Goal: Information Seeking & Learning: Learn about a topic

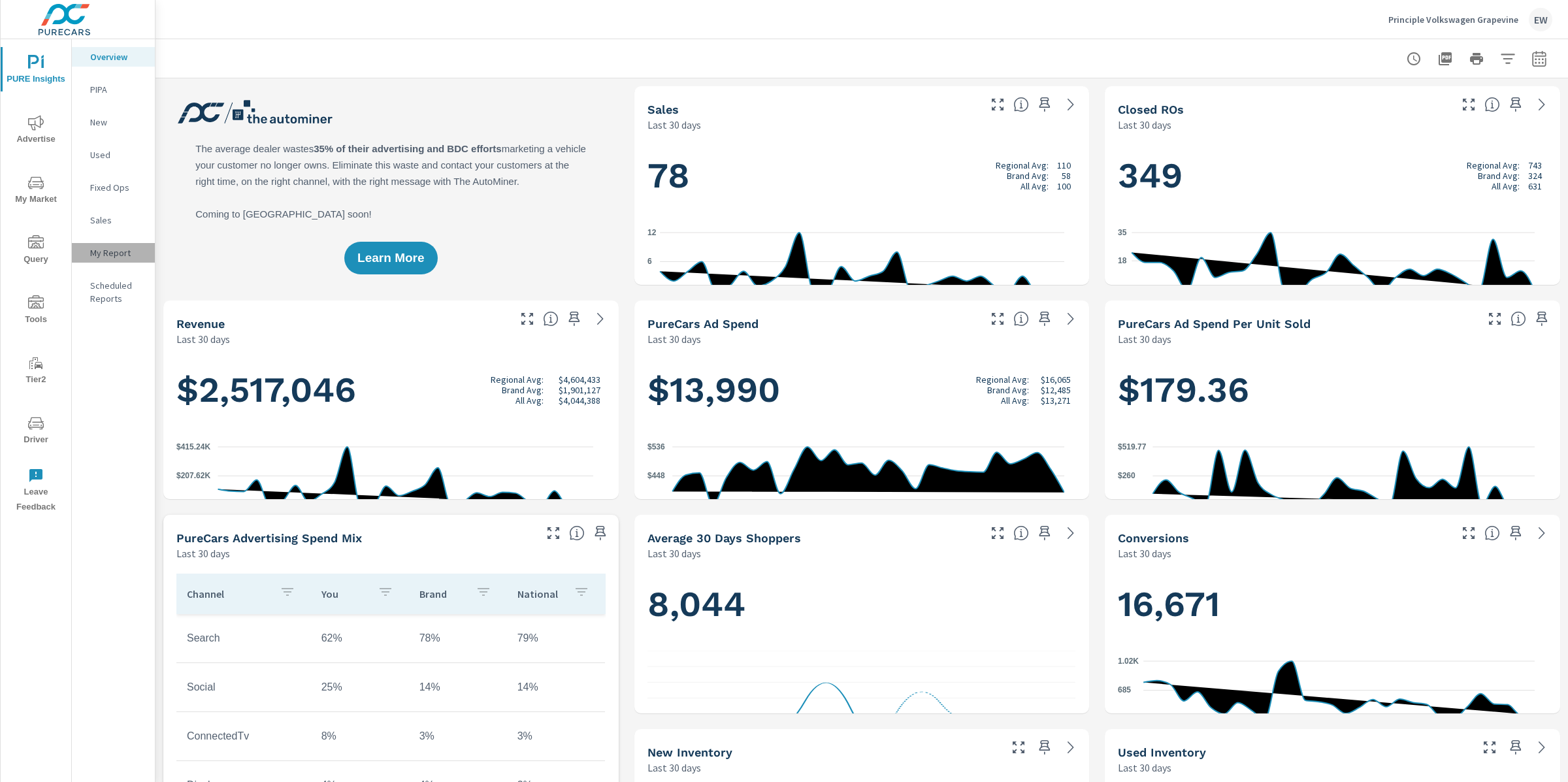
click at [112, 259] on p "My Report" at bounding box center [116, 252] width 54 height 13
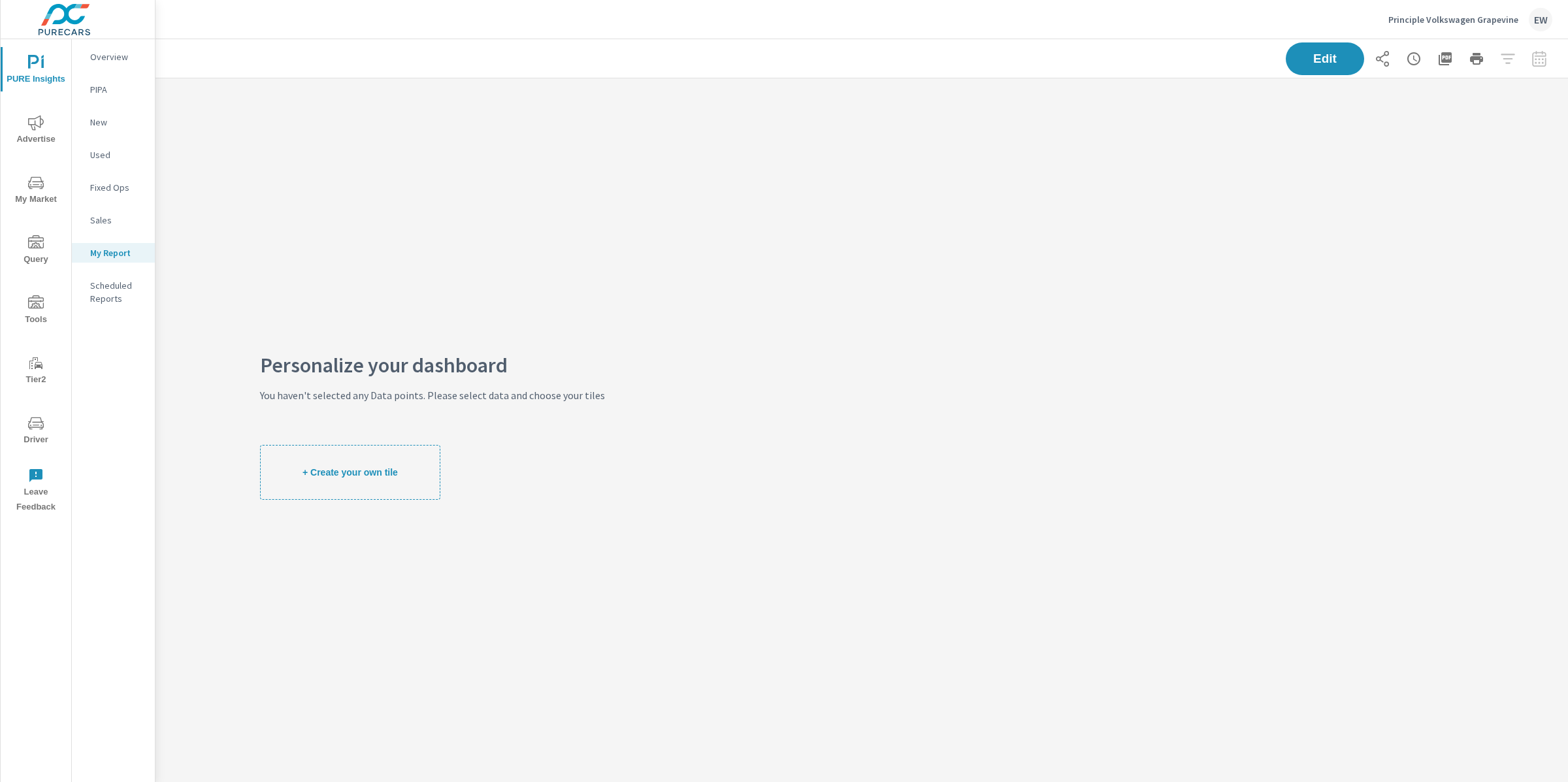
click at [29, 312] on span "Tools" at bounding box center [36, 311] width 62 height 32
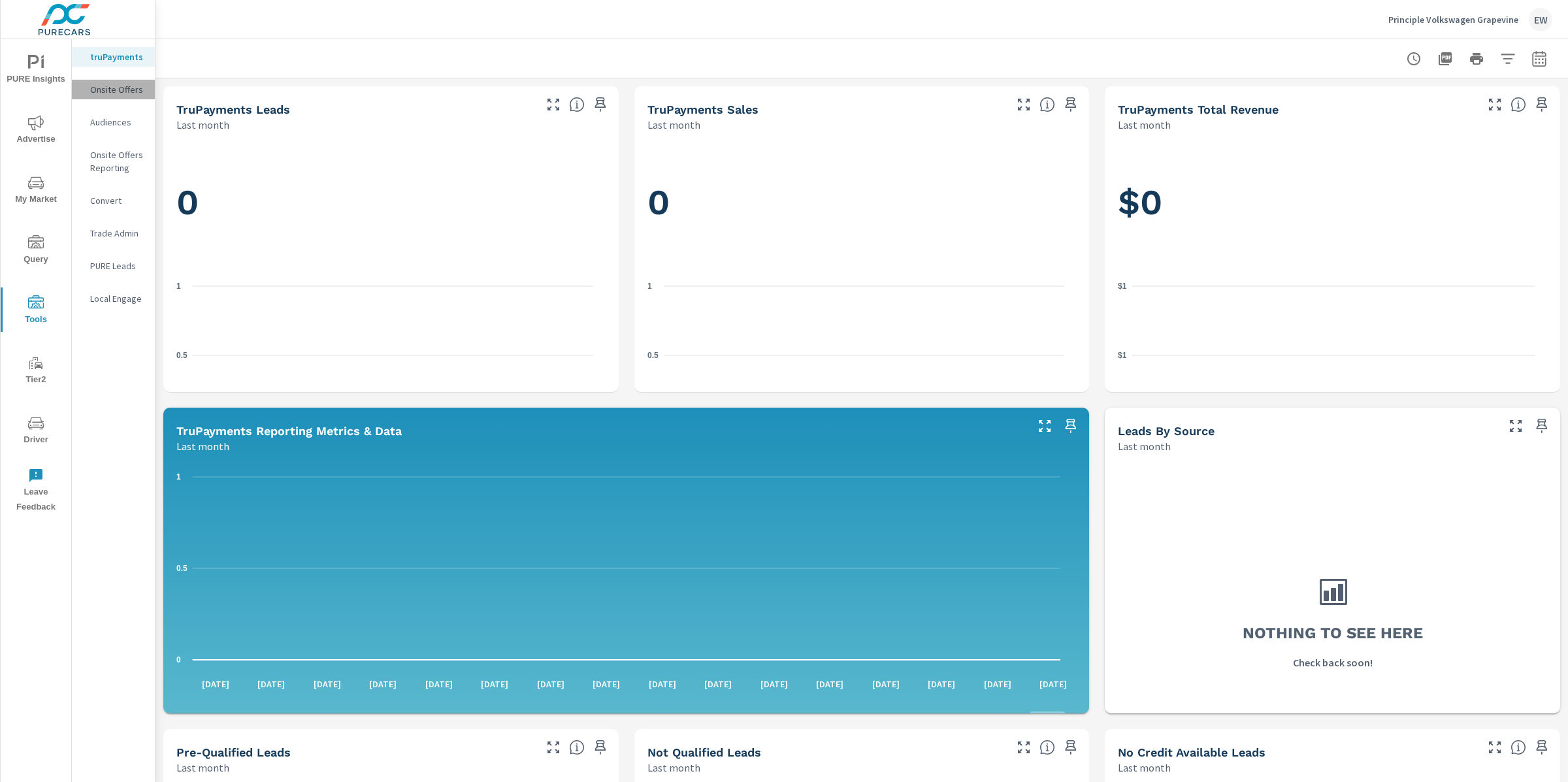
click at [106, 96] on p "Onsite Offers" at bounding box center [116, 89] width 54 height 13
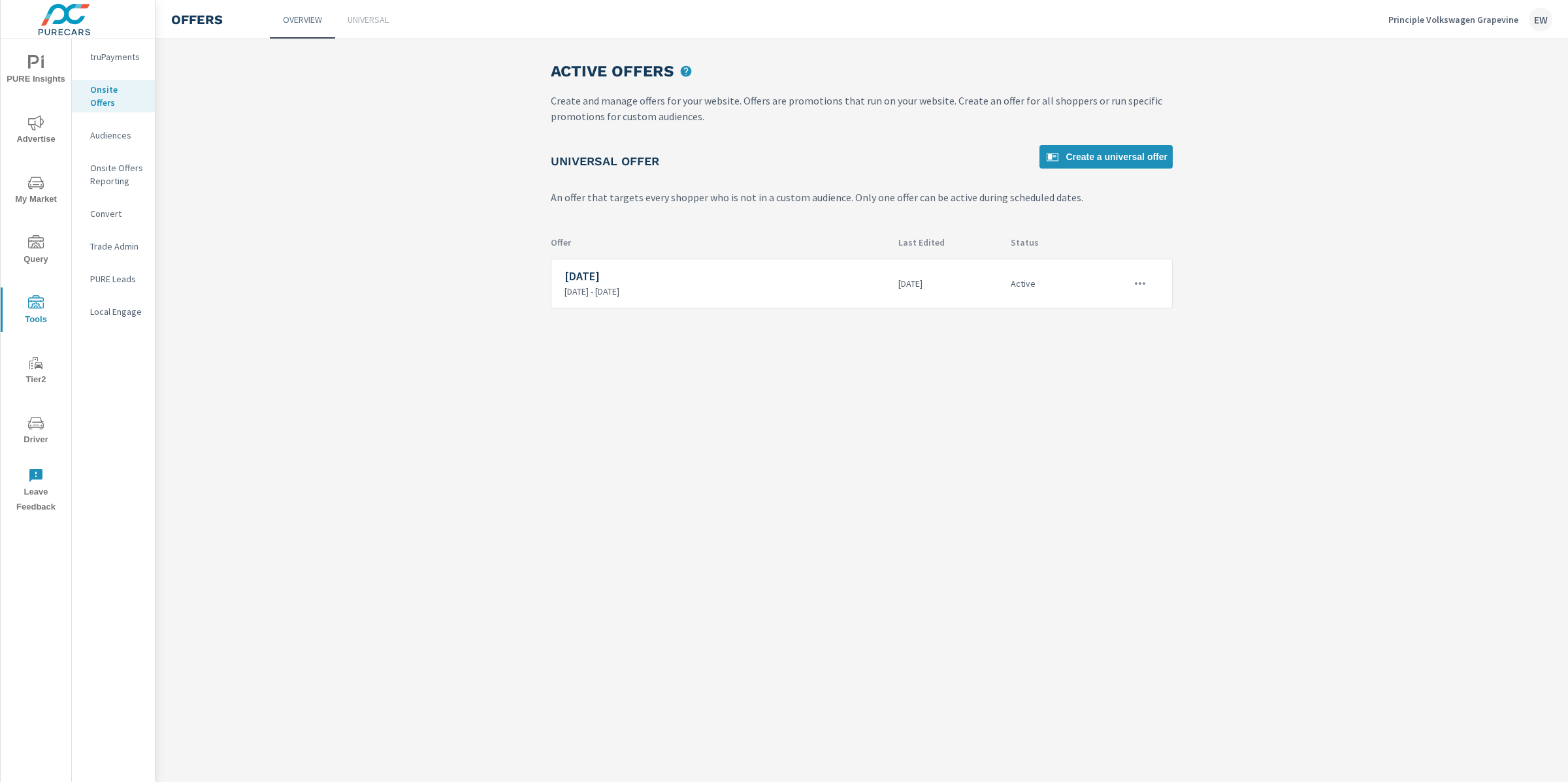
click at [112, 187] on p "Onsite Offers Reporting" at bounding box center [116, 174] width 54 height 26
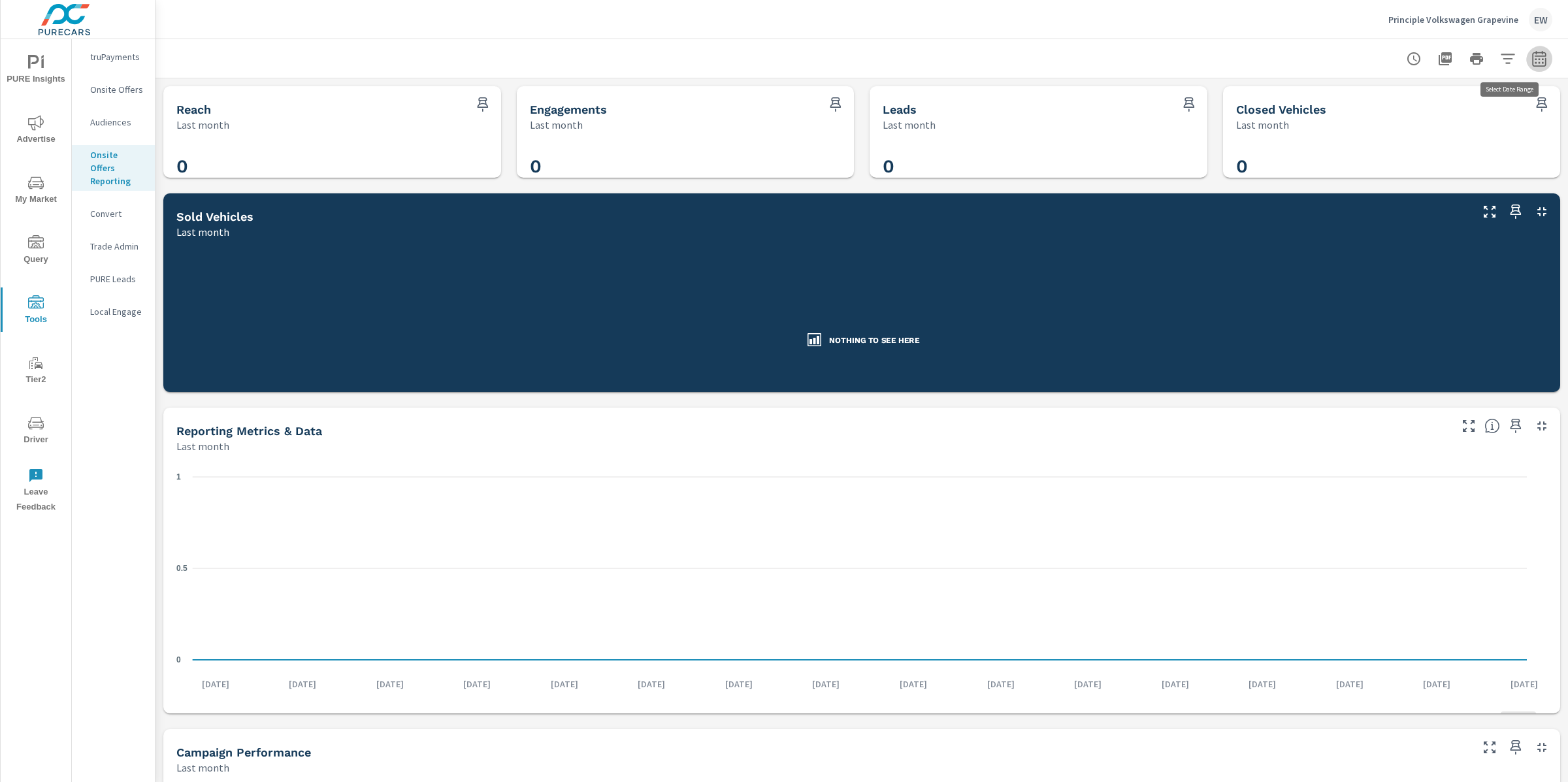
click at [1534, 59] on icon "button" at bounding box center [1538, 60] width 9 height 5
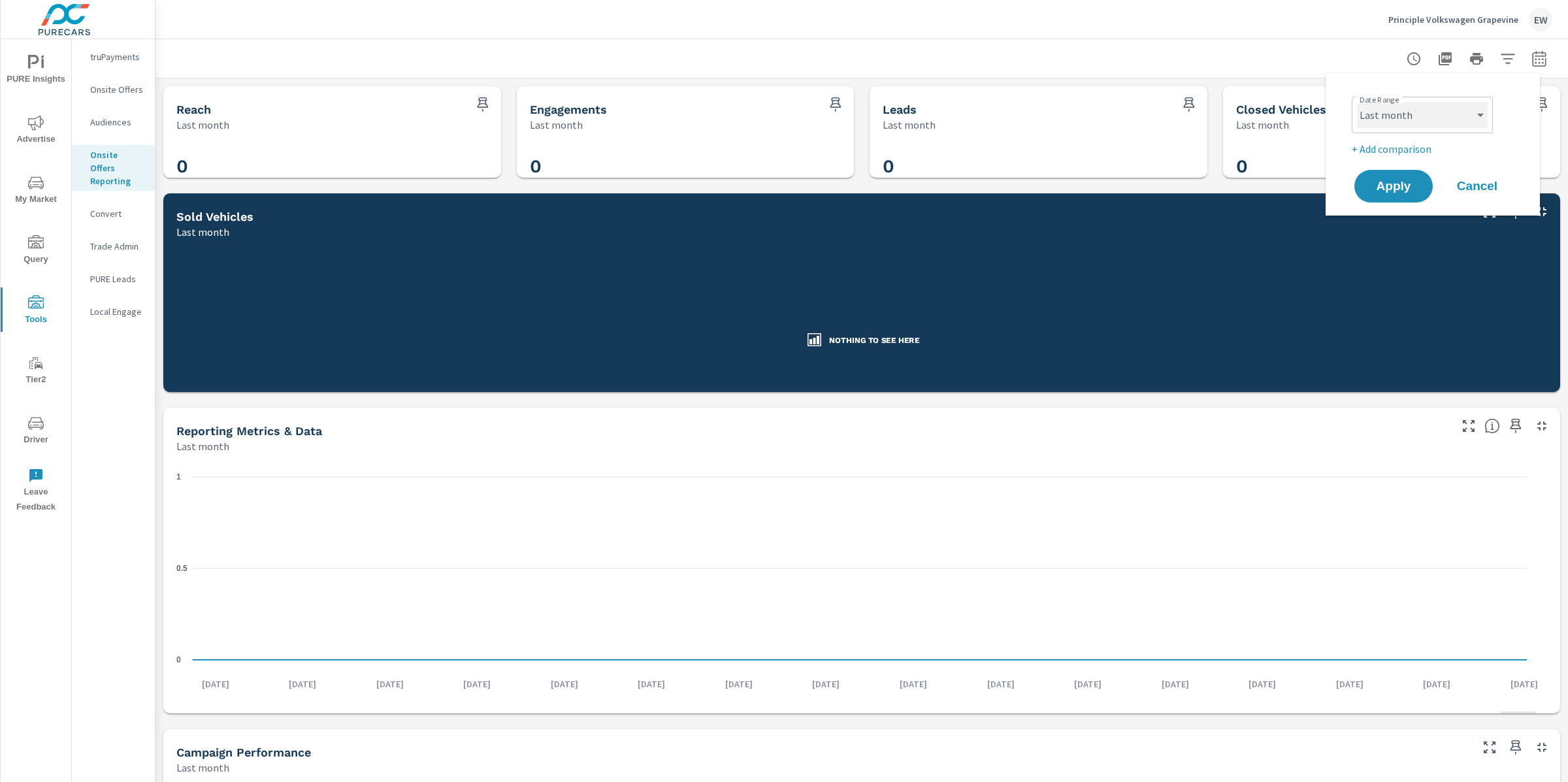
click at [1445, 113] on select "Custom Yesterday Last week Last 7 days Last 14 days Last 30 days Last 45 days L…" at bounding box center [1422, 115] width 130 height 26
click at [1357, 102] on select "Custom Yesterday Last week Last 7 days Last 14 days Last 30 days Last 45 days L…" at bounding box center [1422, 115] width 130 height 26
select select "Month to date"
click at [1395, 193] on span "Apply" at bounding box center [1393, 187] width 54 height 12
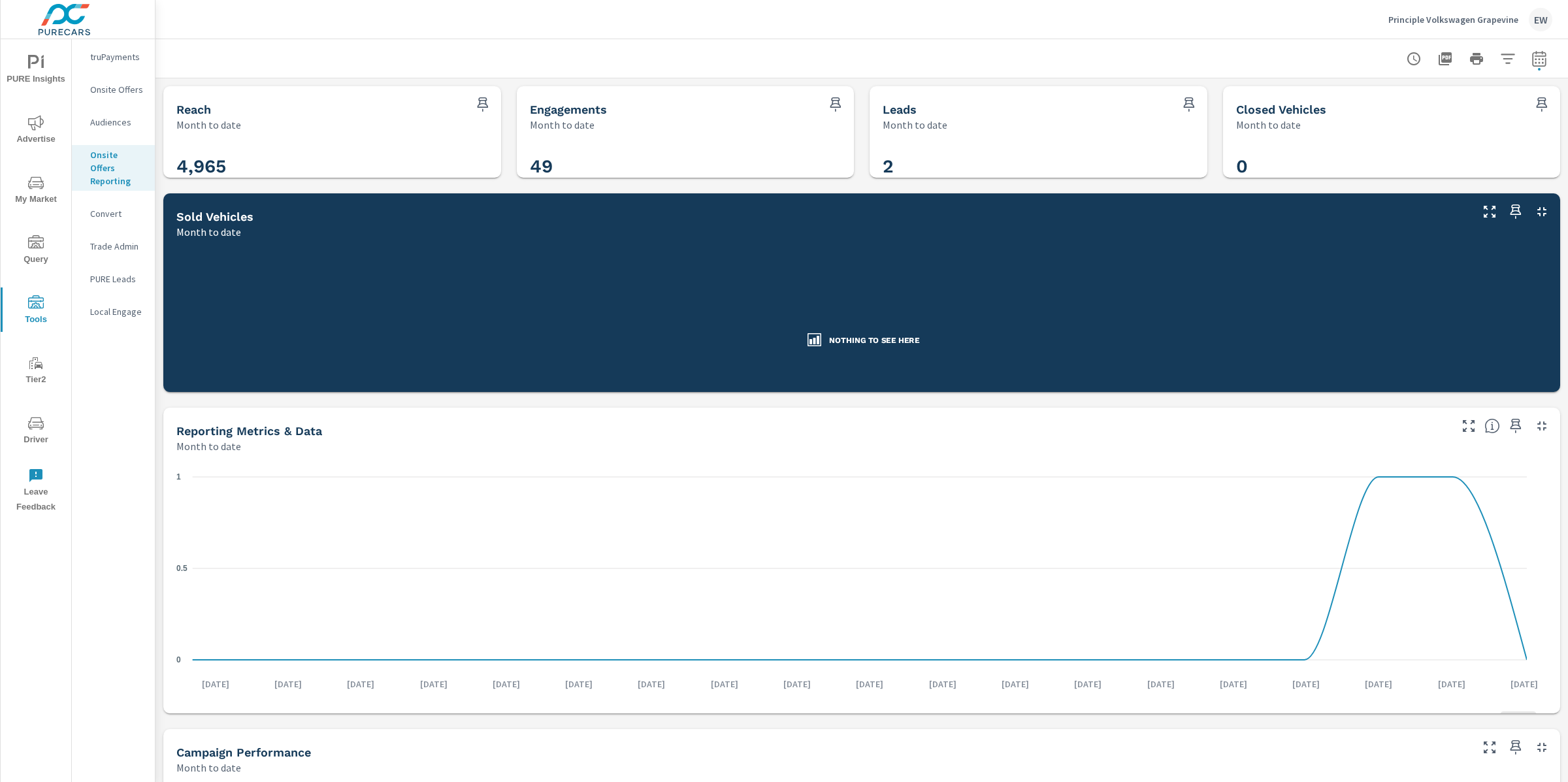
click at [157, 371] on div "Reach Month to date 4,965 Engagements Month to date 49 Leads Month to date 2 Cl…" at bounding box center [861, 560] width 1413 height 964
click at [102, 286] on p "PURE Leads" at bounding box center [116, 279] width 54 height 13
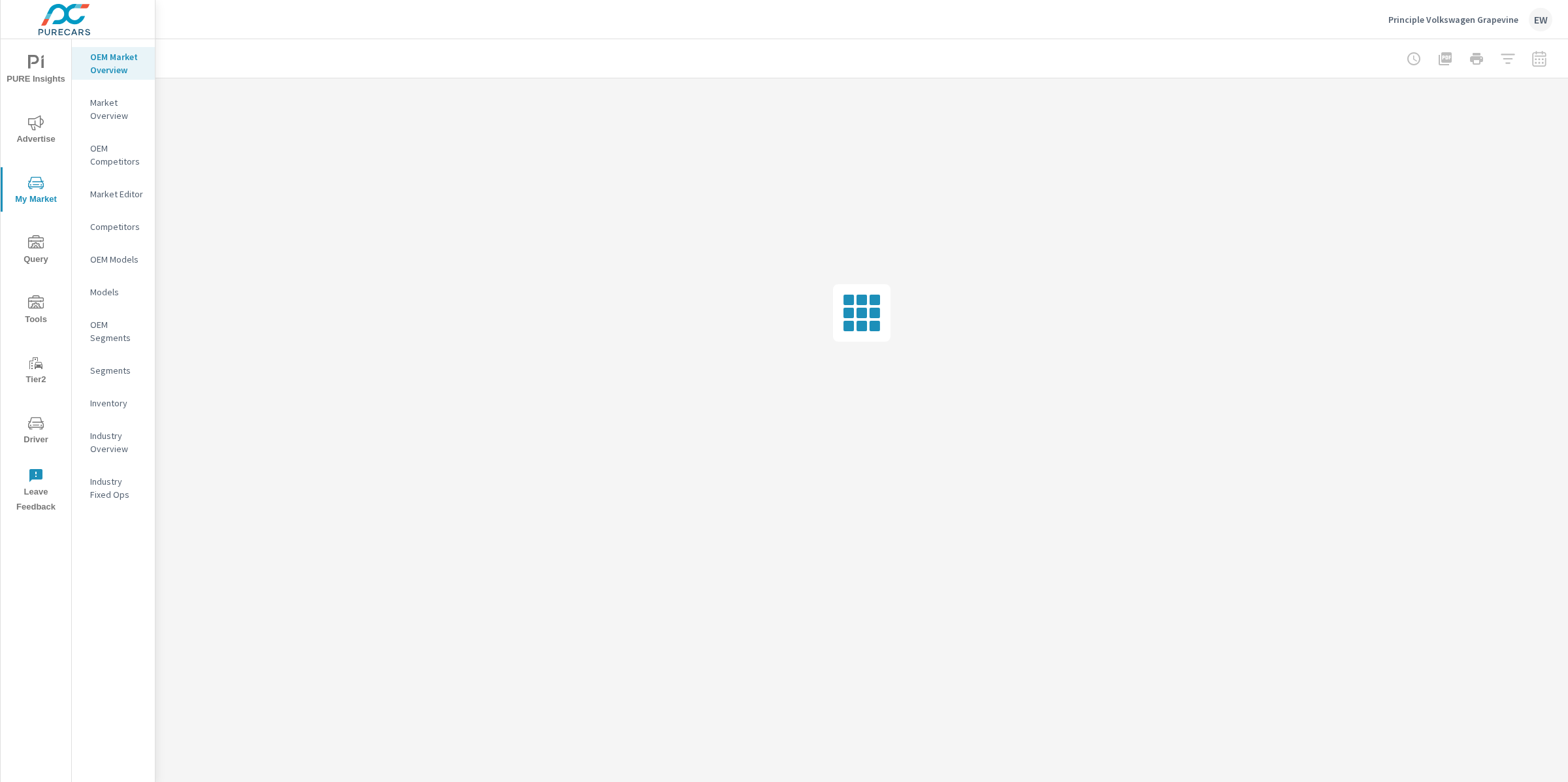
click at [40, 154] on div "PURE Insights Advertise My Market Query Tools Tier2 Driver Leave Feedback" at bounding box center [36, 279] width 70 height 481
click at [42, 121] on icon "nav menu" at bounding box center [36, 123] width 16 height 16
click at [98, 194] on p "Social" at bounding box center [116, 187] width 54 height 13
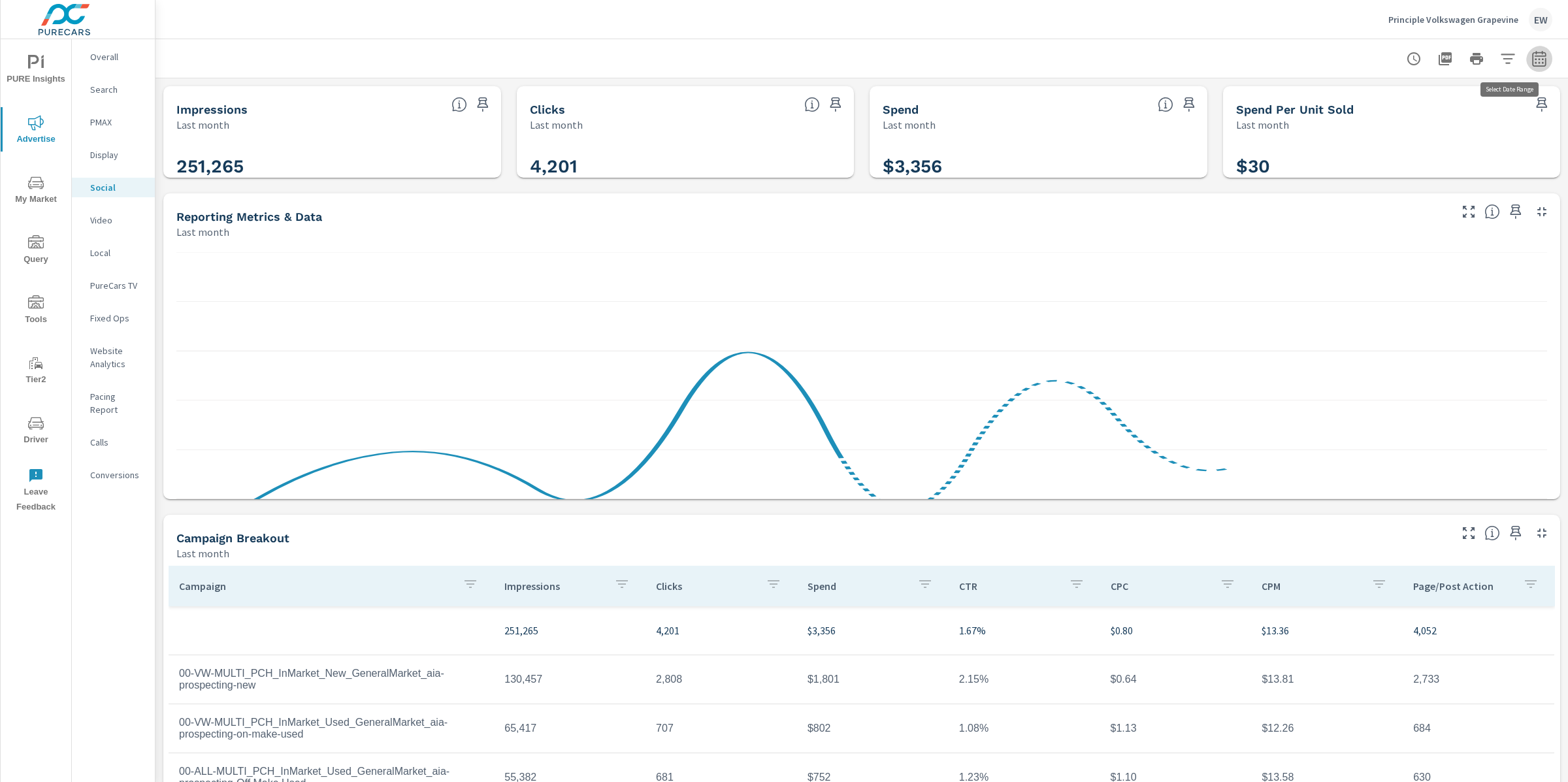
click at [1531, 58] on icon "button" at bounding box center [1539, 59] width 16 height 16
click at [1416, 122] on select "Custom Yesterday Last week Last 7 days Last 14 days Last 30 days Last 45 days L…" at bounding box center [1422, 115] width 130 height 26
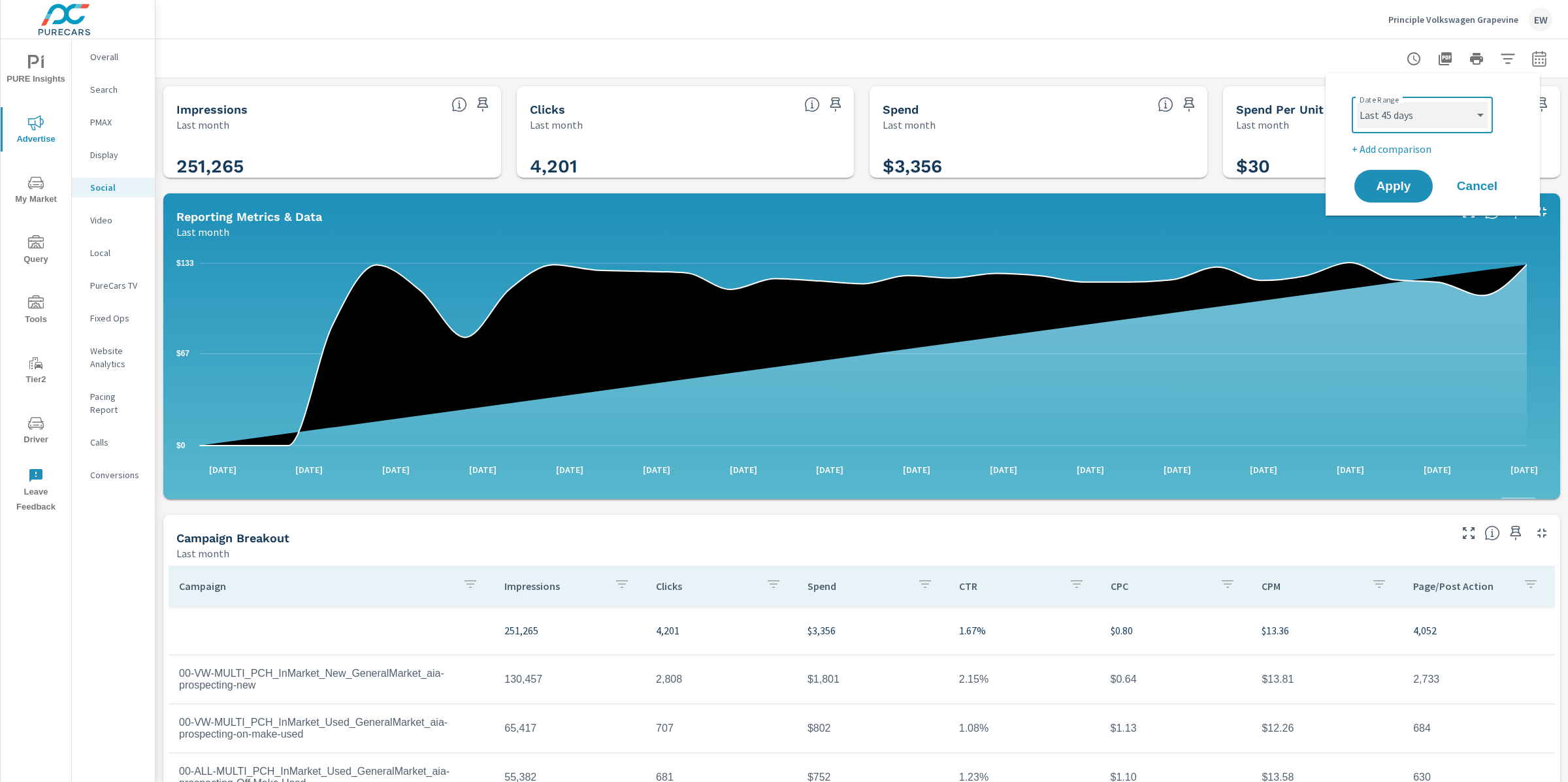
click at [1357, 102] on select "Custom Yesterday Last week Last 7 days Last 14 days Last 30 days Last 45 days L…" at bounding box center [1422, 115] width 130 height 26
select select "Last 45 days"
click at [1398, 193] on span "Apply" at bounding box center [1393, 187] width 54 height 12
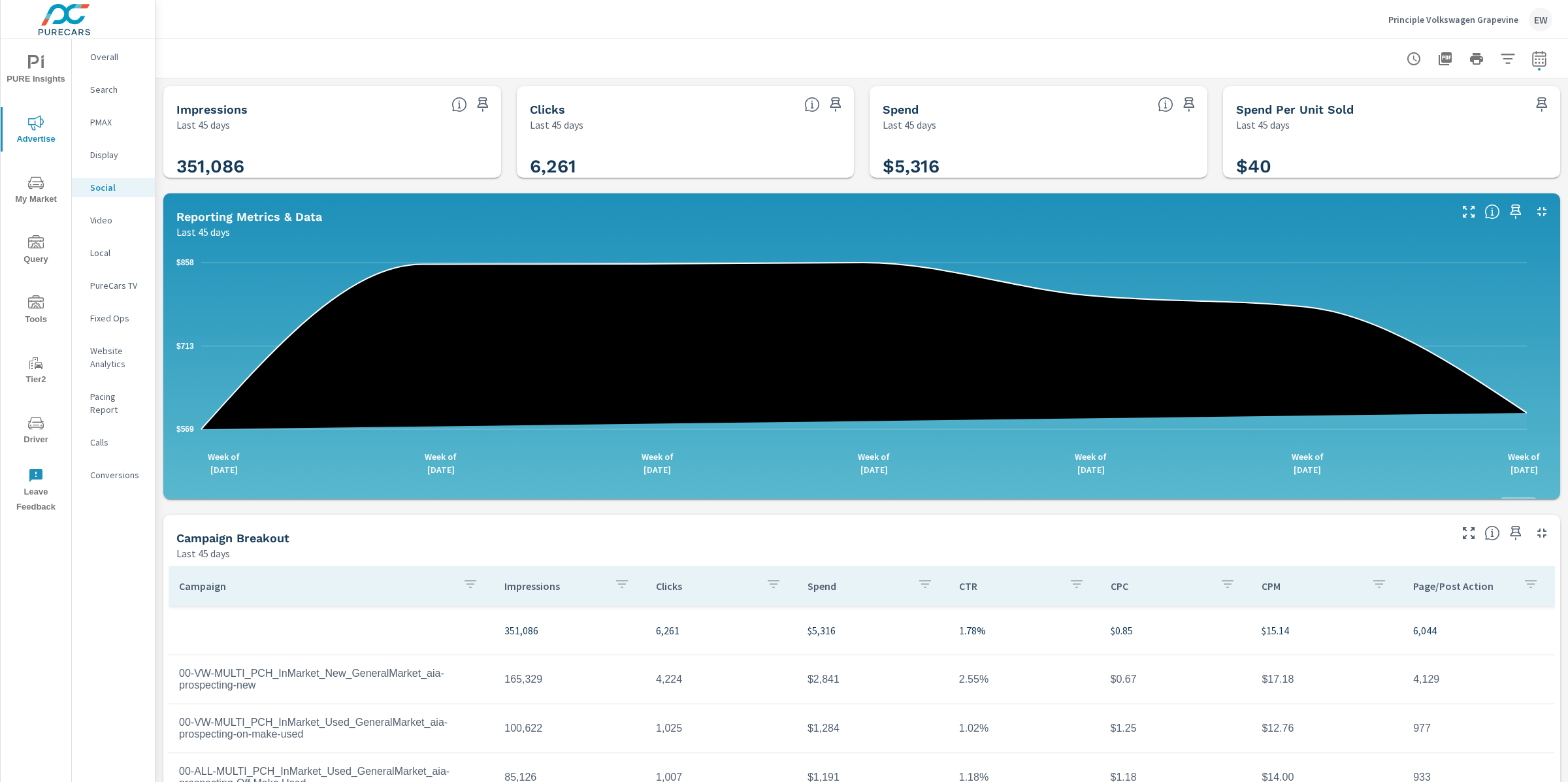
click at [161, 397] on div "Impressions Last 45 days 351,086 Clicks Last 45 days 6,261 Spend Last 45 days $…" at bounding box center [861, 507] width 1413 height 857
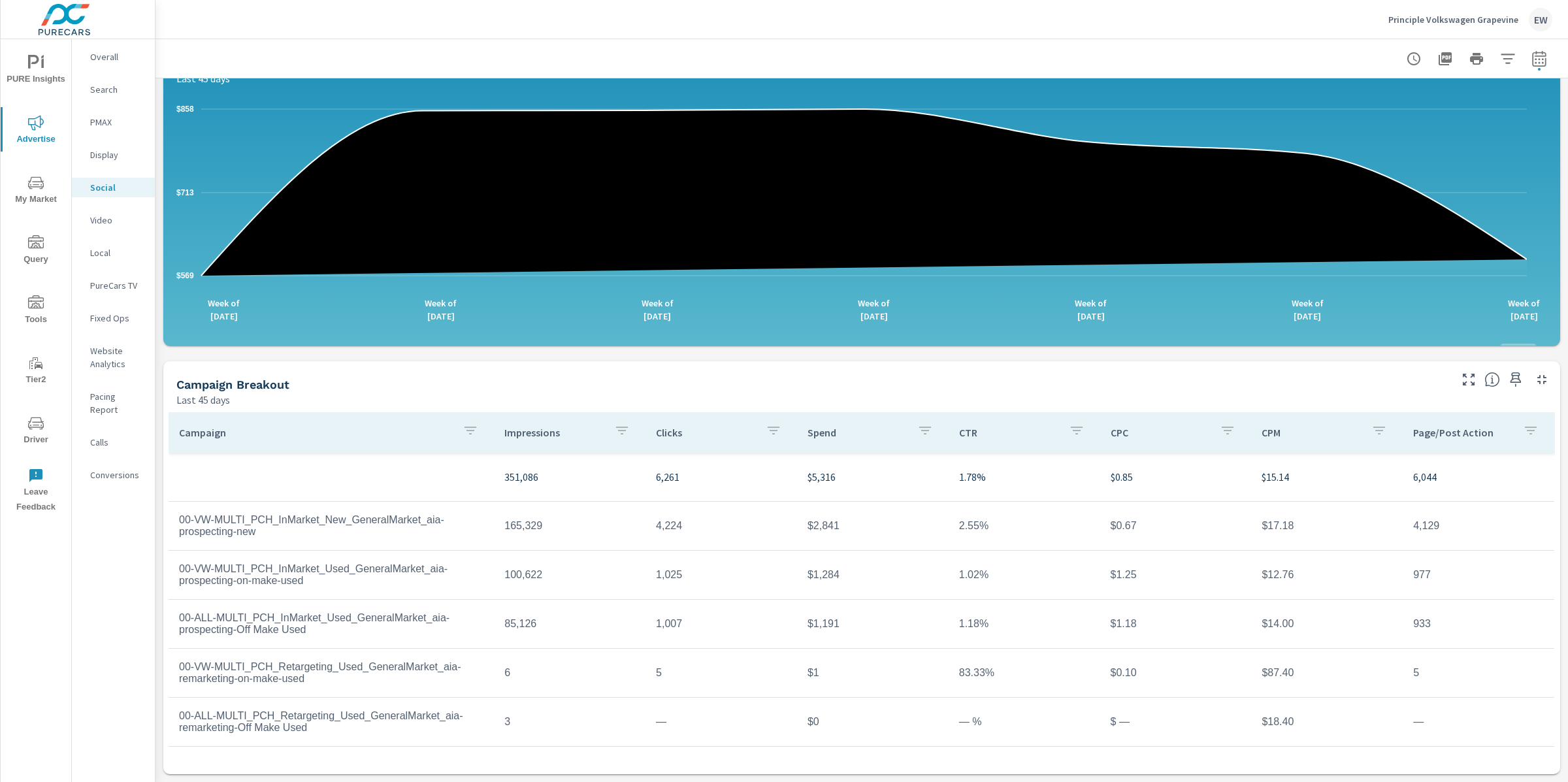
scroll to position [273, 0]
click at [100, 90] on p "Search" at bounding box center [116, 89] width 54 height 13
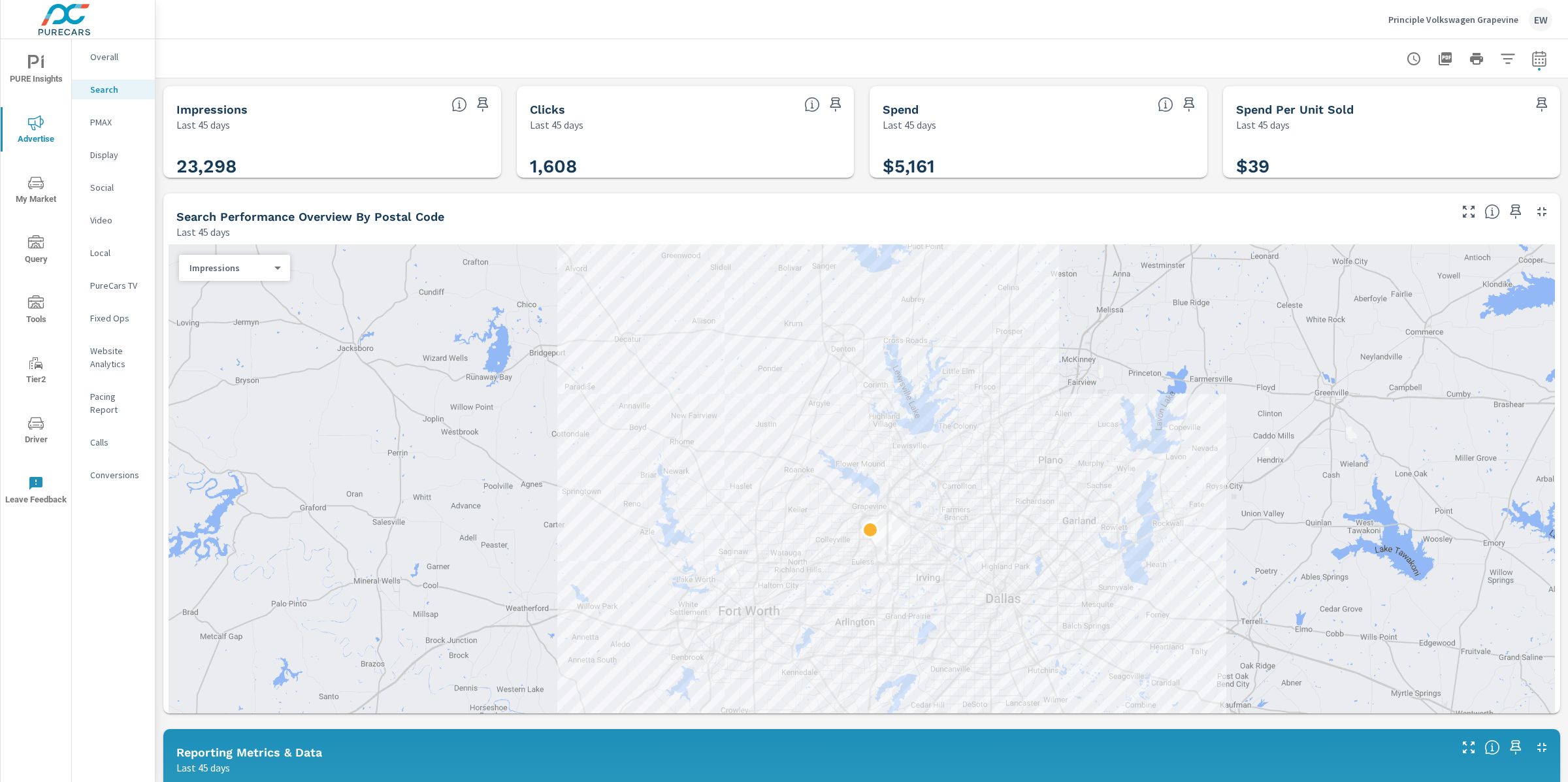
click at [159, 391] on div "Impressions Last 45 days 23,298 Clicks Last 45 days 1,608 Spend Last 45 days $5…" at bounding box center [861, 774] width 1413 height 1392
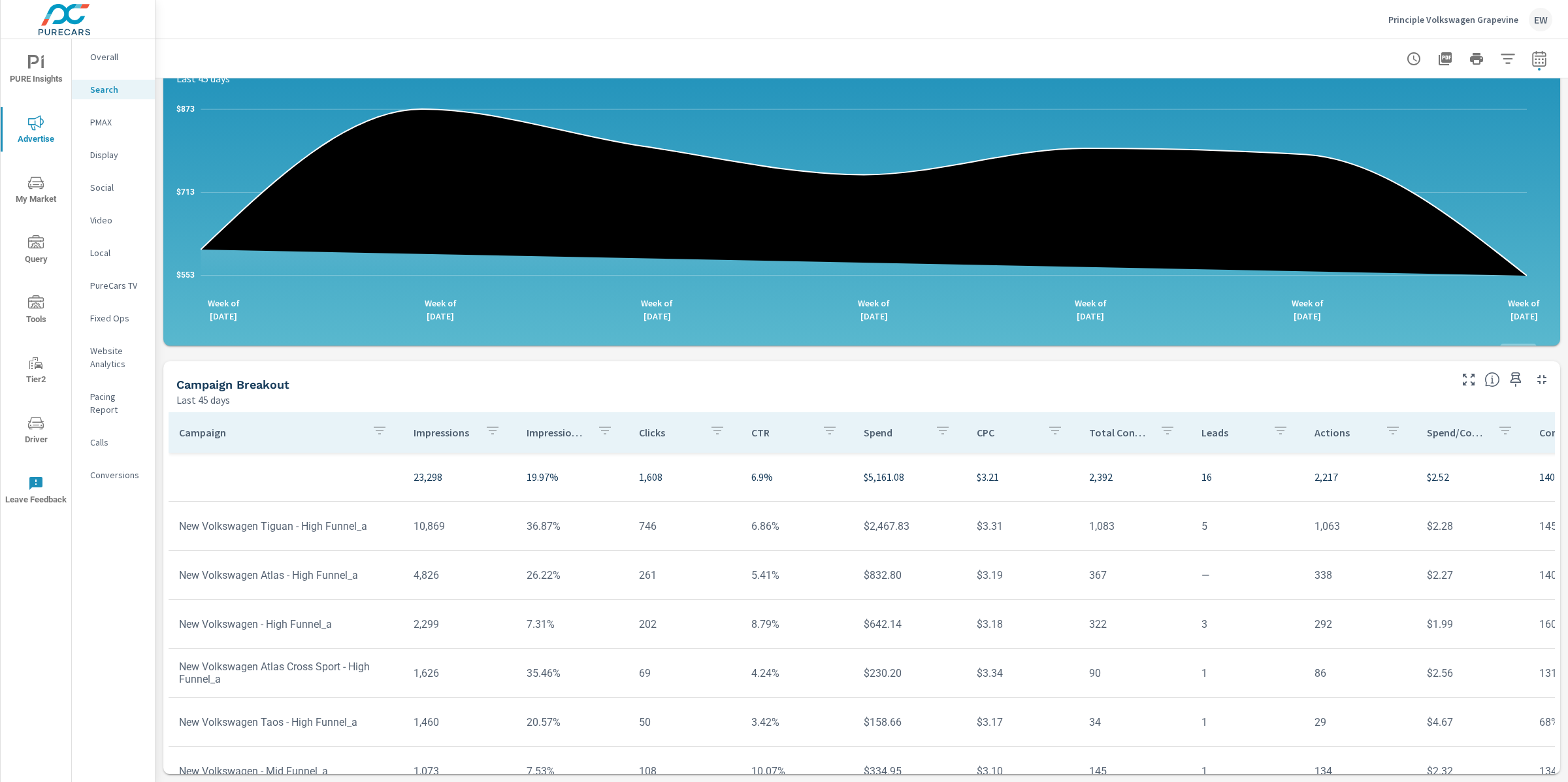
scroll to position [1036, 0]
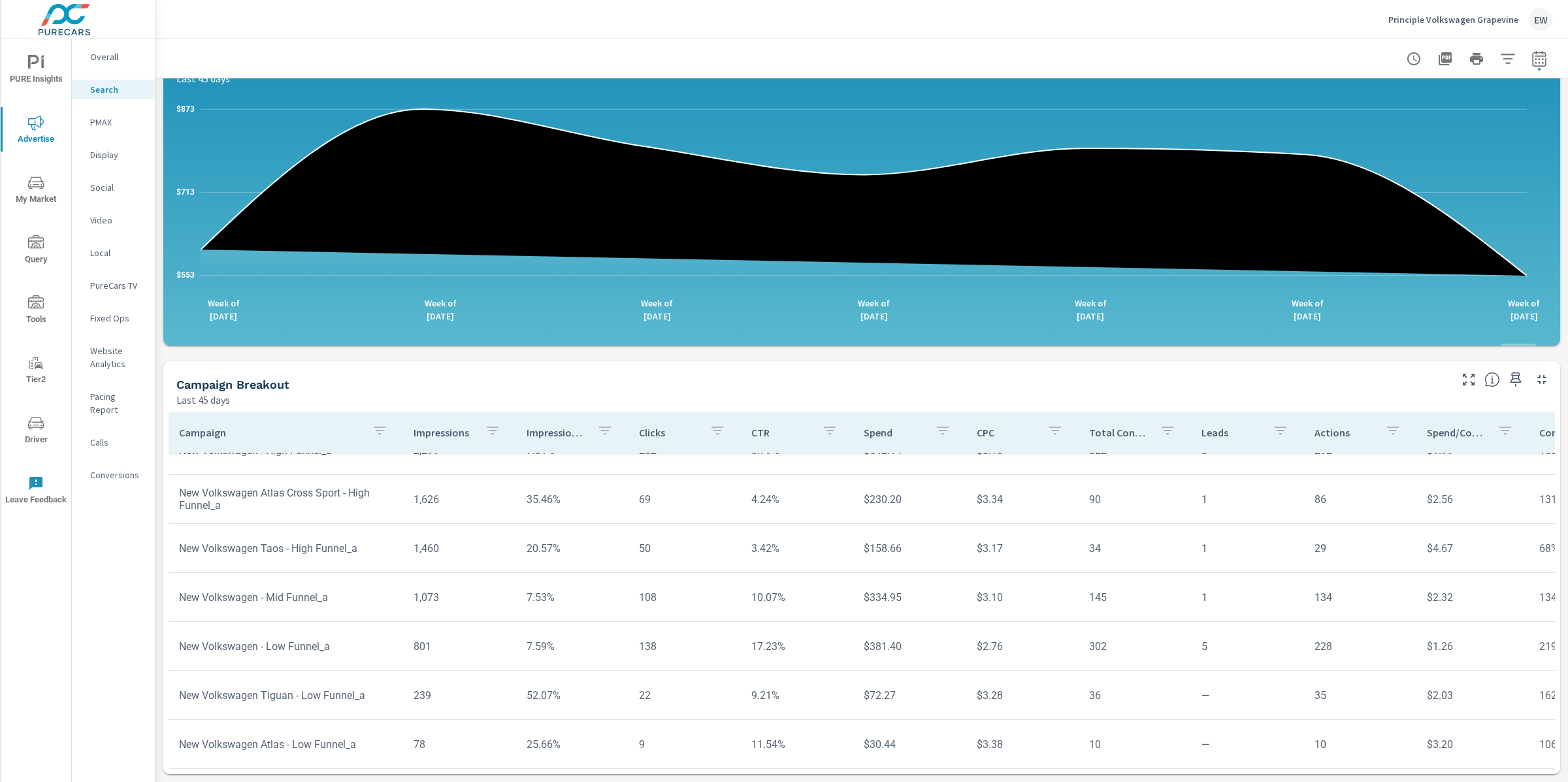
scroll to position [204, 0]
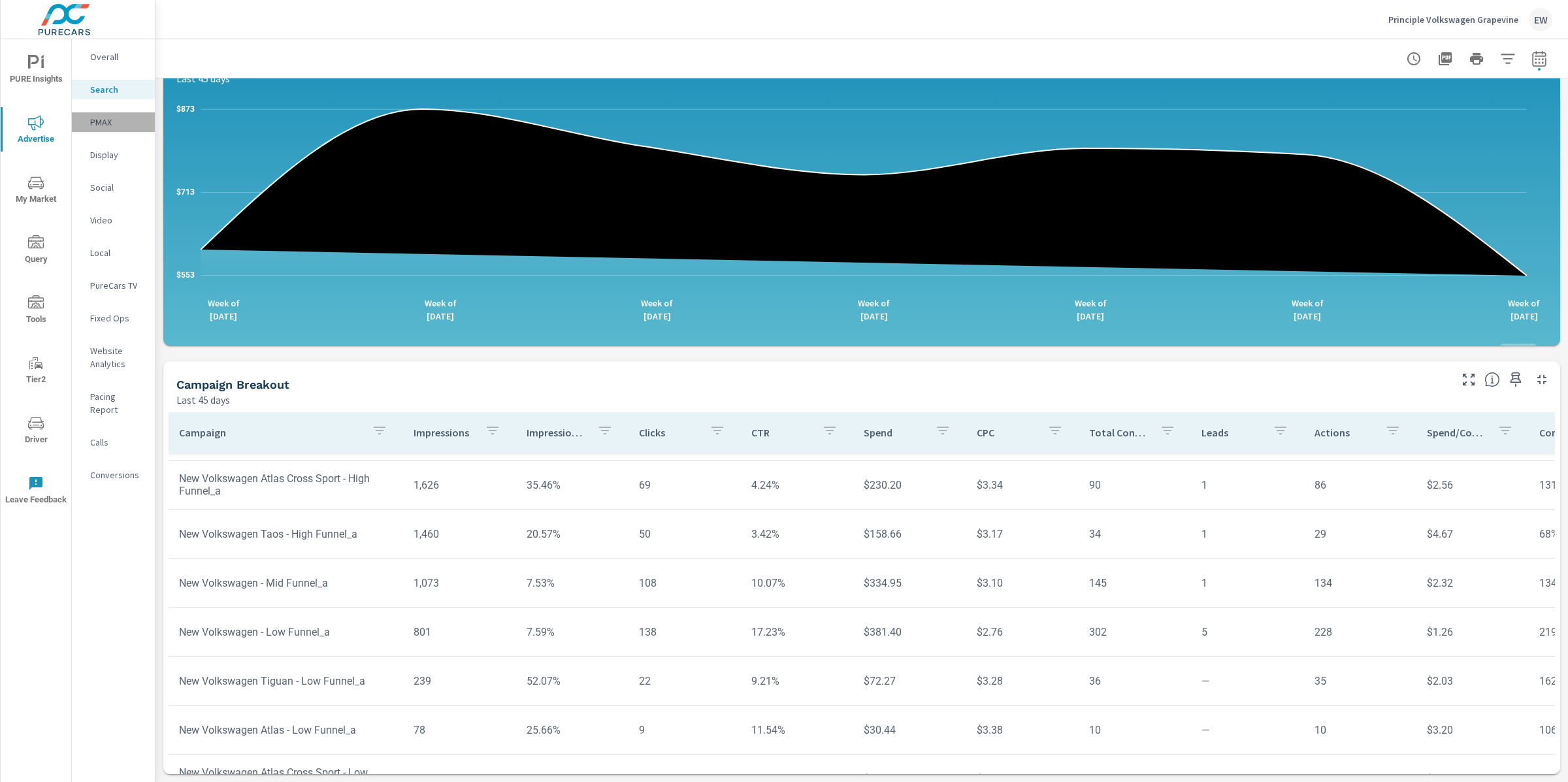
click at [103, 129] on p "PMAX" at bounding box center [116, 122] width 54 height 13
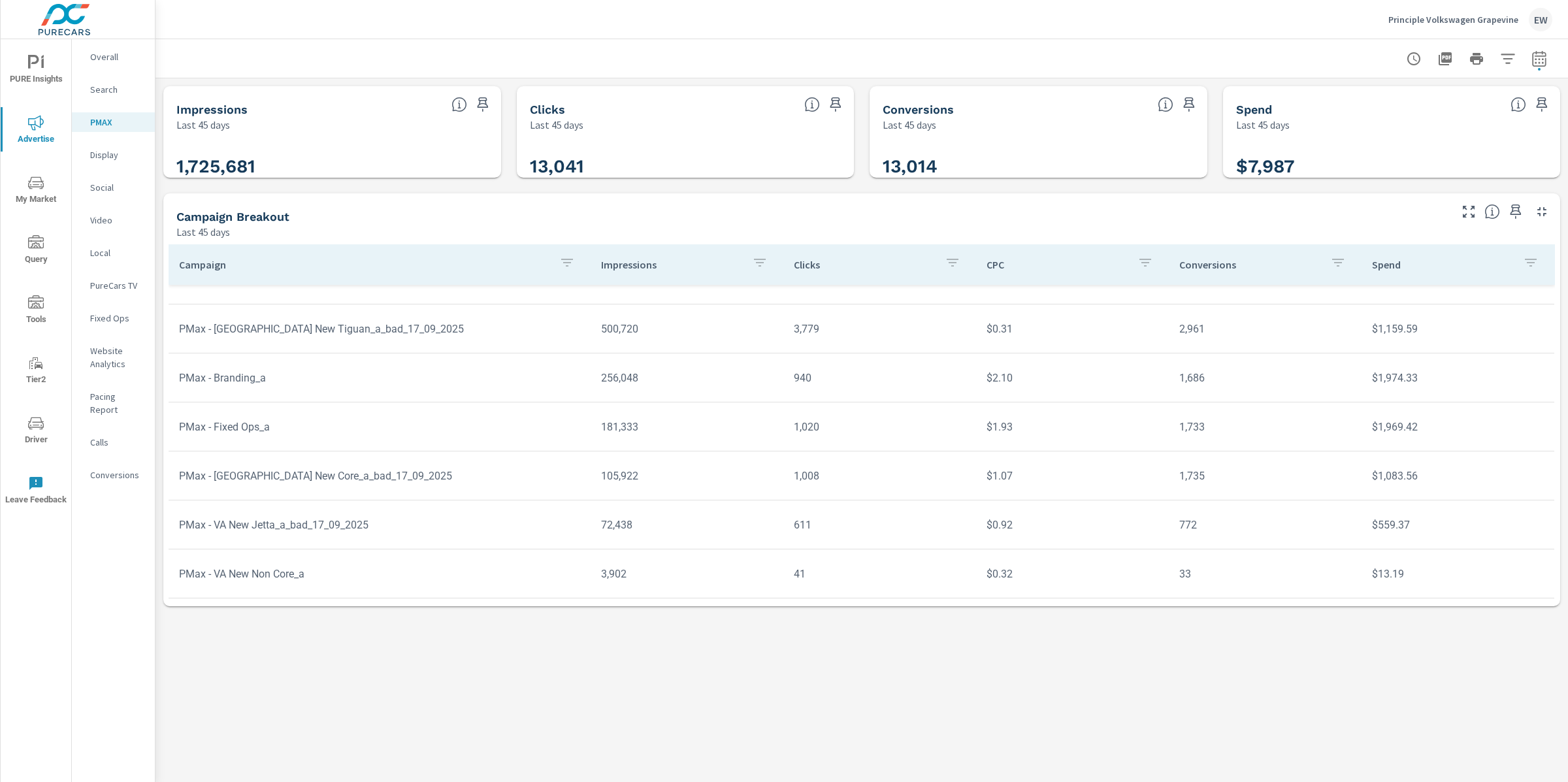
scroll to position [98, 0]
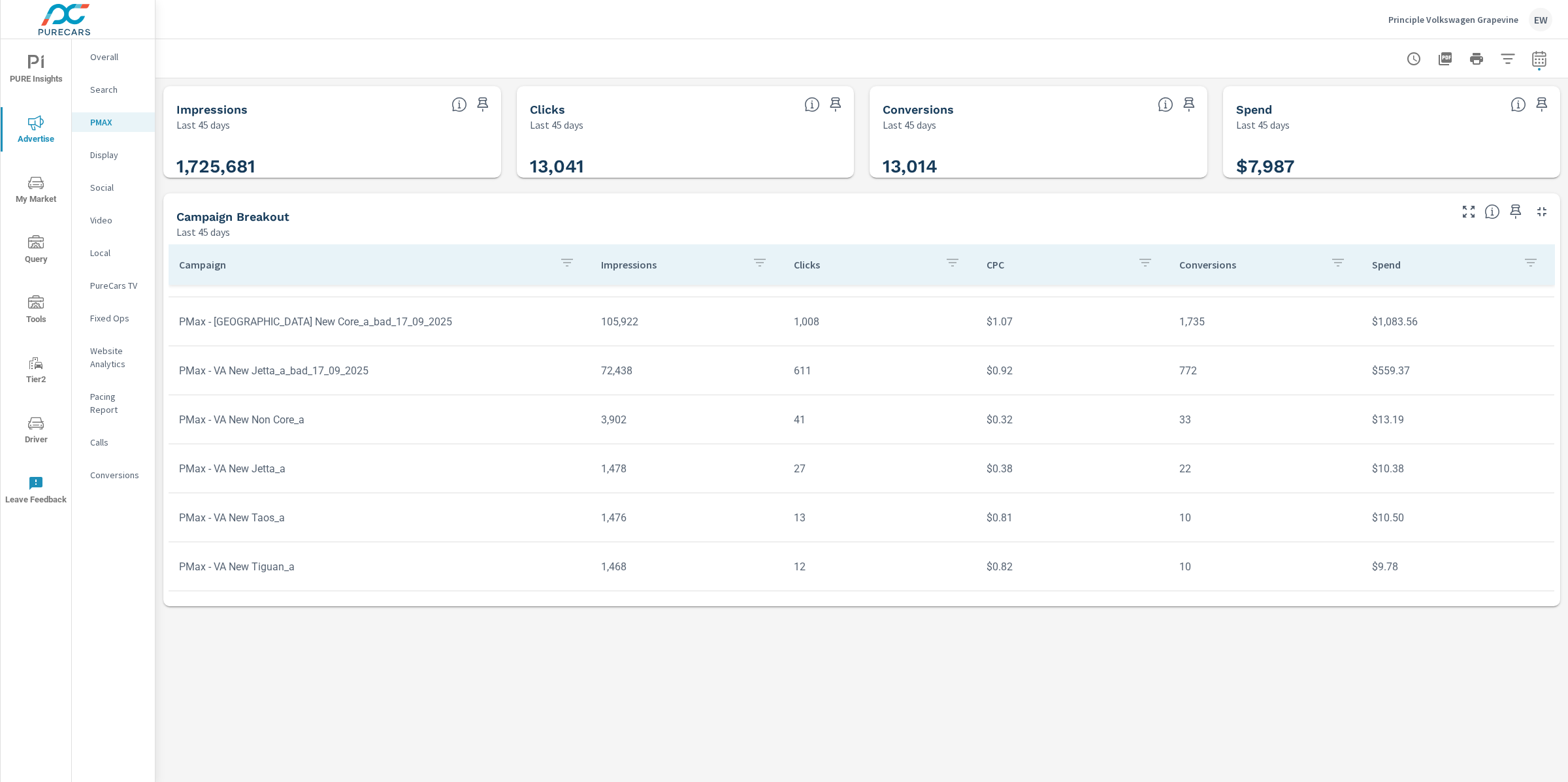
scroll to position [240, 0]
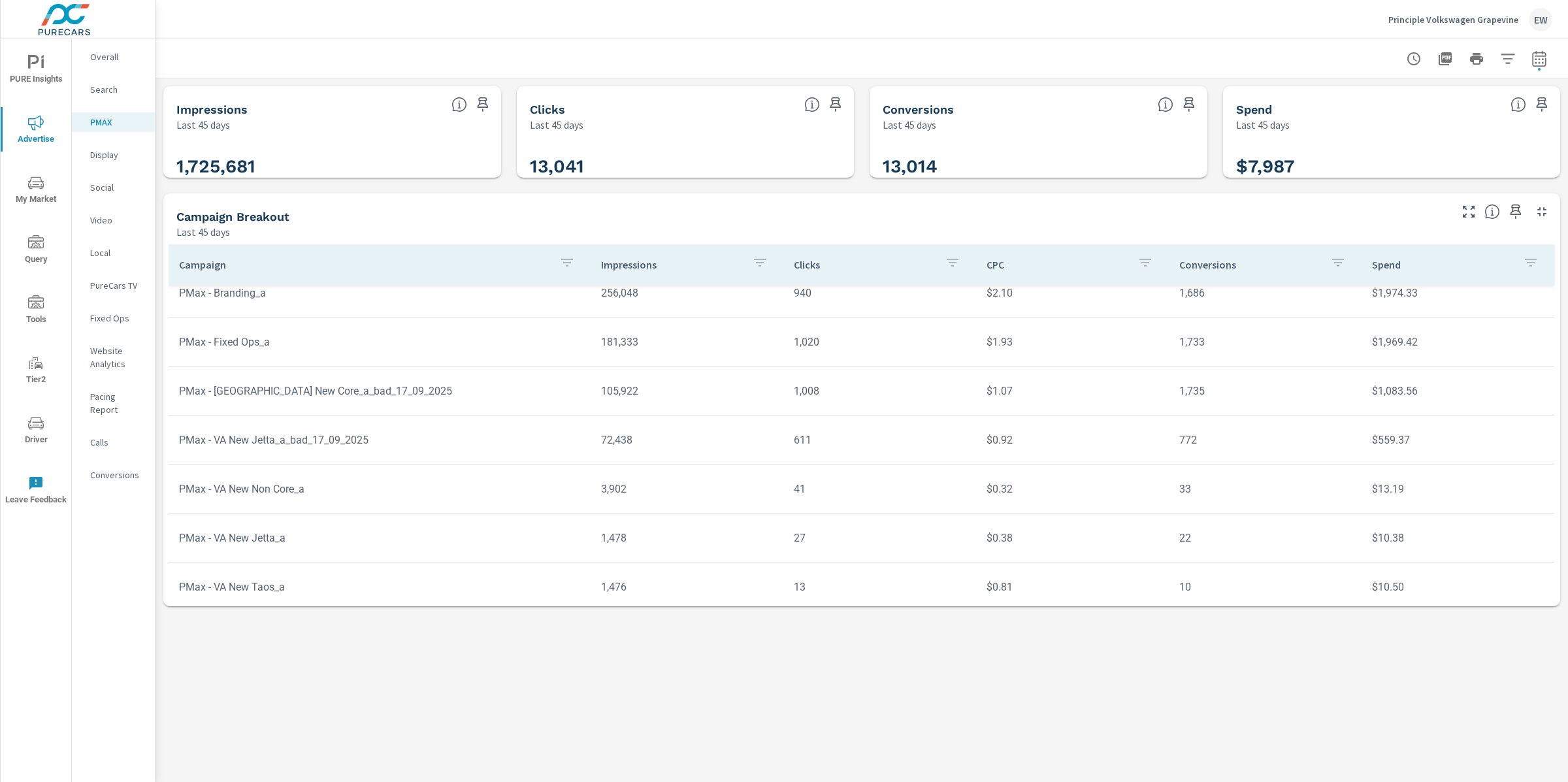
scroll to position [162, 0]
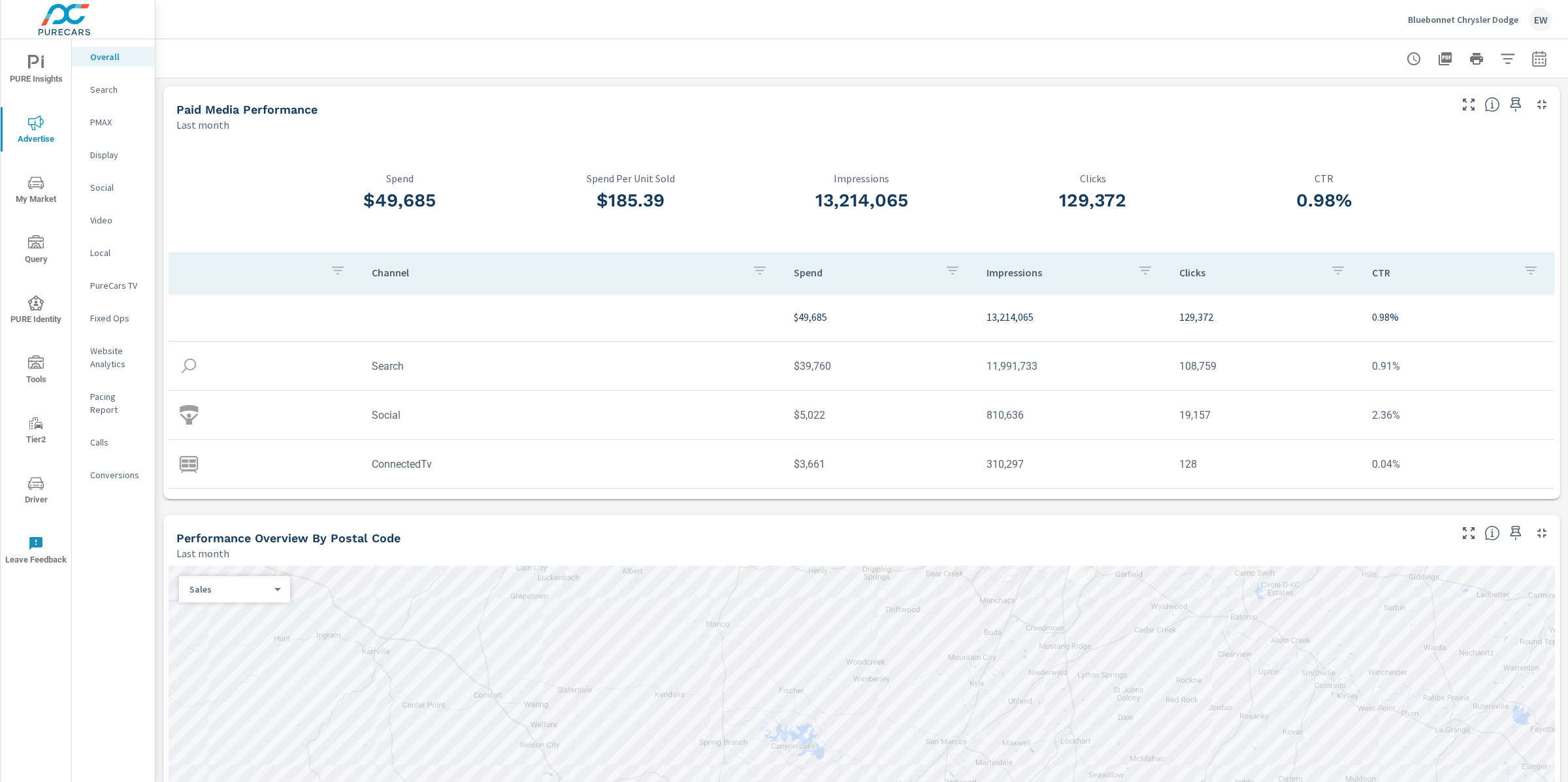
scroll to position [503, 0]
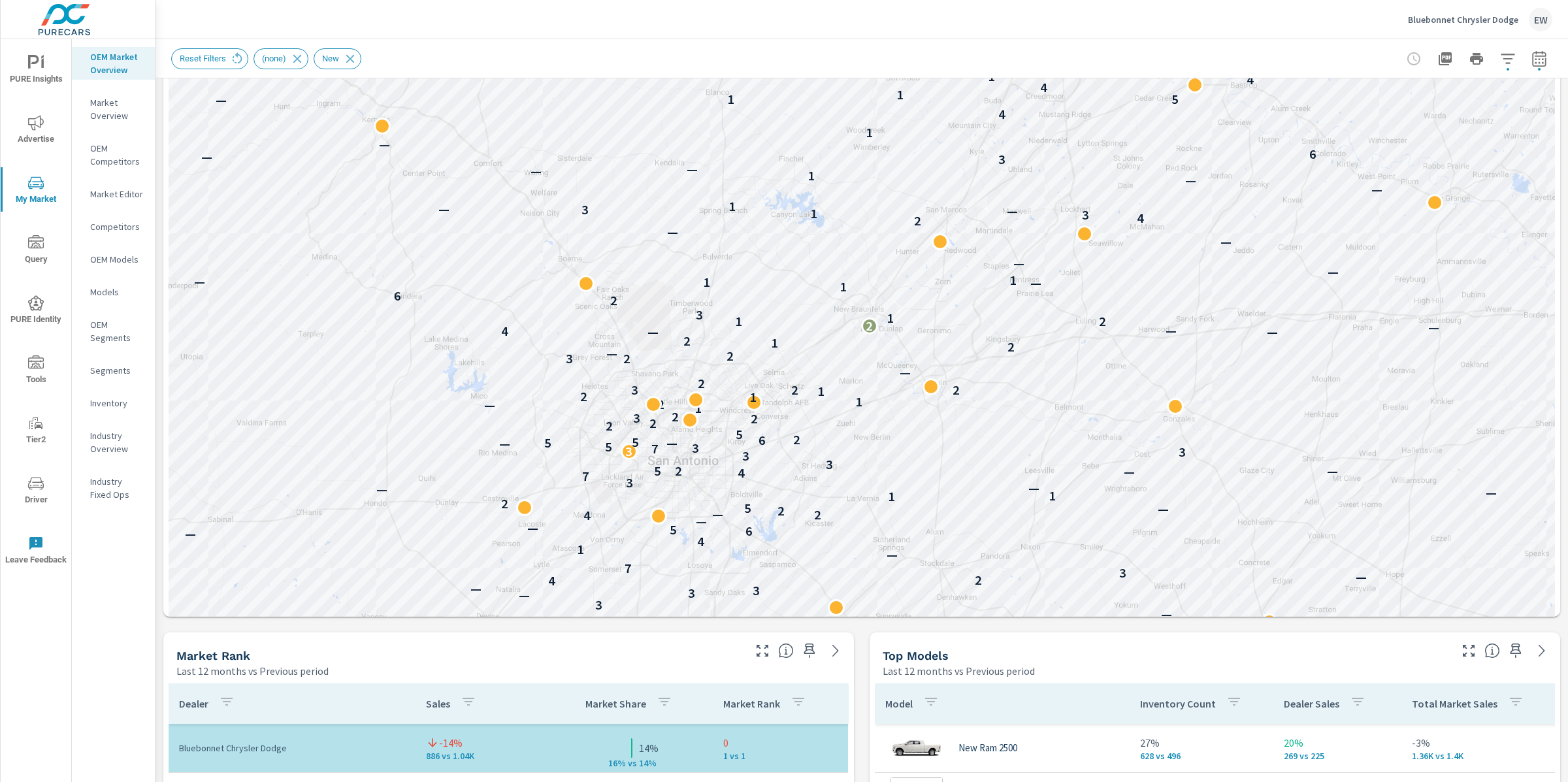
scroll to position [334, 0]
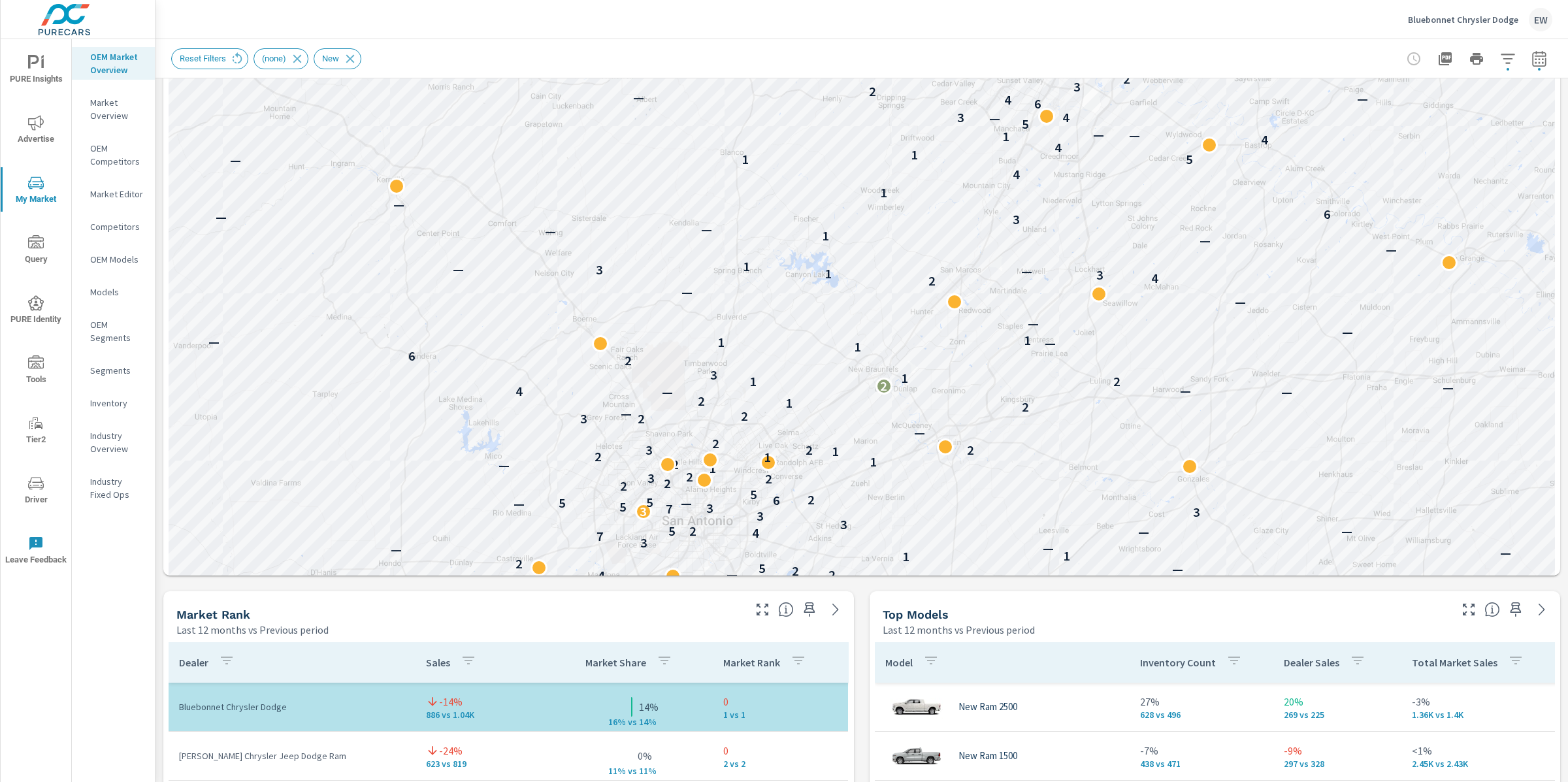
drag, startPoint x: 1019, startPoint y: 282, endPoint x: 1037, endPoint y: 382, distance: 101.6
click at [1037, 382] on div "— — — — — — — — — — — — — — 6 — — — — — 1 — — — 4 — — — — — — — — 2 — — 3 — — 3…" at bounding box center [1503, 723] width 1254 height 706
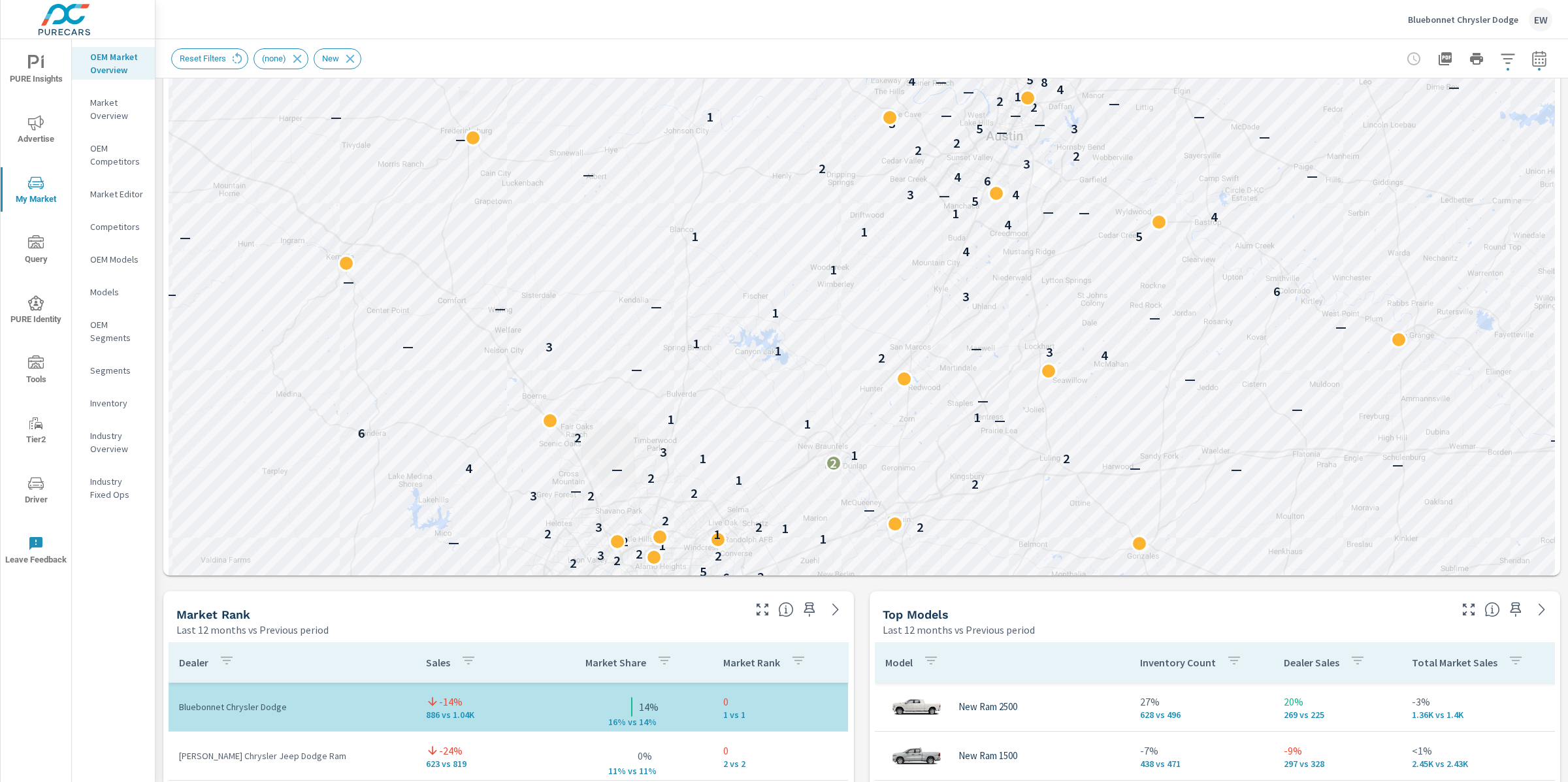
drag, startPoint x: 886, startPoint y: 403, endPoint x: 833, endPoint y: 487, distance: 99.3
click at [833, 487] on div "— — — — — — — — — — — — — — 6 — — — — — 1 — — — 4 — — — — — — — — 2 — — 3 — — 3…" at bounding box center [1435, 706] width 1254 height 706
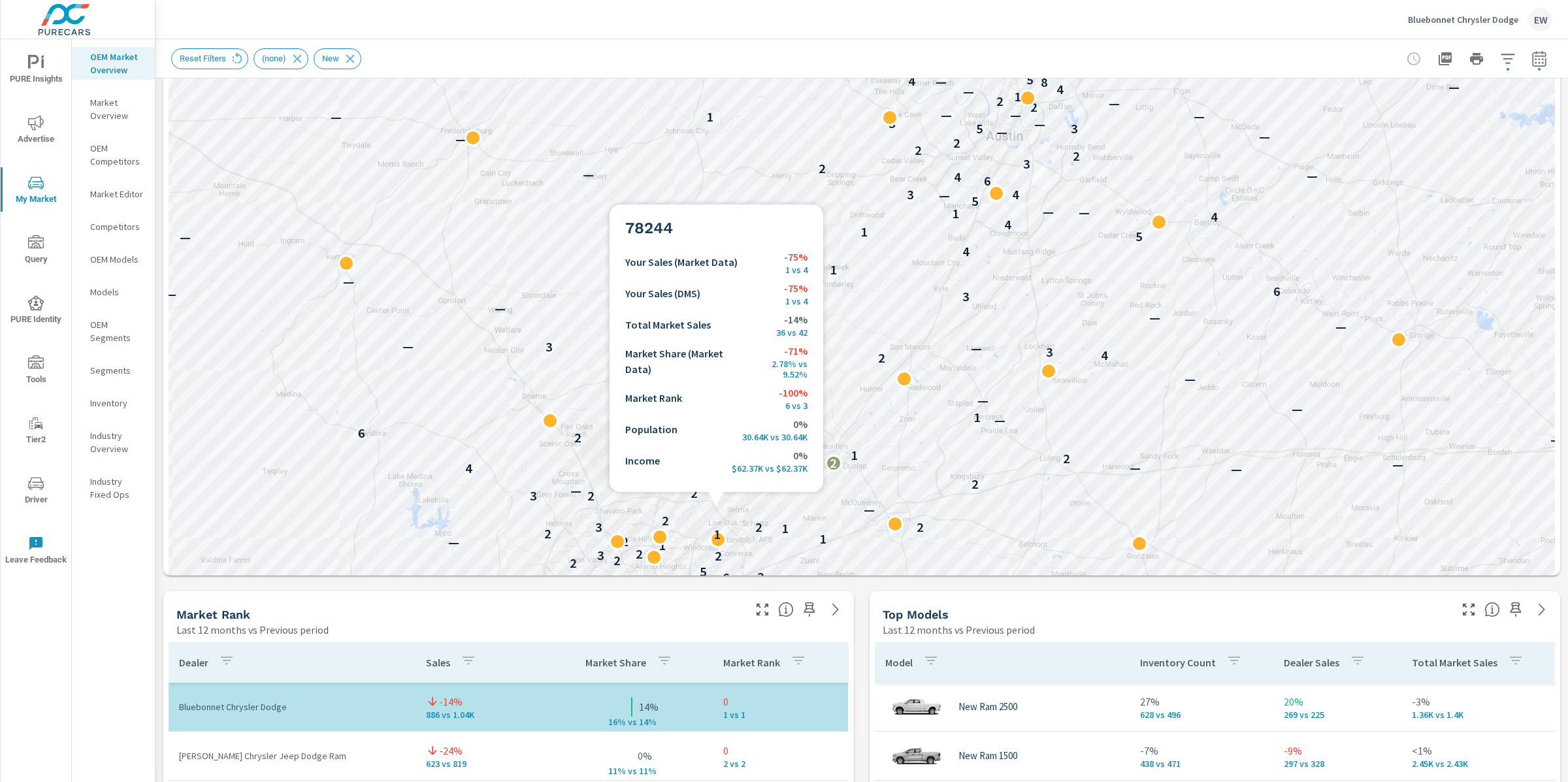
click at [716, 555] on div "2" at bounding box center [718, 556] width 17 height 17
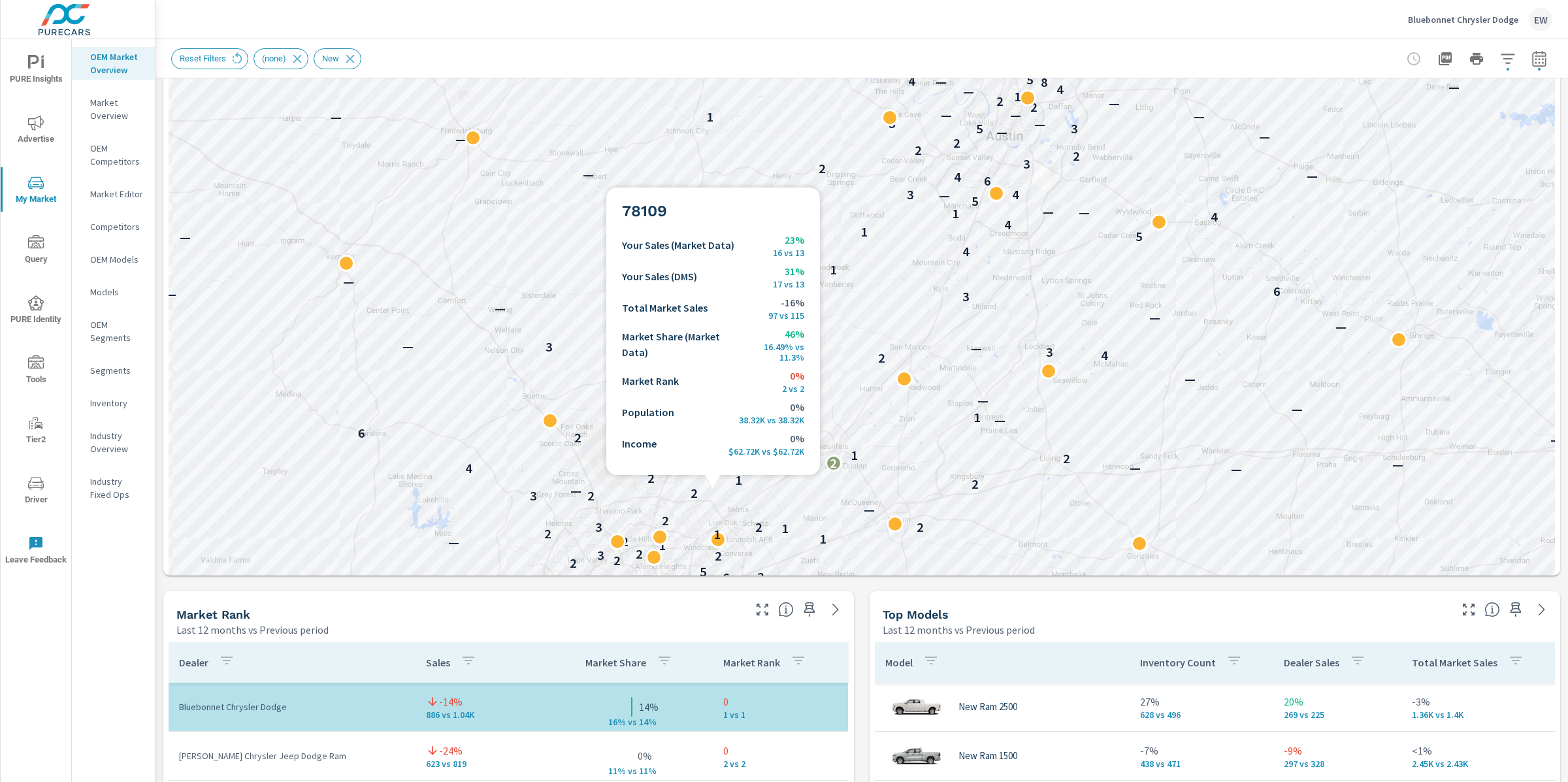
click at [714, 539] on p "1" at bounding box center [717, 534] width 7 height 16
click at [714, 538] on p "1" at bounding box center [717, 534] width 7 height 16
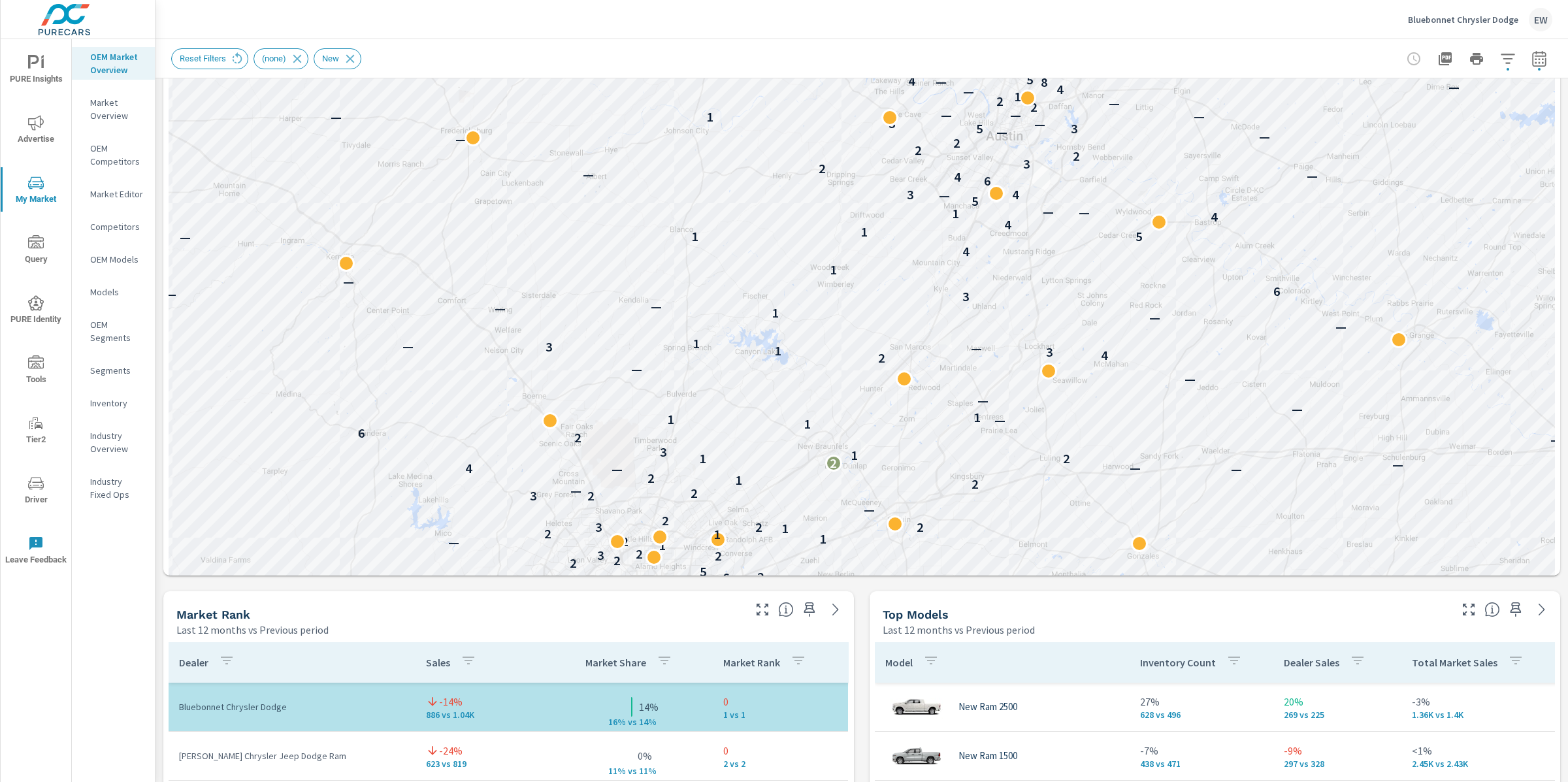
click at [714, 542] on p "1" at bounding box center [717, 534] width 7 height 16
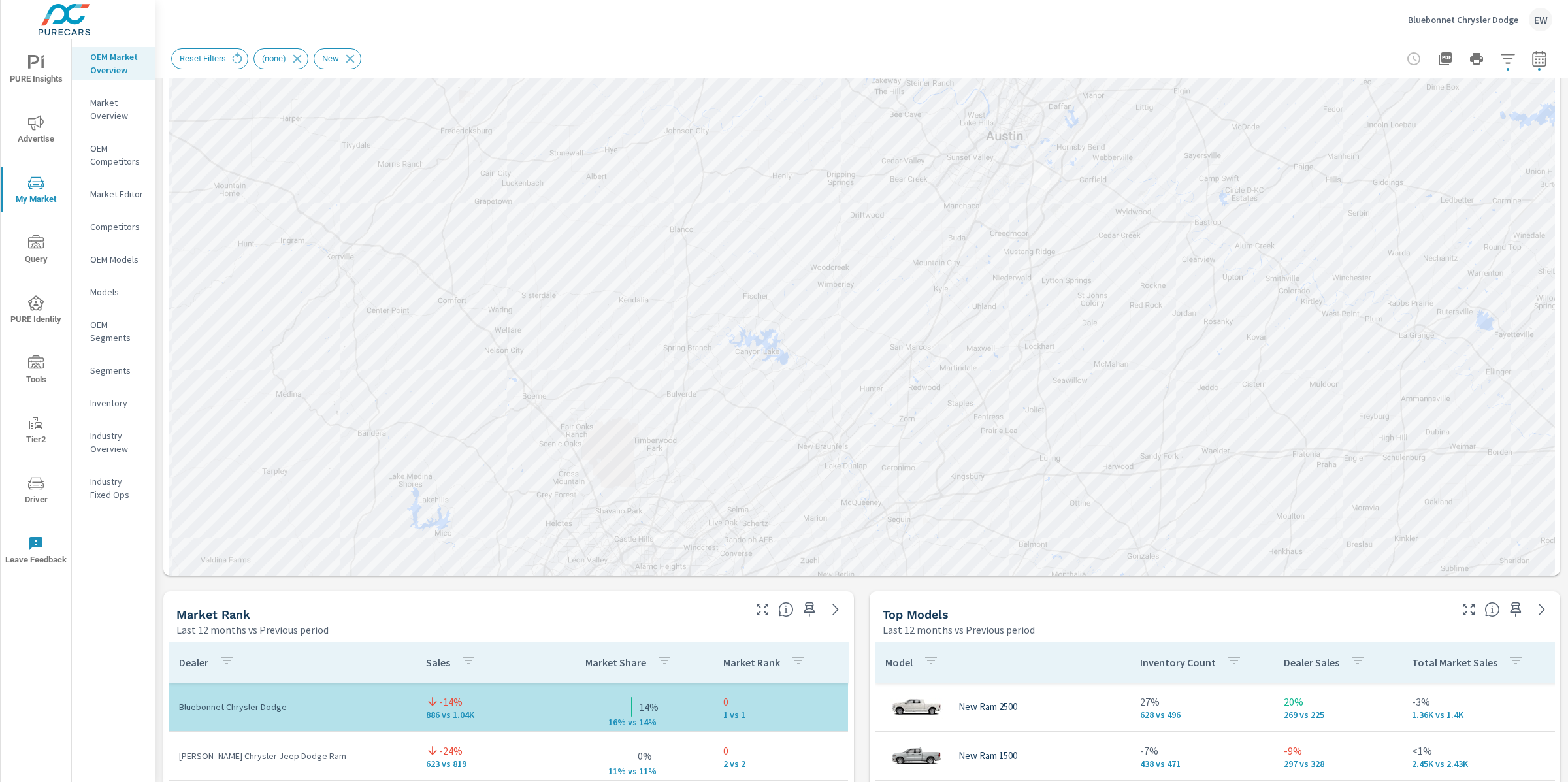
click at [715, 543] on div "— — — — — — — — — — — — — 6 — — — — — 1 — — — 4 — — — — — — — — 2 — — — 3 — — 3…" at bounding box center [861, 269] width 1386 height 932
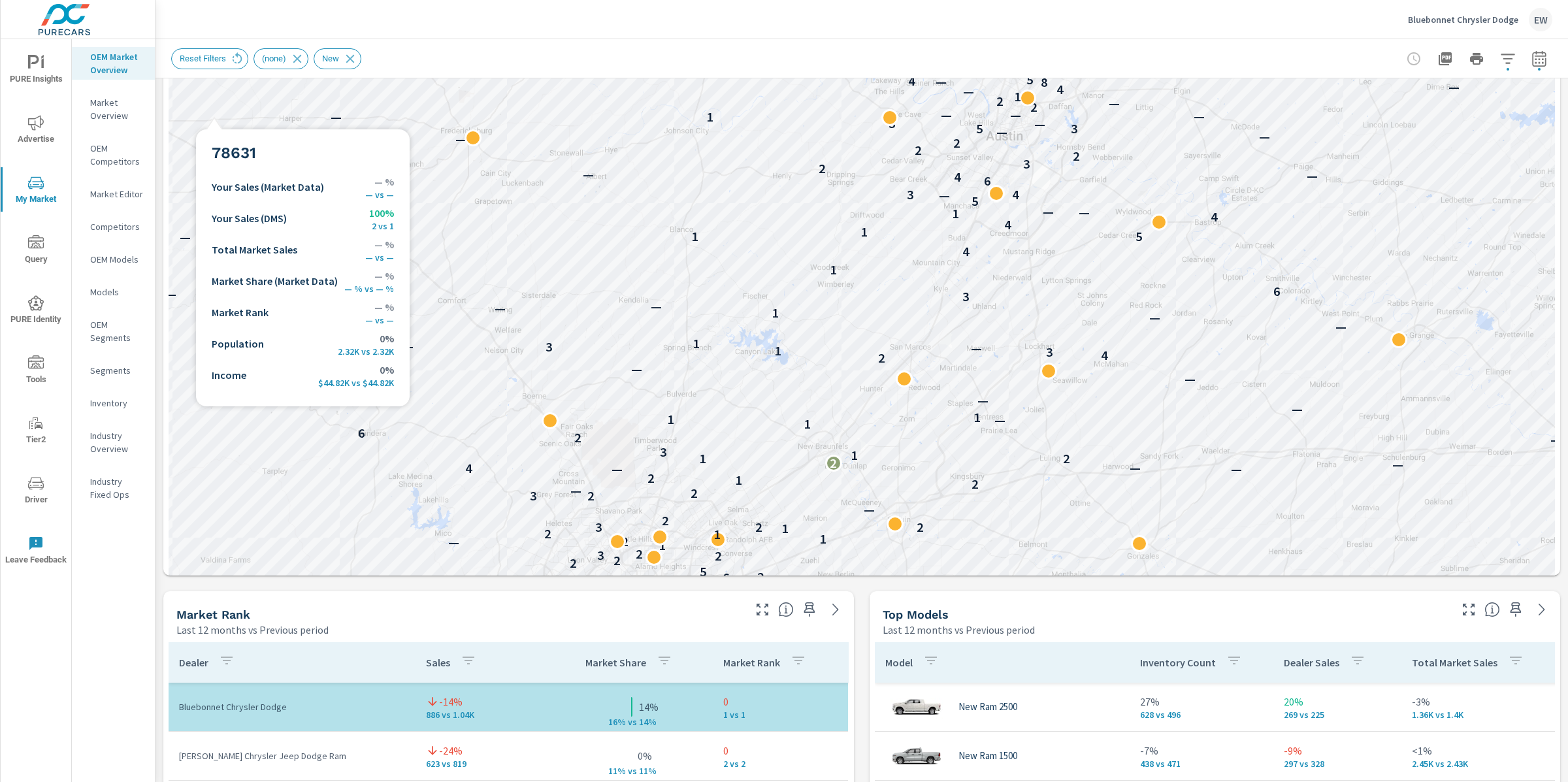
click at [216, 114] on div "— — — — — — — — — — — — — 6 — — — — — 1 — — — 4 — — — — — — — — 2 — — — 3 — — 3…" at bounding box center [861, 269] width 1386 height 932
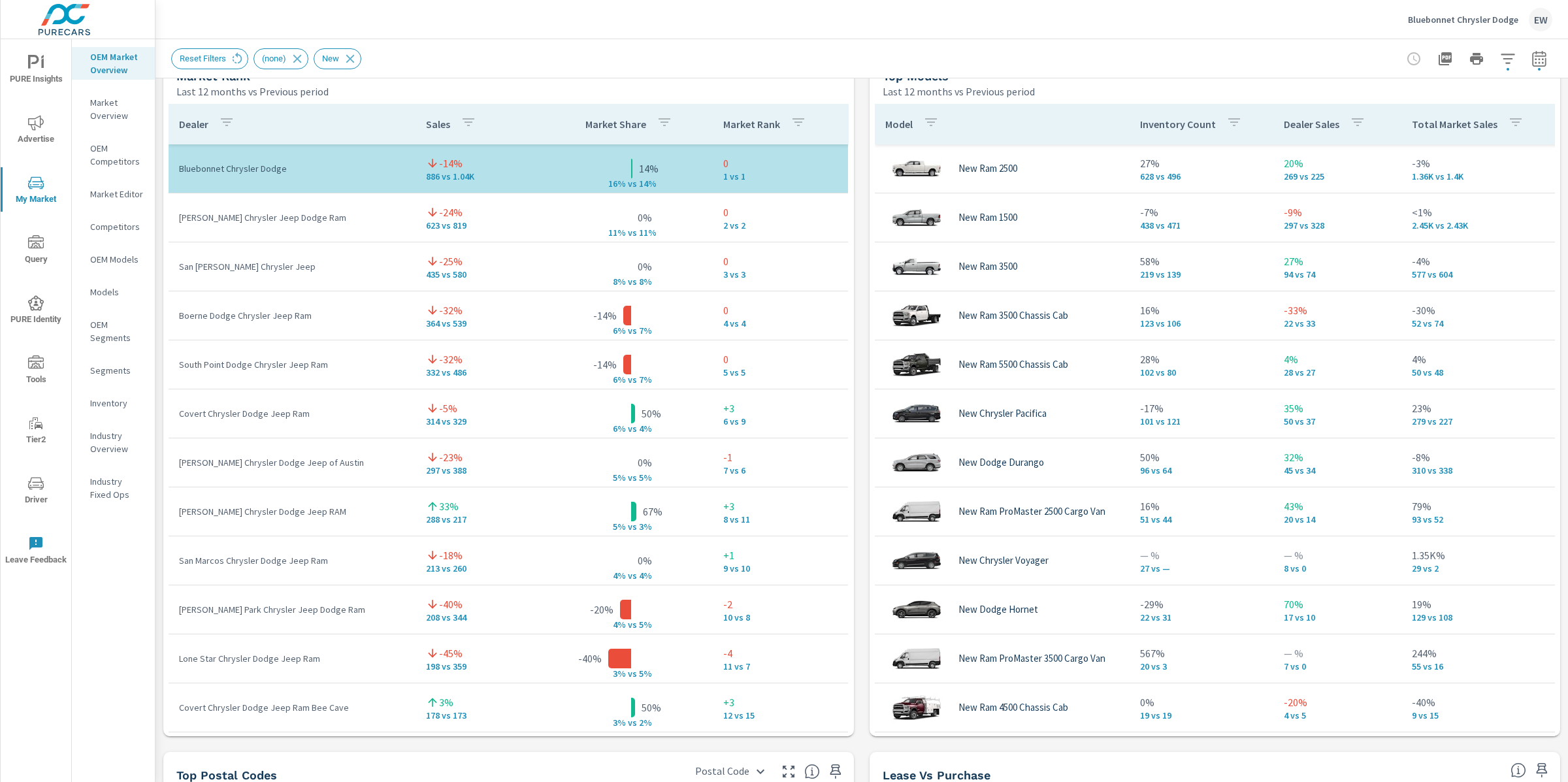
scroll to position [869, 0]
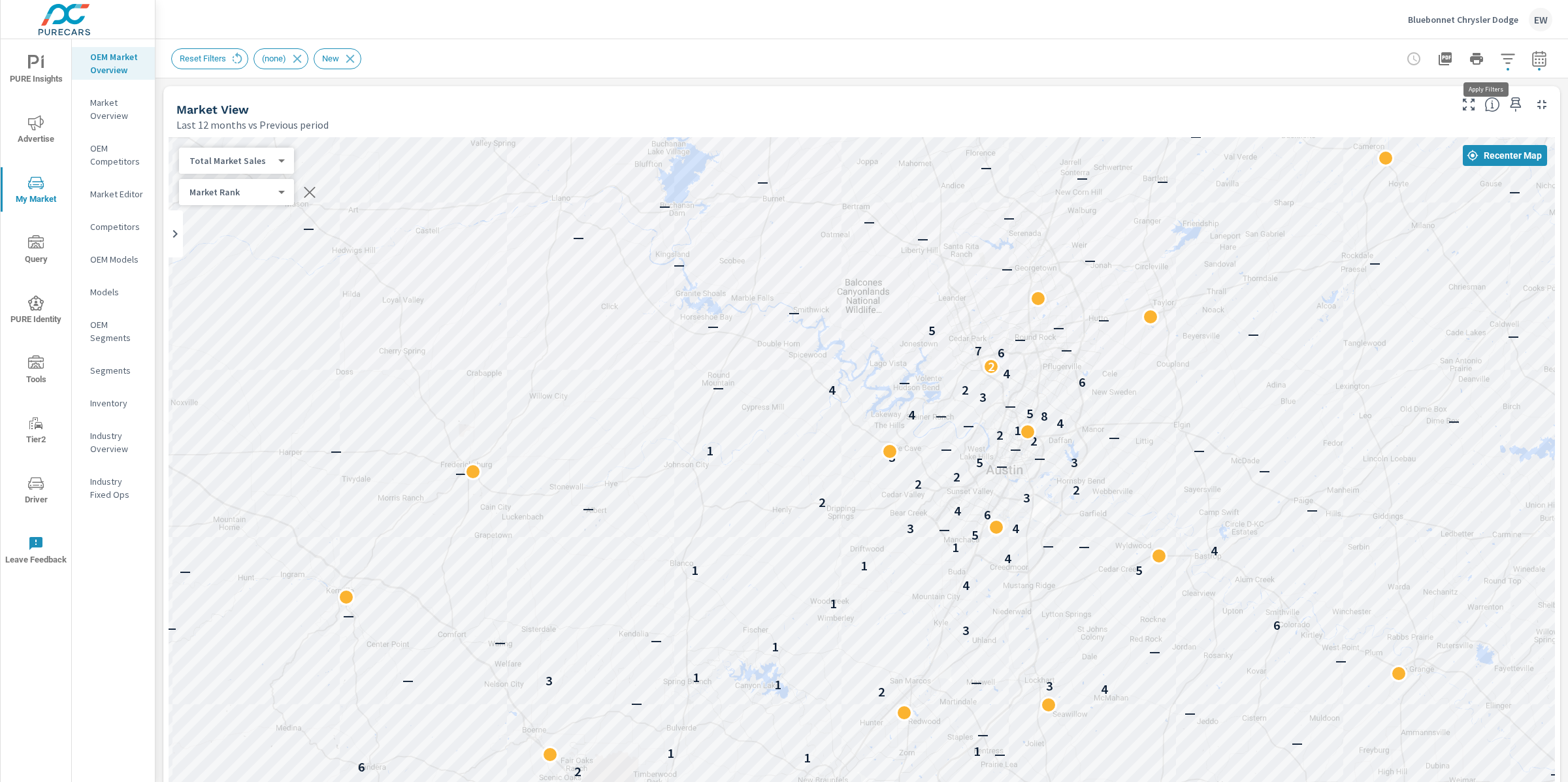
click at [1501, 58] on icon "button" at bounding box center [1508, 59] width 14 height 10
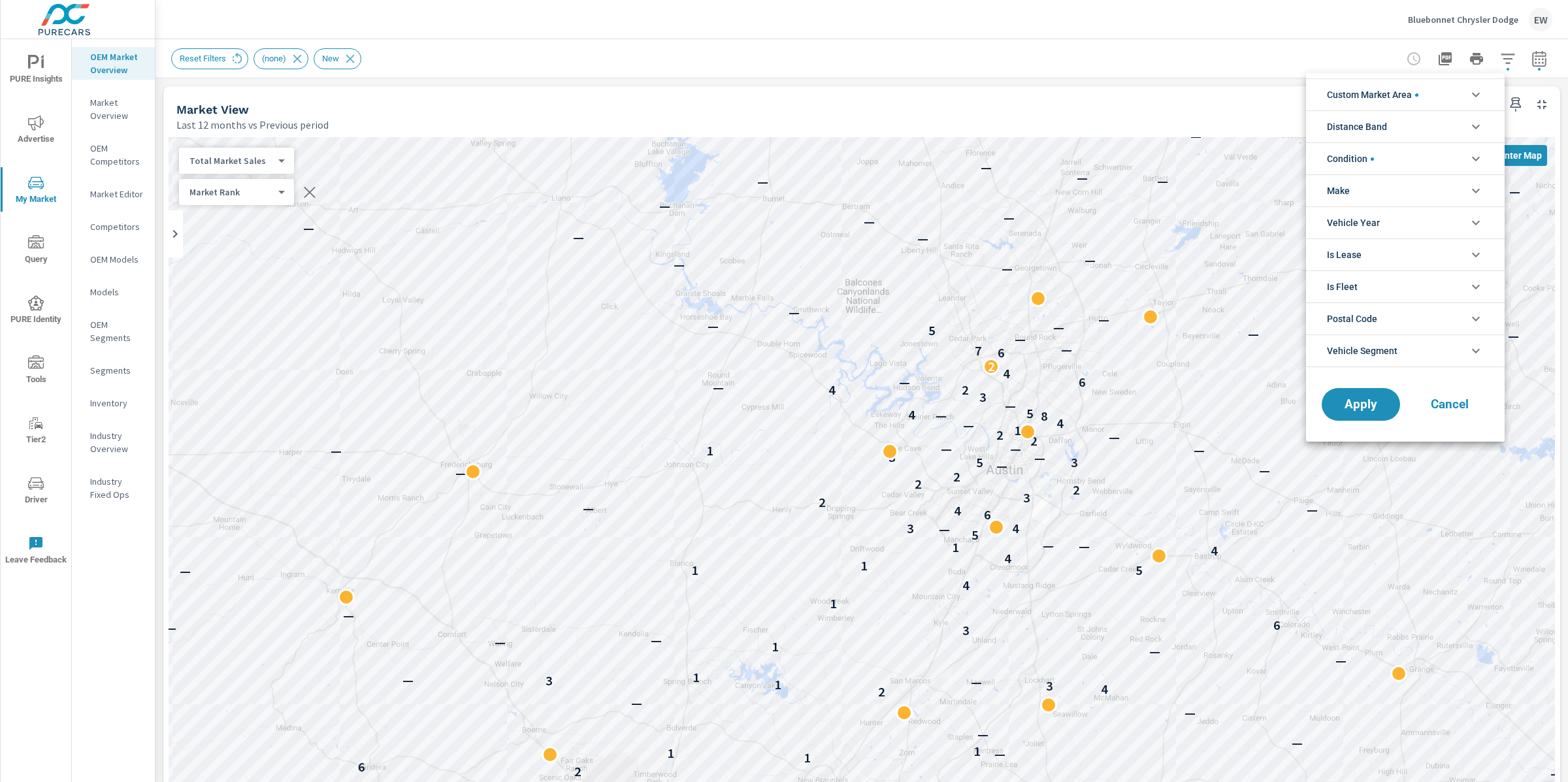
click at [1418, 90] on span "Custom Market Area" at bounding box center [1372, 94] width 91 height 31
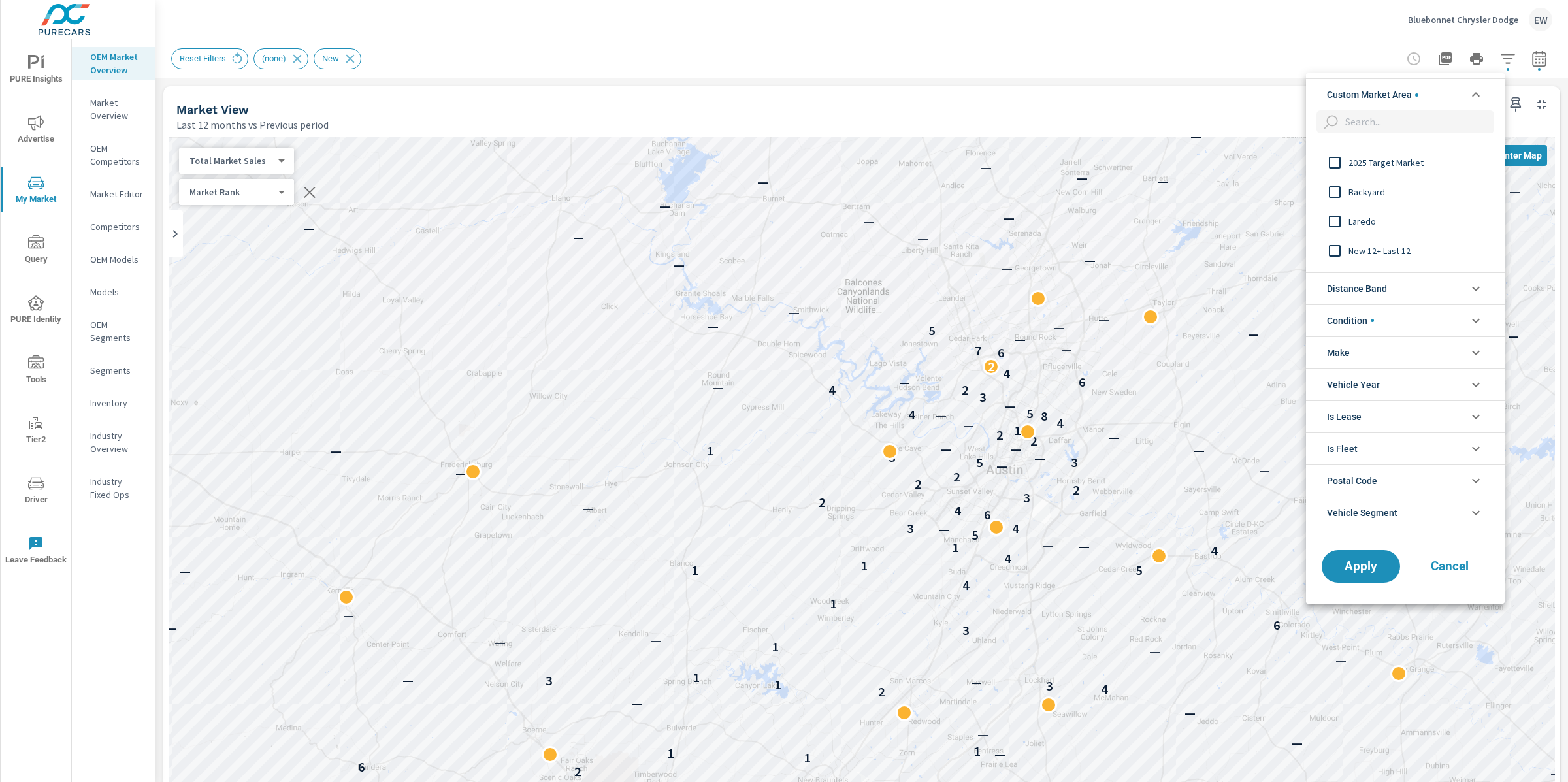
scroll to position [287, 0]
click at [1338, 250] on input "filter options" at bounding box center [1335, 249] width 27 height 27
click at [1373, 567] on span "Apply" at bounding box center [1361, 566] width 54 height 12
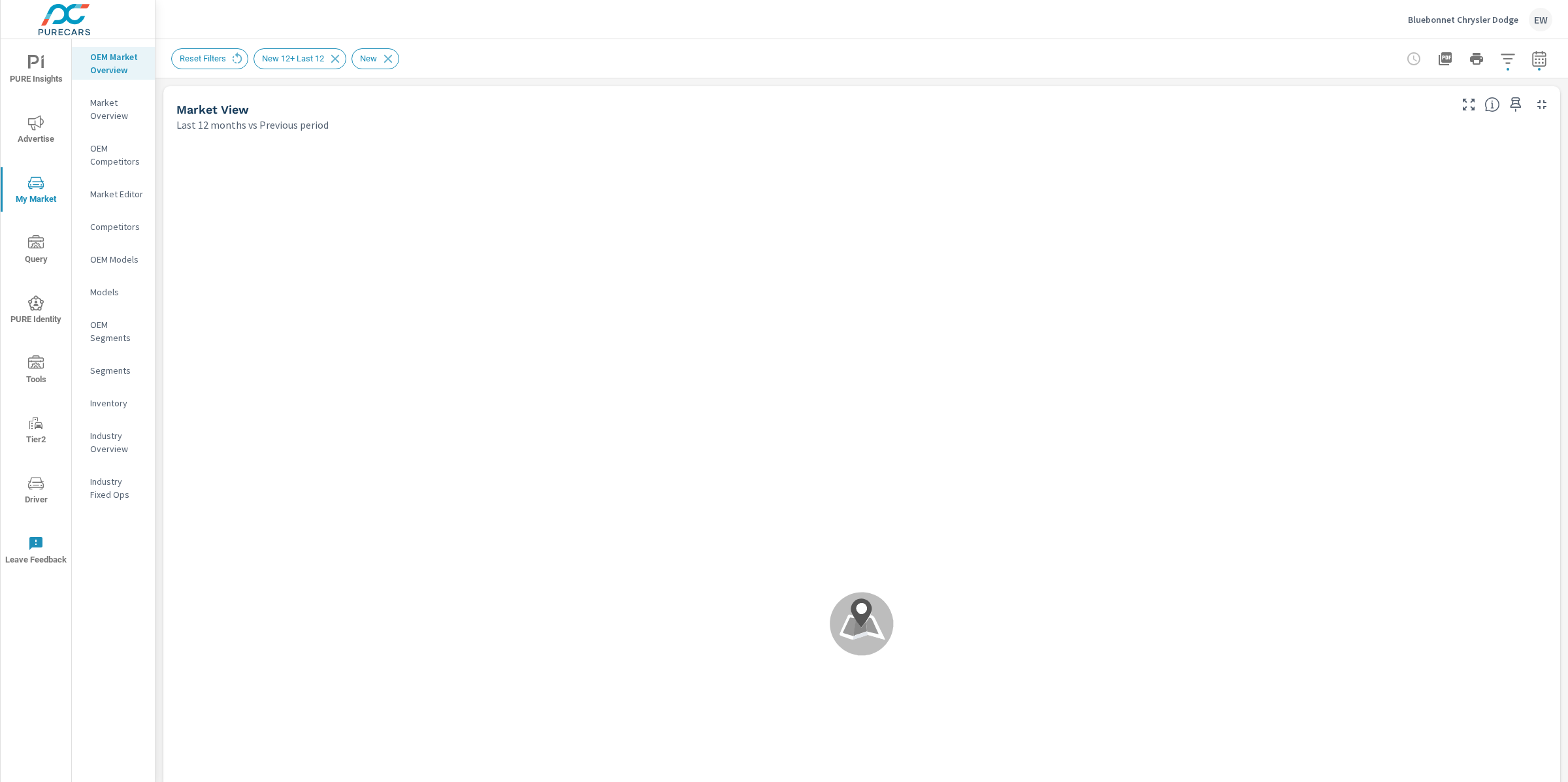
scroll to position [49, 0]
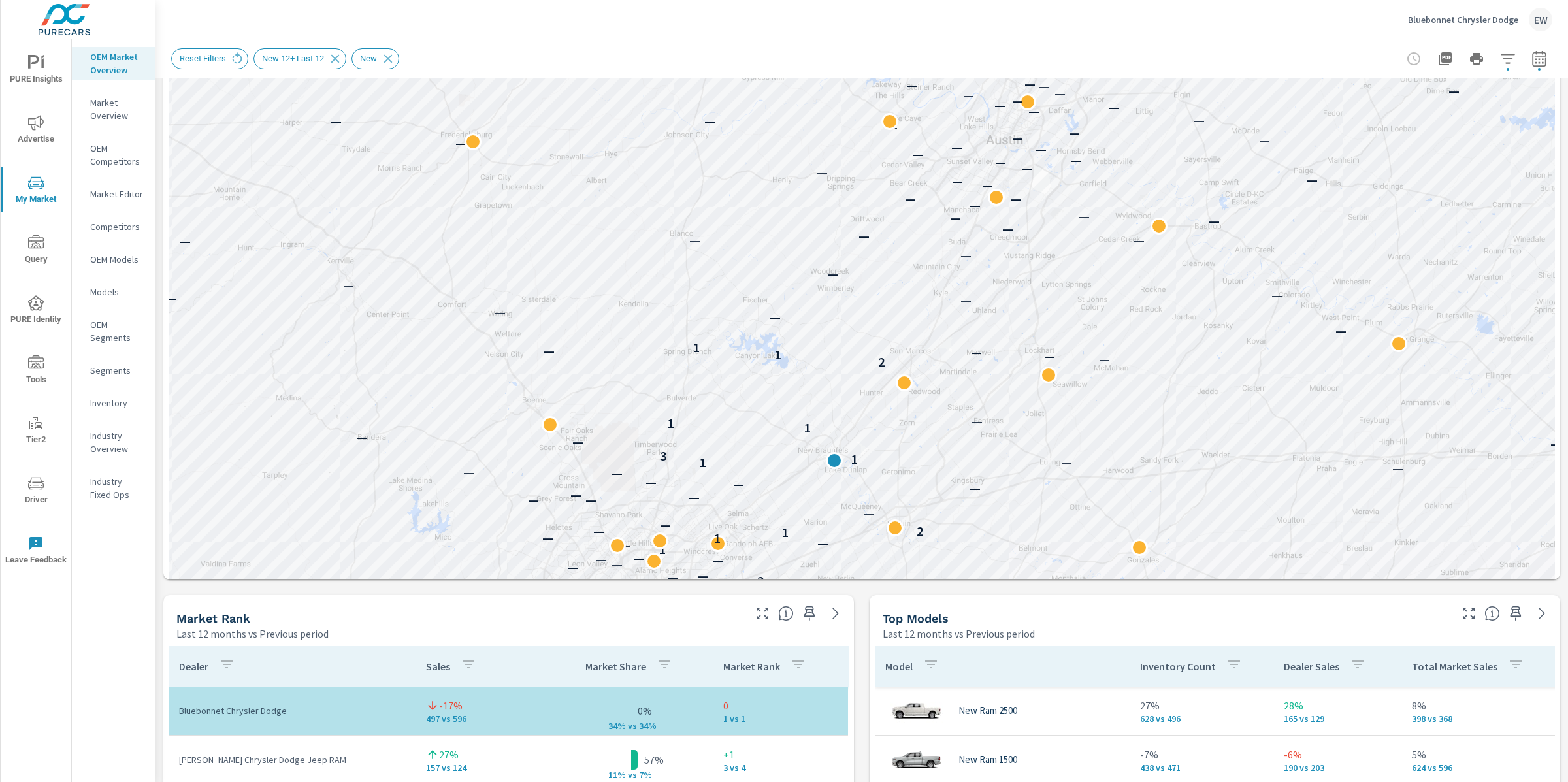
scroll to position [335, 0]
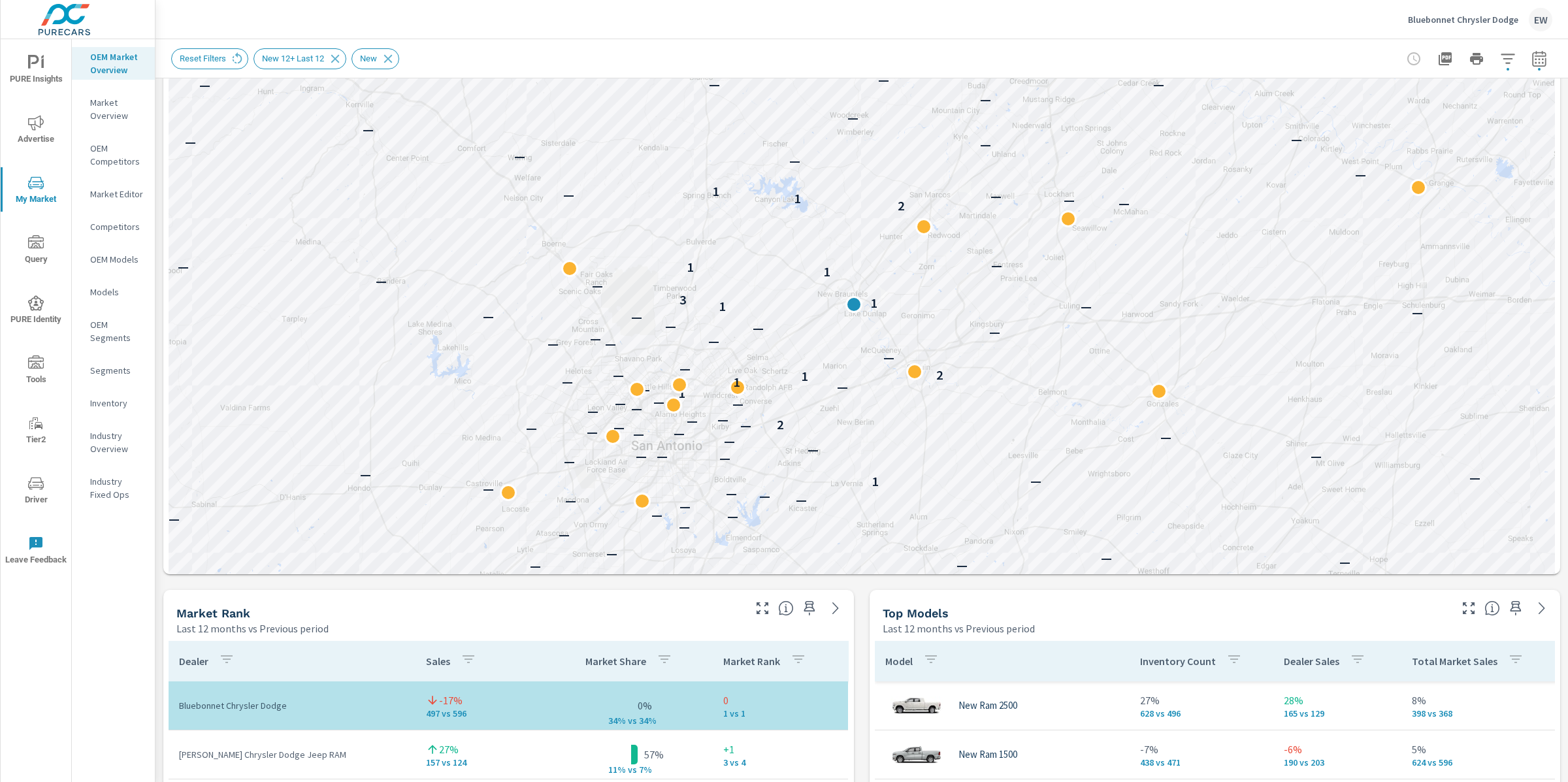
drag, startPoint x: 475, startPoint y: 492, endPoint x: 494, endPoint y: 341, distance: 152.2
click at [494, 341] on div "— — — — — — — — — — — — — — — — — — — — — — — — — — — — — — — — — — 2 — — — — —…" at bounding box center [861, 268] width 1386 height 932
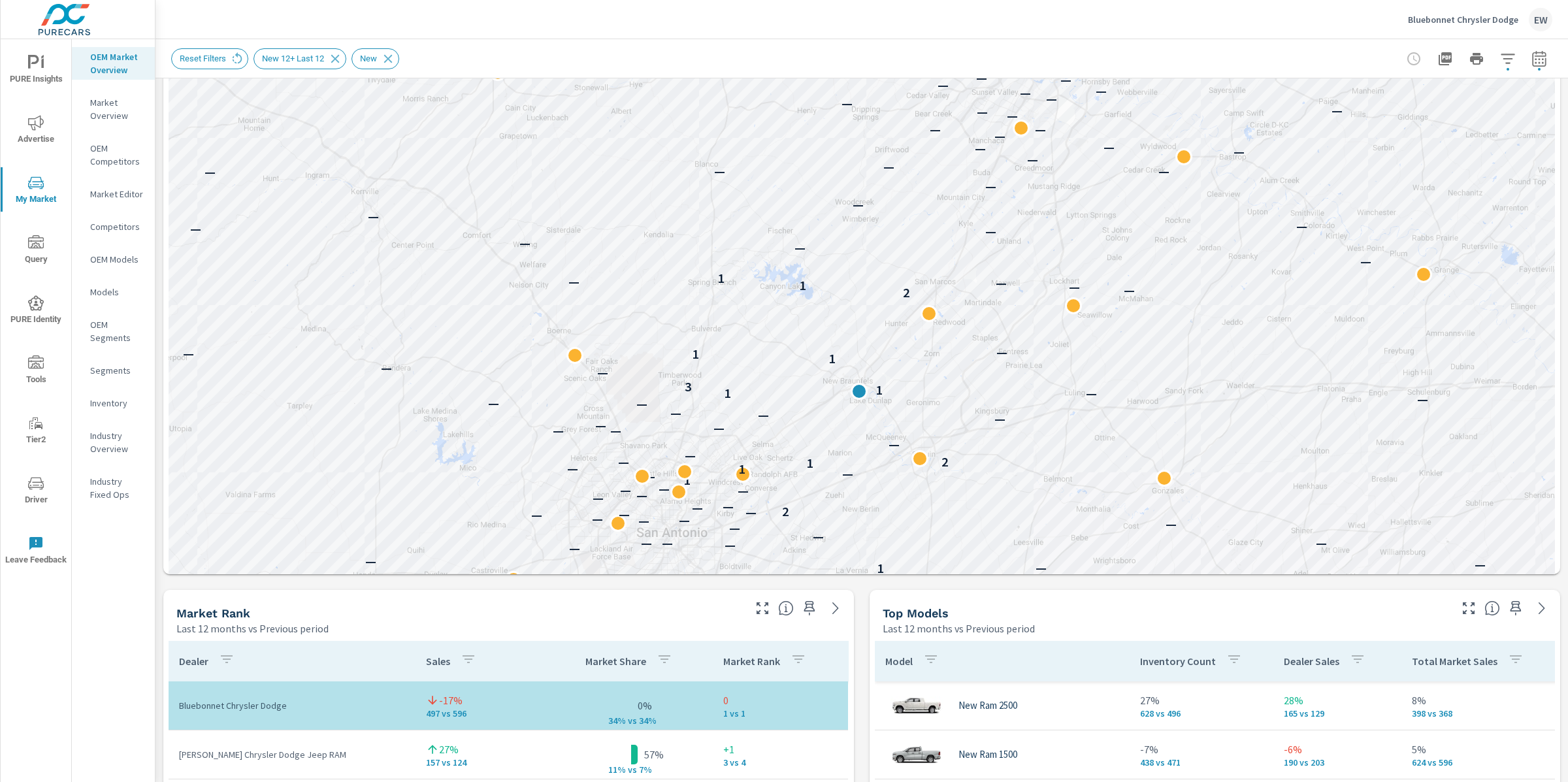
drag, startPoint x: 1014, startPoint y: 461, endPoint x: 1017, endPoint y: 549, distance: 88.1
click at [1018, 549] on div "— — — — — — — — — — — — — — — — — — — — — — — — — — — — — — — — — — 2 — — — — —…" at bounding box center [1494, 707] width 1254 height 706
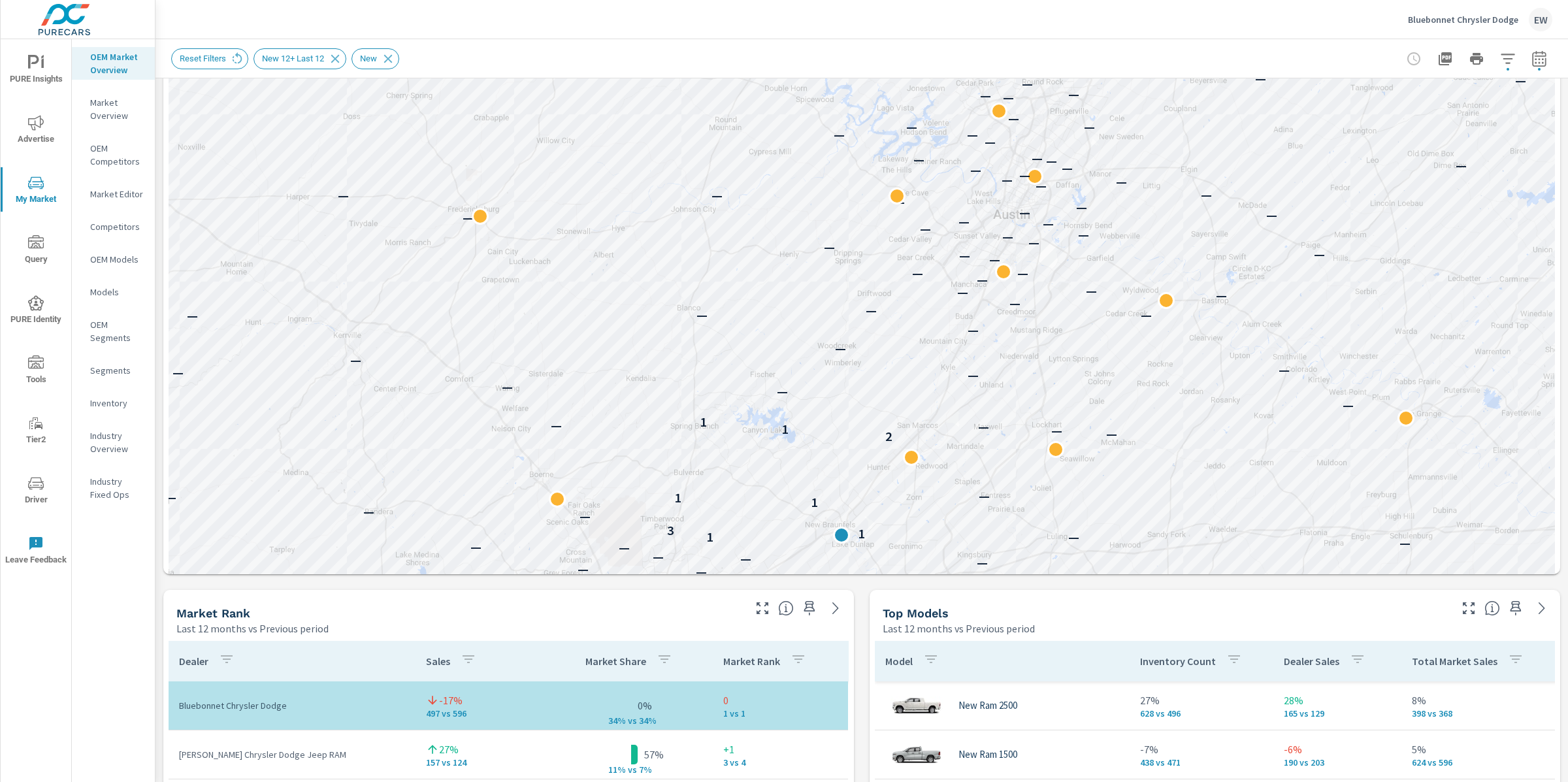
drag, startPoint x: 1007, startPoint y: 390, endPoint x: 982, endPoint y: 530, distance: 142.2
click at [988, 532] on div "— — — — — — — — — — — — — — — — — — — — — — — — — — — — — — — 2 — — — — — — — —…" at bounding box center [1471, 765] width 1254 height 706
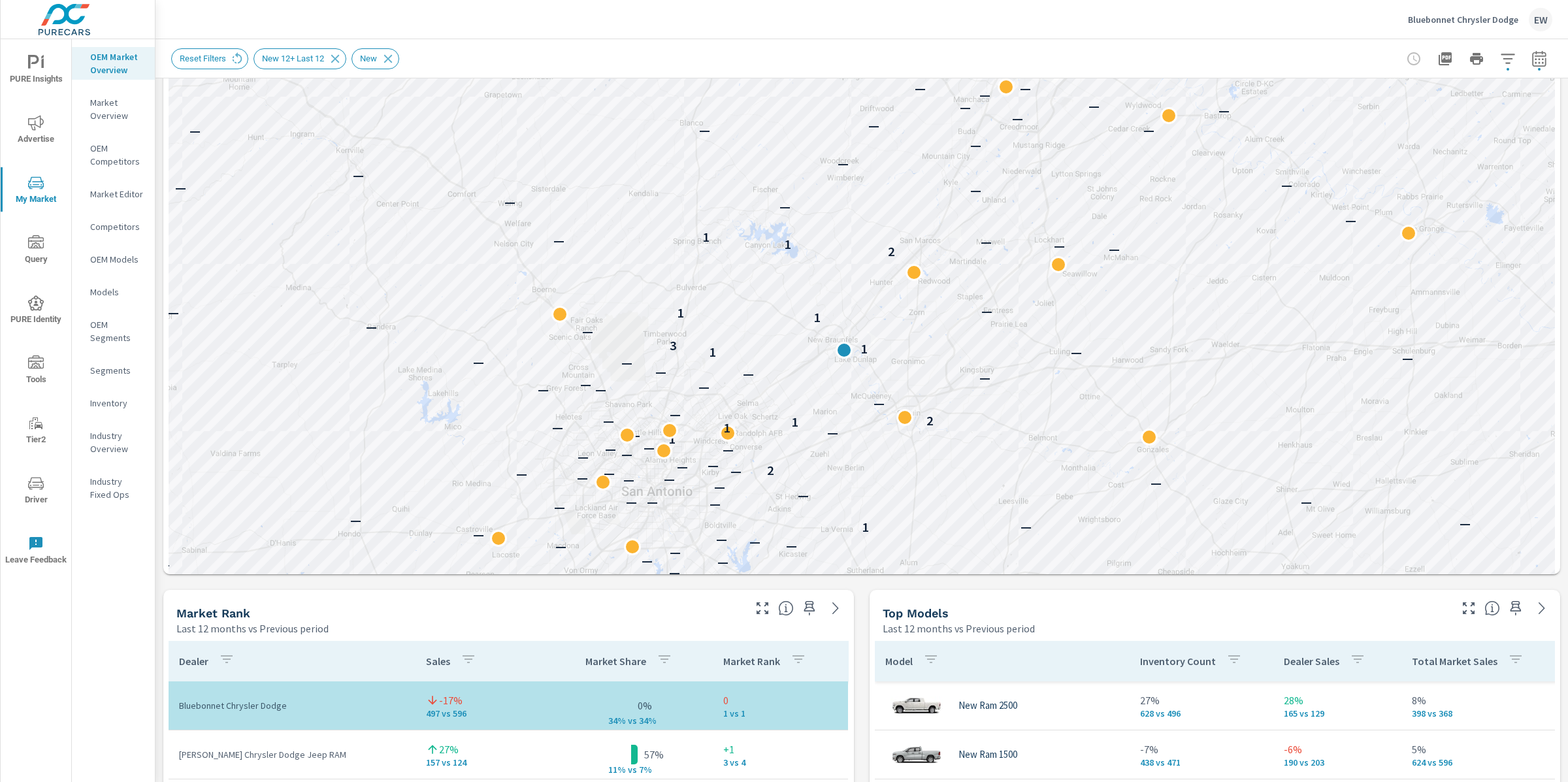
drag, startPoint x: 997, startPoint y: 440, endPoint x: 1007, endPoint y: 260, distance: 180.3
click at [1007, 260] on div "— — — — — — — — — — — — — — — — — — — — — — — — — — — — 2 — — — — — — — — — — —…" at bounding box center [1496, 443] width 1254 height 706
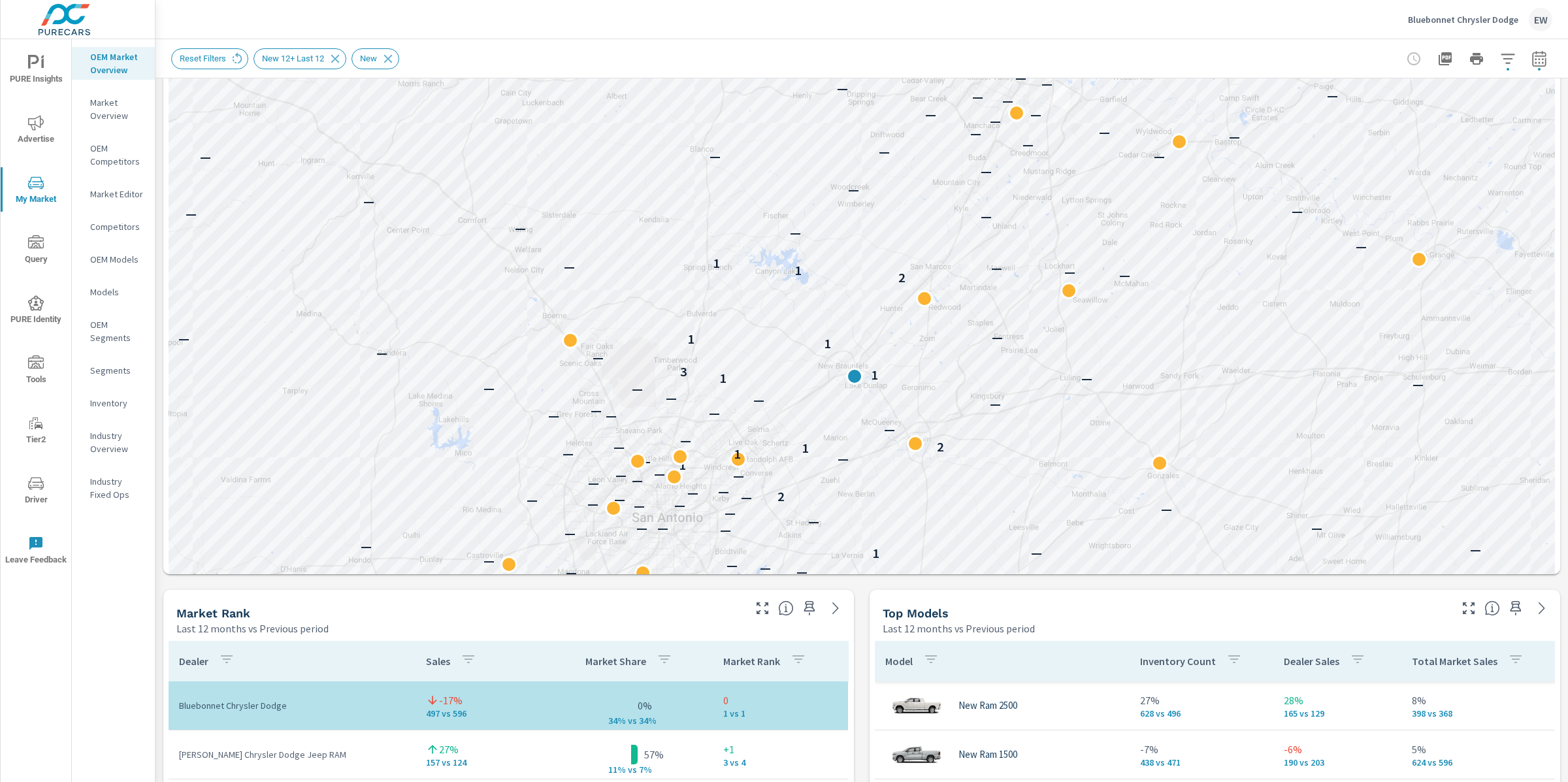
drag, startPoint x: 490, startPoint y: 420, endPoint x: 501, endPoint y: 450, distance: 32.0
click at [501, 450] on div "— — — — — — — — — — — — — — — — — — — — — — — — — — — — — — 2 — — — — — — — — —…" at bounding box center [861, 268] width 1386 height 932
click at [1501, 58] on icon "button" at bounding box center [1508, 59] width 14 height 10
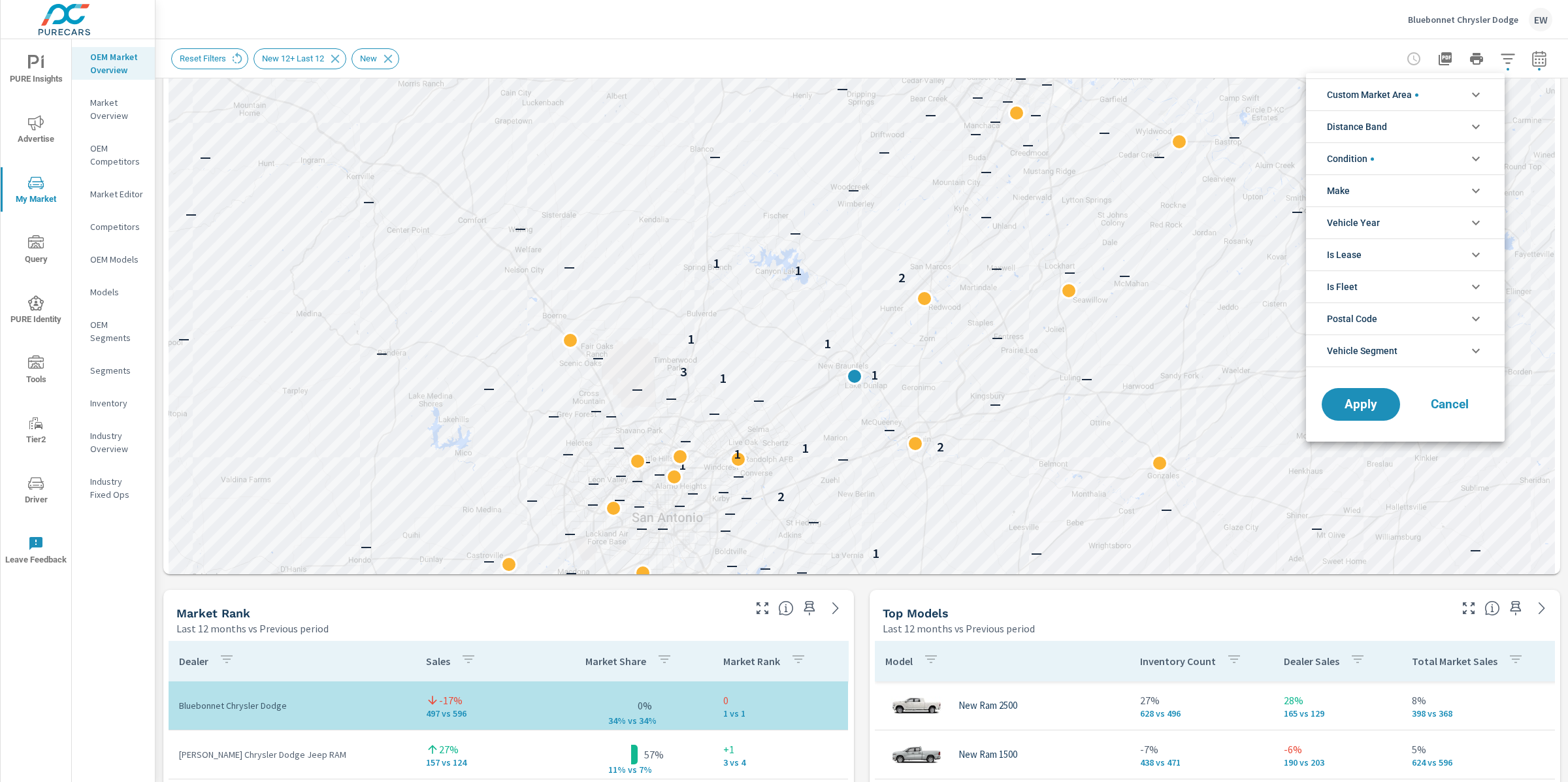
click at [1355, 94] on span "Custom Market Area" at bounding box center [1372, 94] width 91 height 31
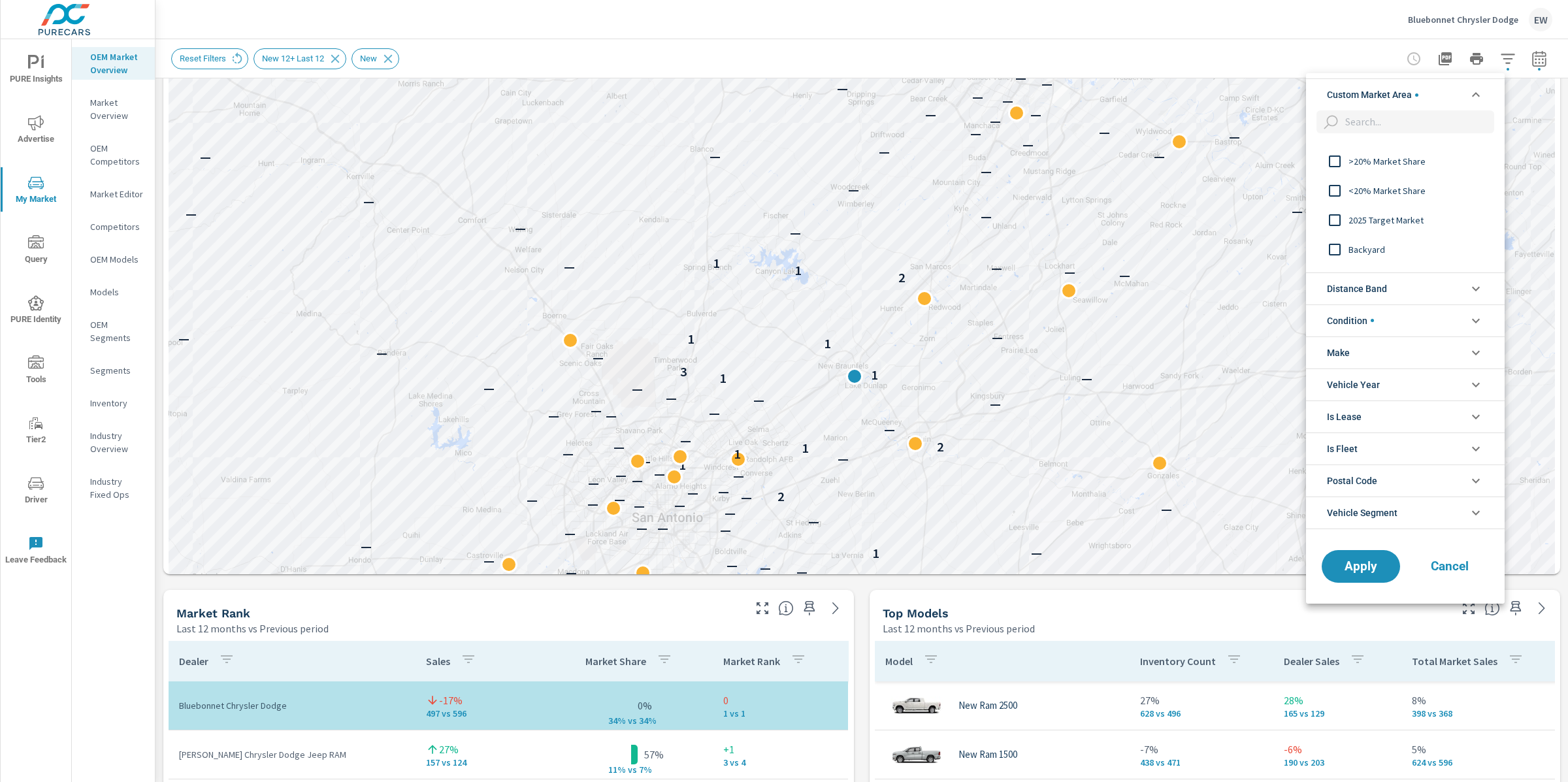
scroll to position [240, 0]
click at [1338, 238] on input "filter options" at bounding box center [1335, 238] width 27 height 27
click at [1348, 567] on span "Apply" at bounding box center [1361, 566] width 54 height 12
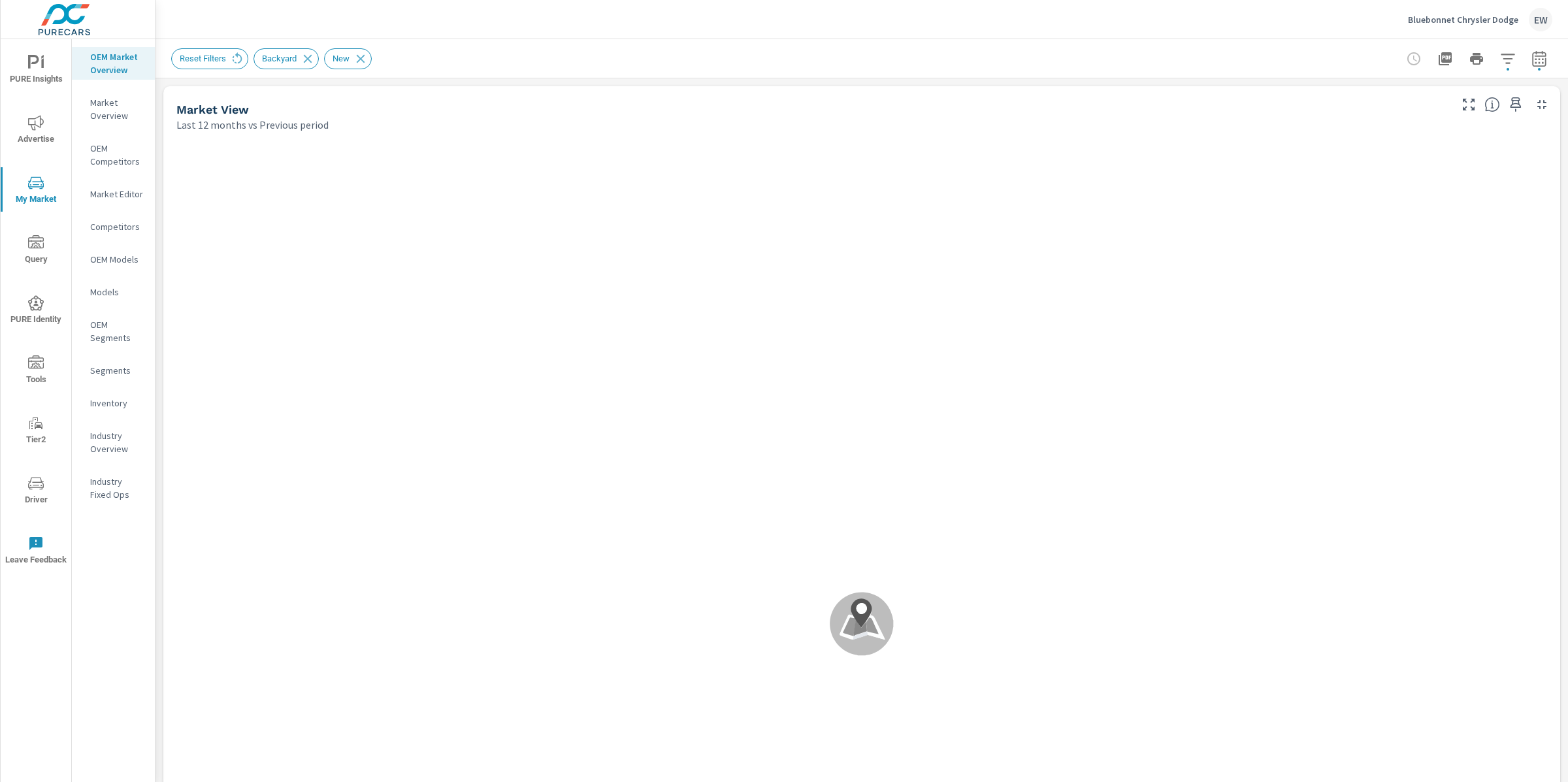
scroll to position [49, 0]
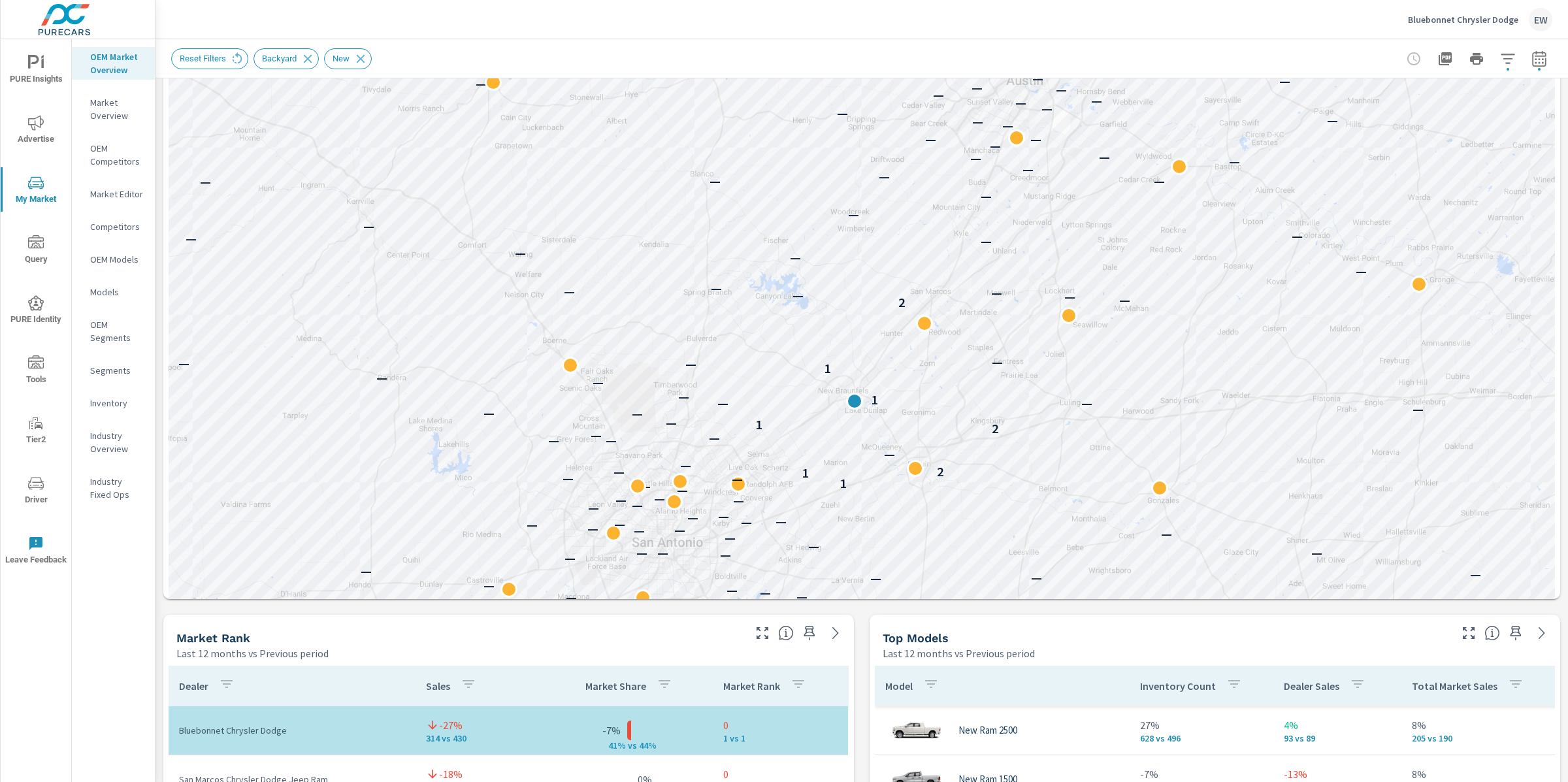
scroll to position [315, 0]
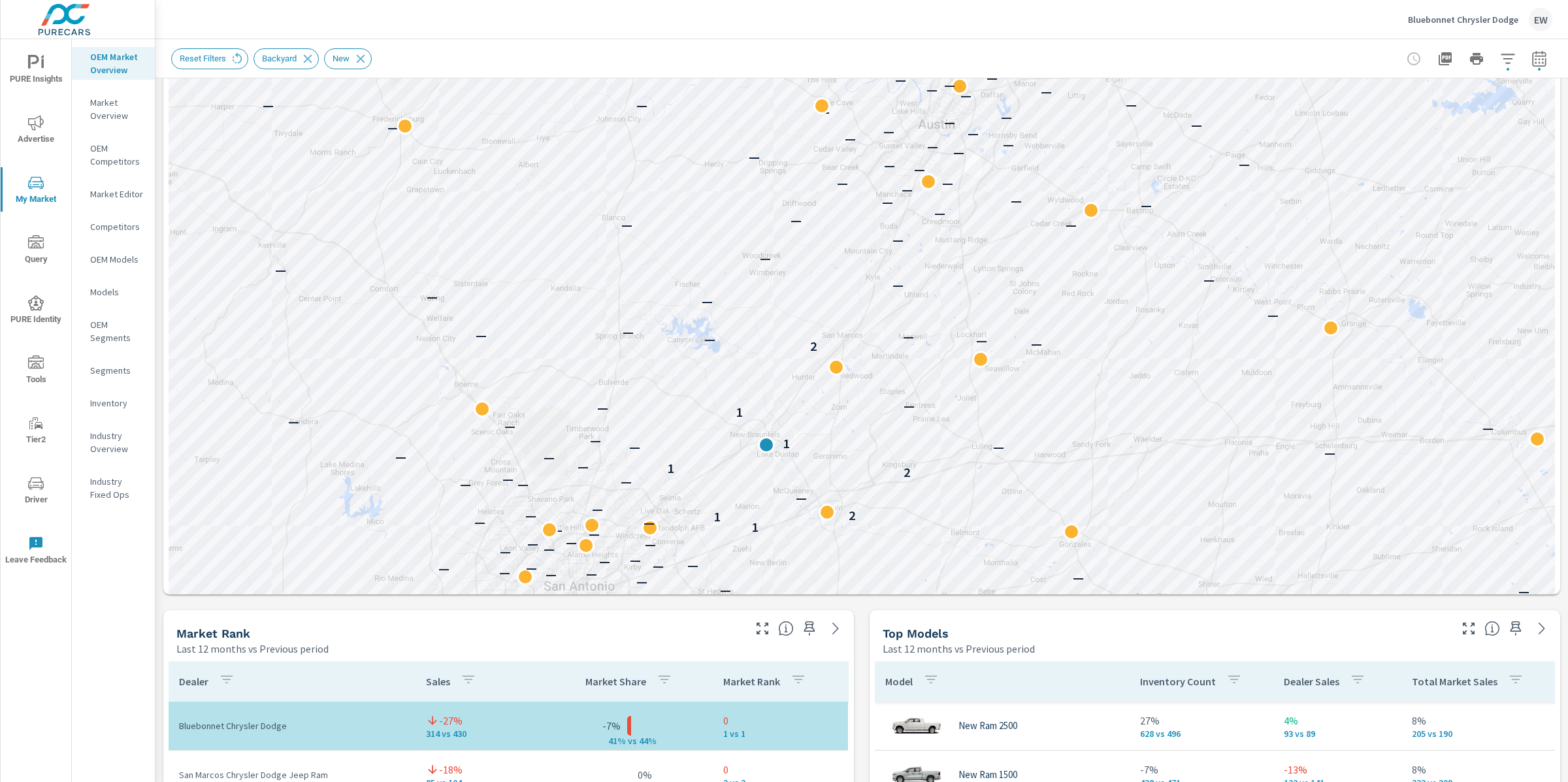
drag, startPoint x: 558, startPoint y: 226, endPoint x: 469, endPoint y: 275, distance: 101.6
click at [469, 275] on div "— — — — — — — — — — — — — — — — — — — — — — — — — — — — — — — — — — — — — — — —…" at bounding box center [861, 288] width 1386 height 932
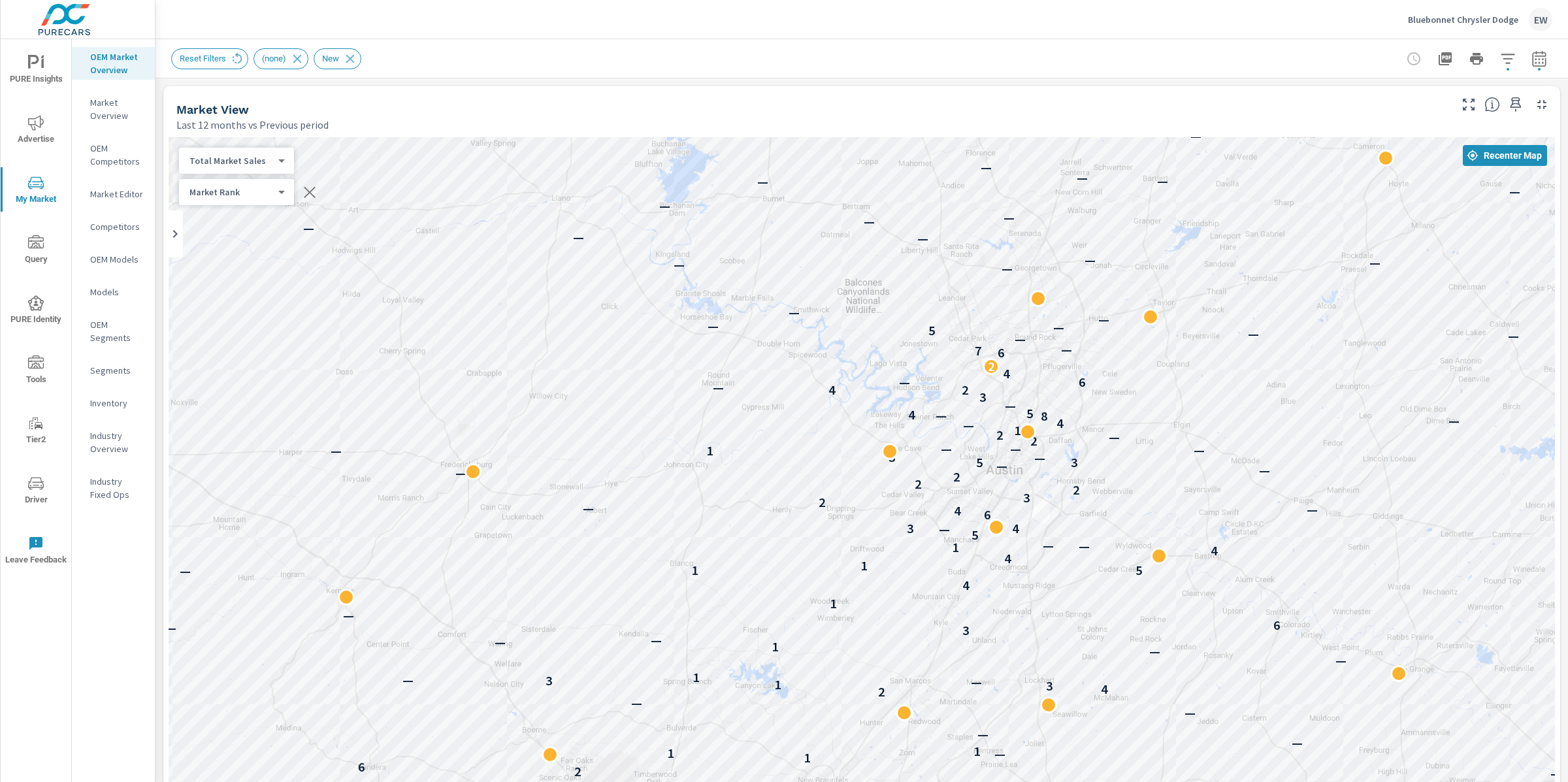
click at [99, 201] on p "Market Editor" at bounding box center [116, 194] width 54 height 13
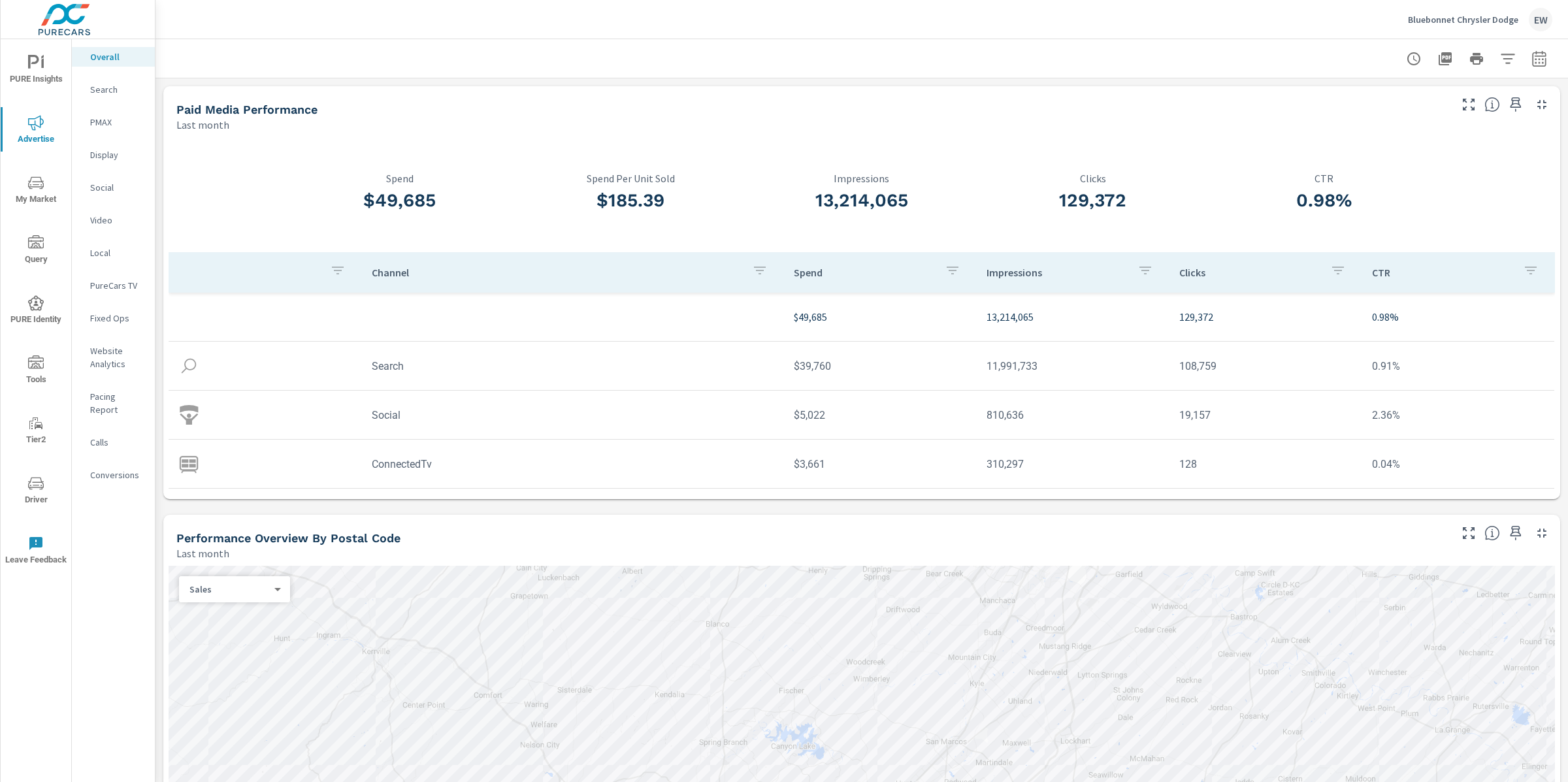
scroll to position [503, 0]
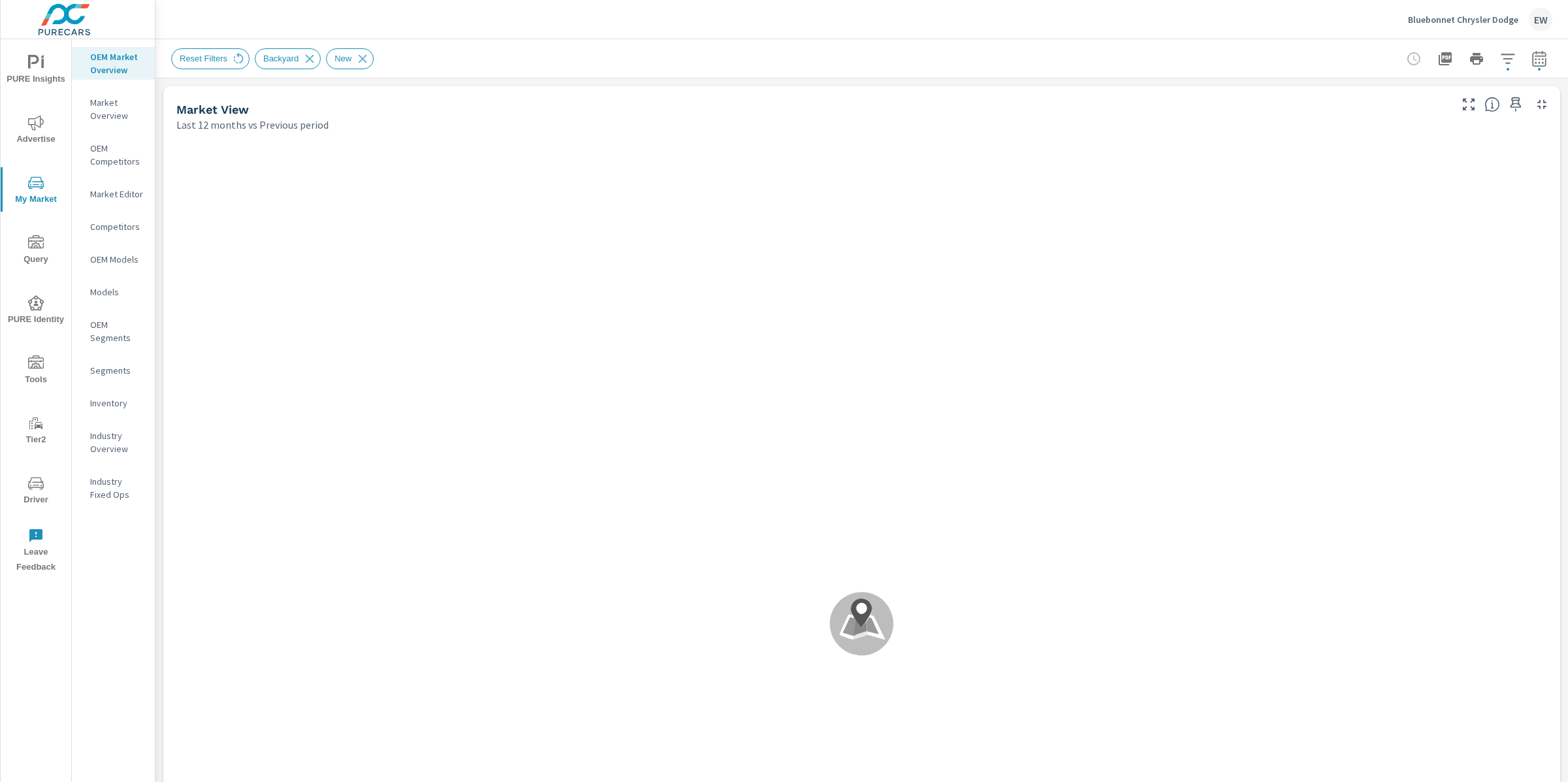
scroll to position [49, 0]
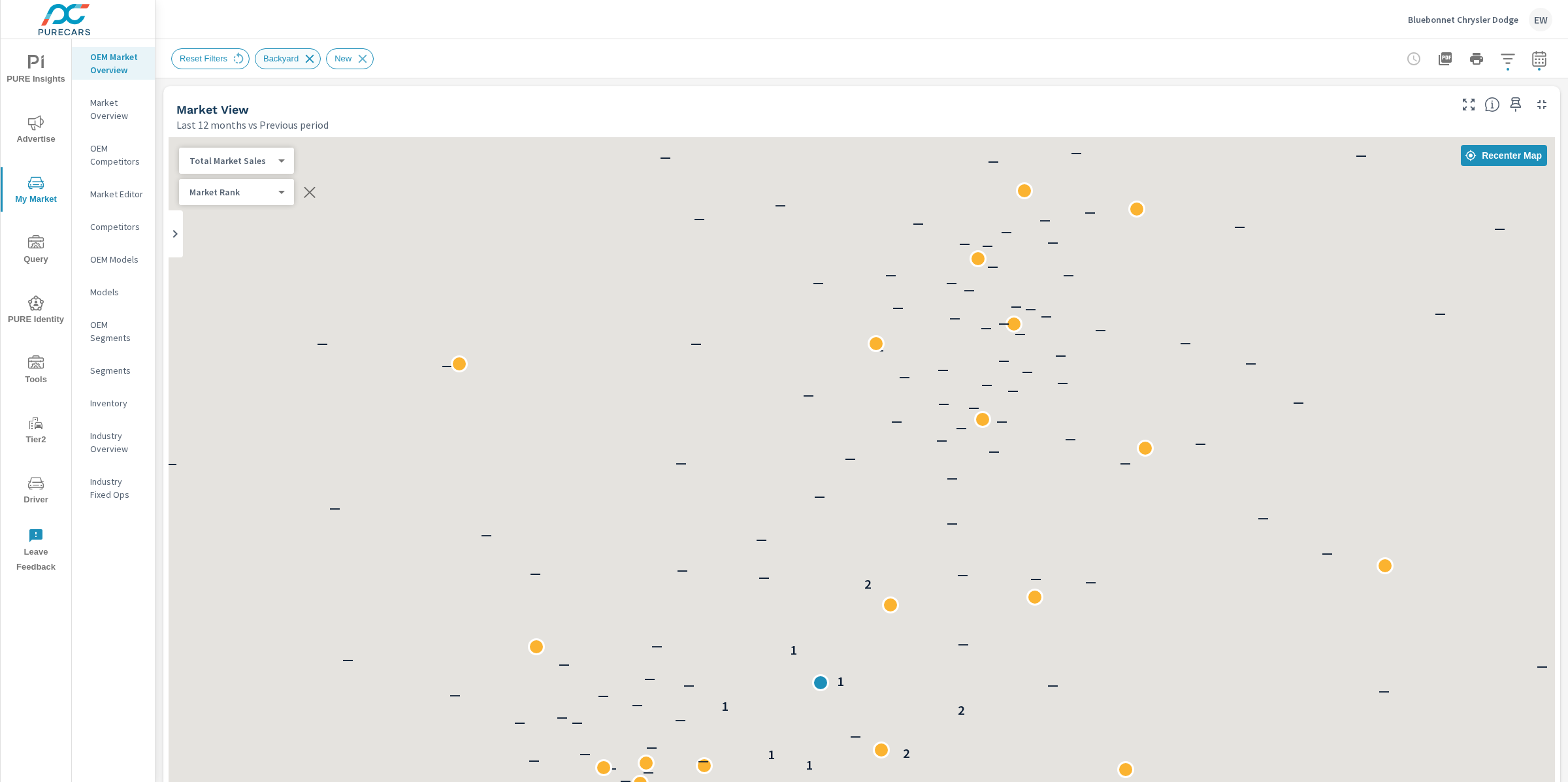
click at [314, 58] on icon at bounding box center [310, 58] width 9 height 9
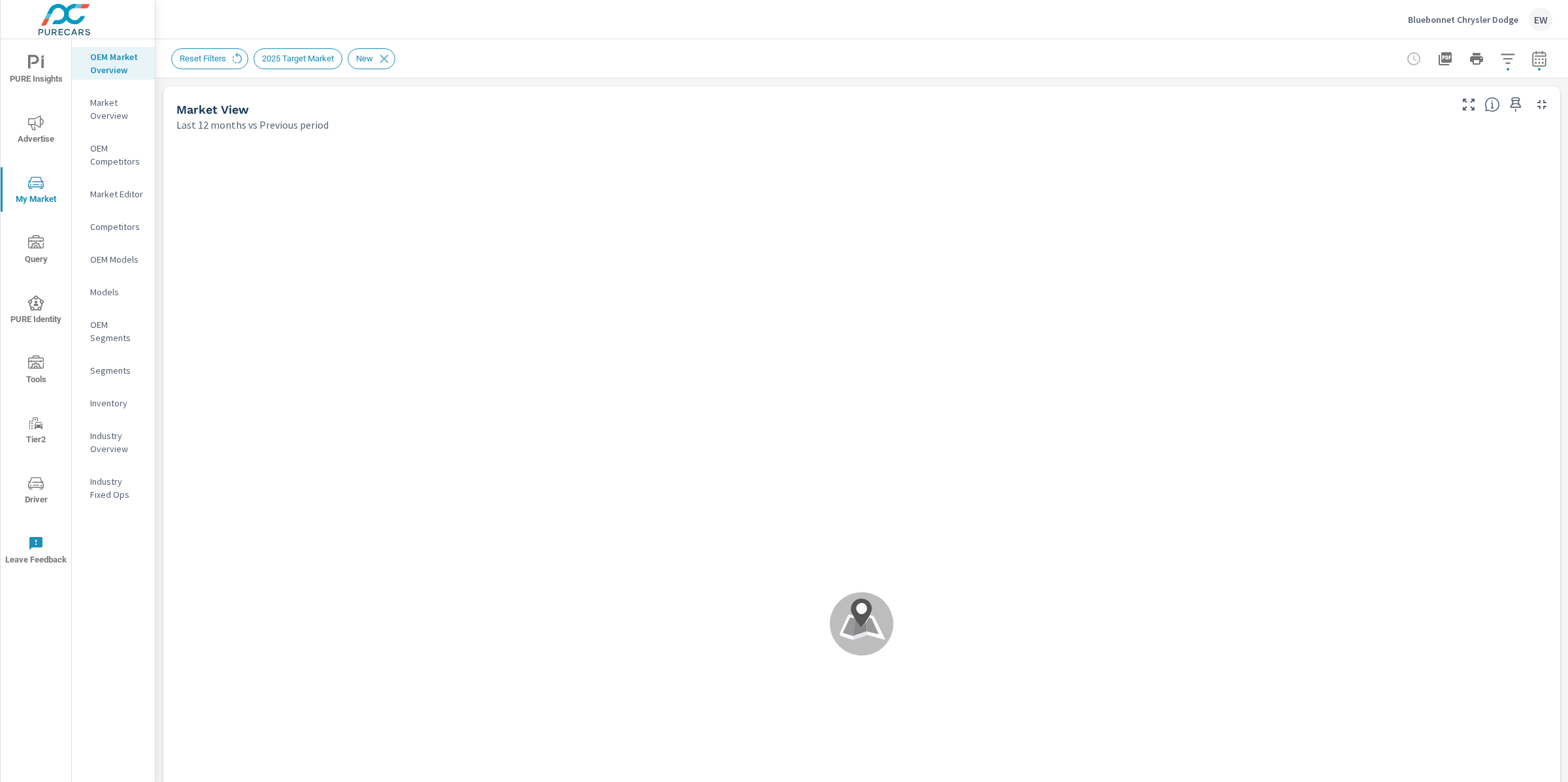
scroll to position [49, 0]
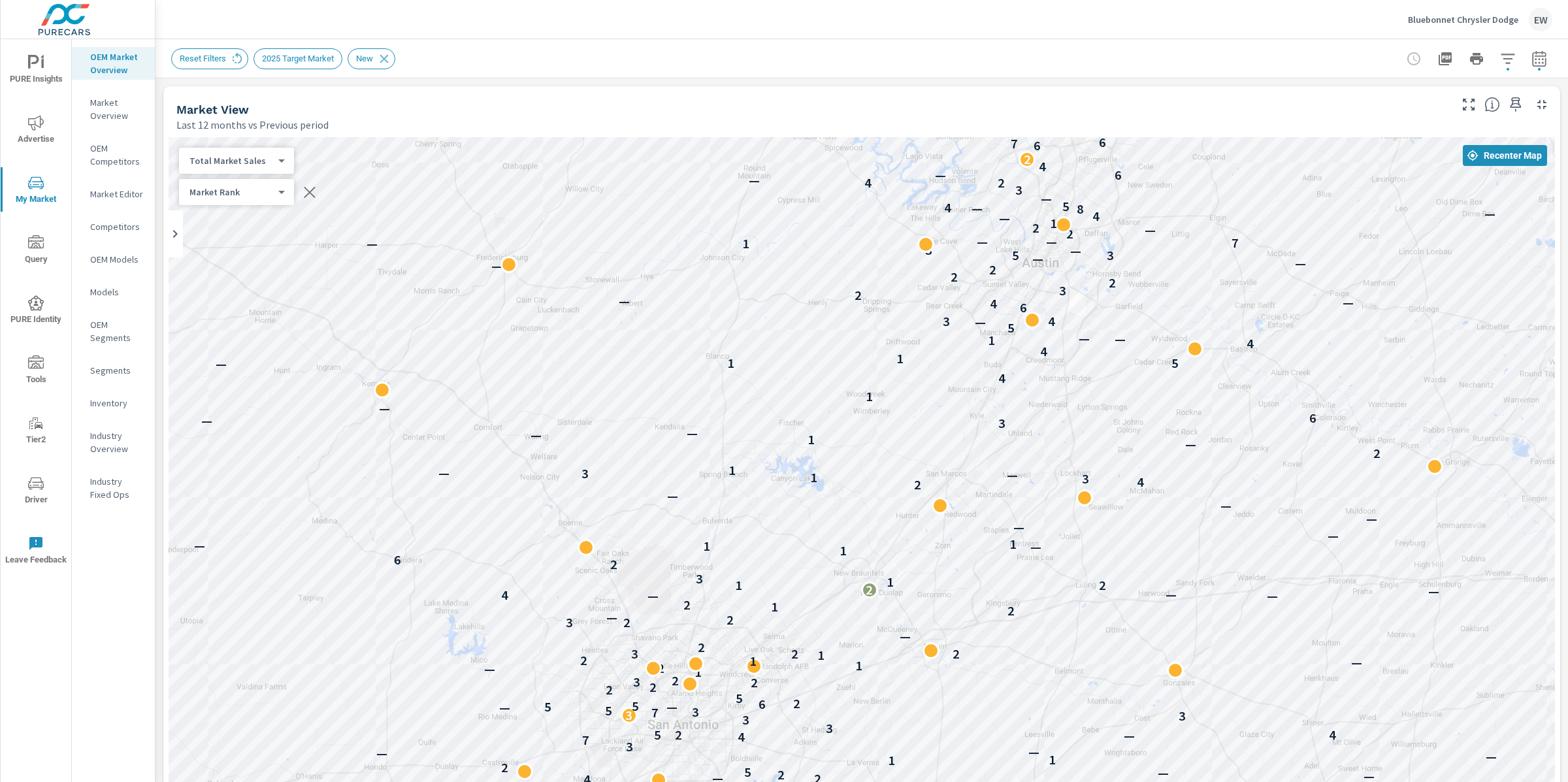
drag, startPoint x: 597, startPoint y: 566, endPoint x: 700, endPoint y: 398, distance: 197.1
click at [700, 392] on div "— — — — — — — — — — 1 — — 6 — 1 1 — 1 — — — 4 — 3 — — — — — — 2 — — — — 3 — — 3…" at bounding box center [861, 603] width 1386 height 932
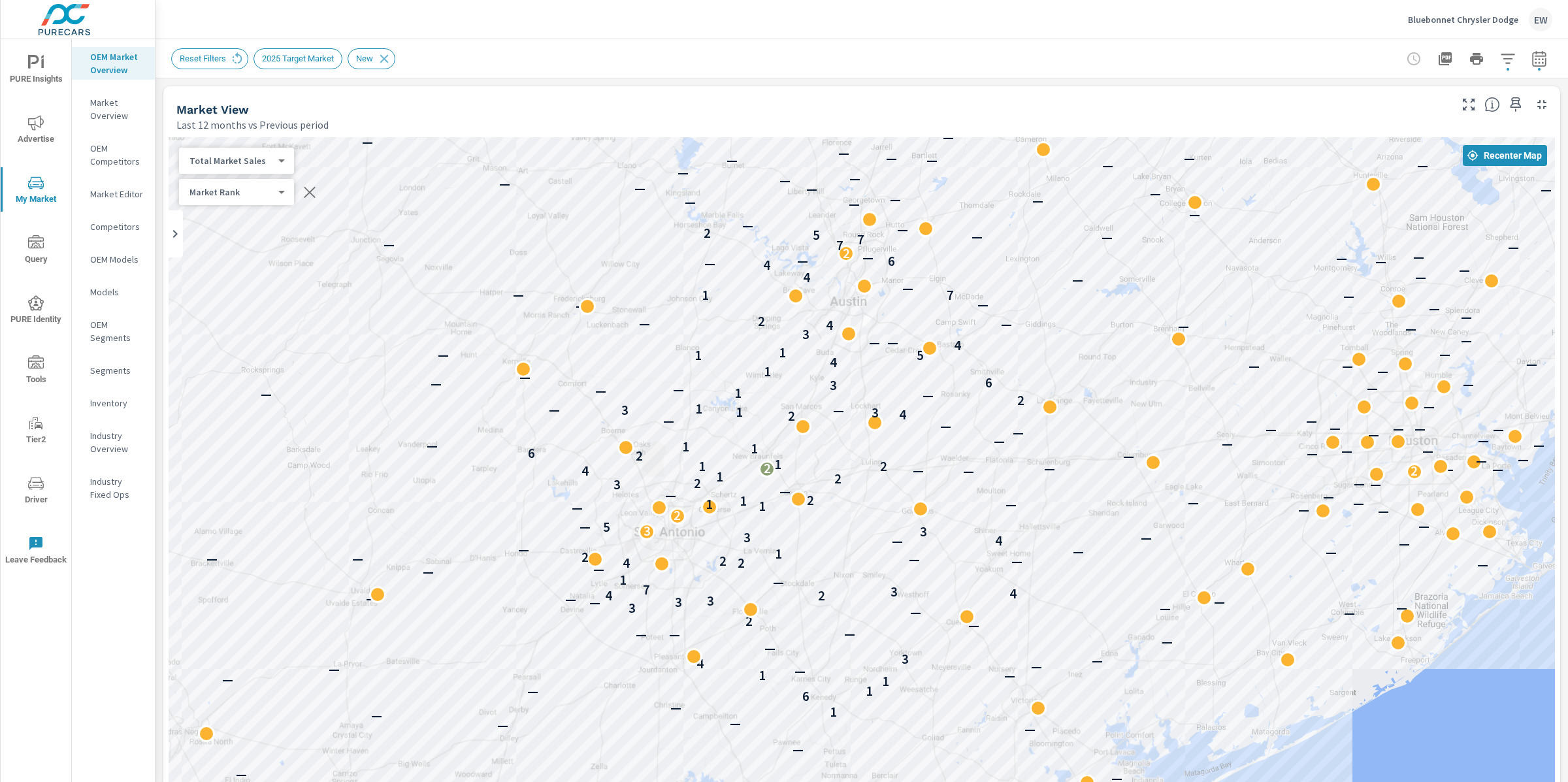
drag, startPoint x: 444, startPoint y: 369, endPoint x: 422, endPoint y: 335, distance: 40.5
click at [422, 335] on div "— — — — — — — — — — — — — — — — — — — — — — — — — — — — — — — — — — — — — — — —…" at bounding box center [861, 603] width 1386 height 932
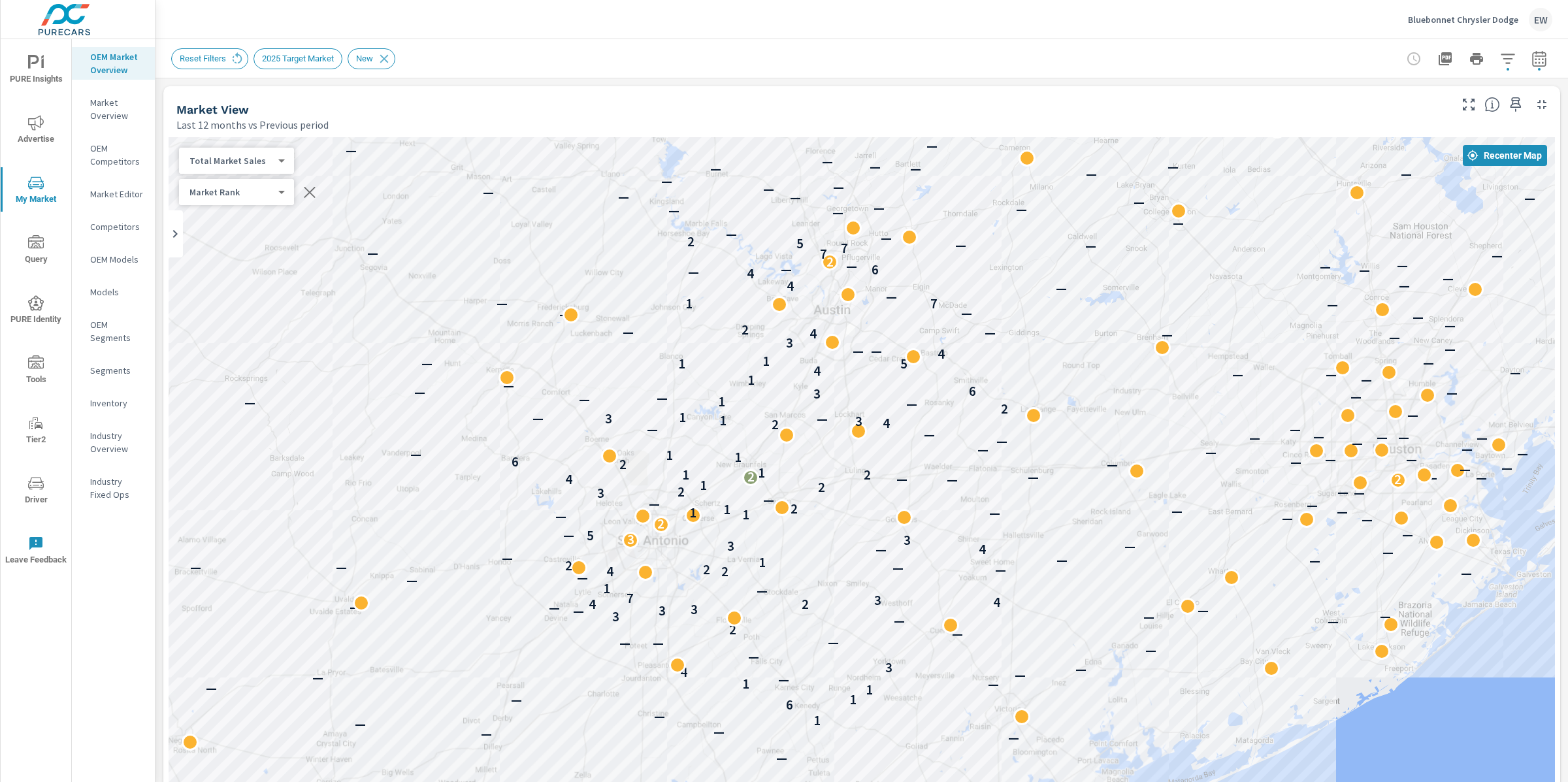
drag, startPoint x: 310, startPoint y: 303, endPoint x: 296, endPoint y: 311, distance: 16.1
click at [296, 311] on div "— — — — — — — — — — — — — — — — — — — — — — — — — — — — — — — — — — — — — — — —…" at bounding box center [861, 603] width 1386 height 932
click at [762, 54] on div "Reset Filters 2025 Target Market New" at bounding box center [770, 59] width 1198 height 21
click at [342, 58] on span "2025 Target Market" at bounding box center [298, 59] width 87 height 10
click at [1500, 56] on icon "button" at bounding box center [1508, 59] width 16 height 16
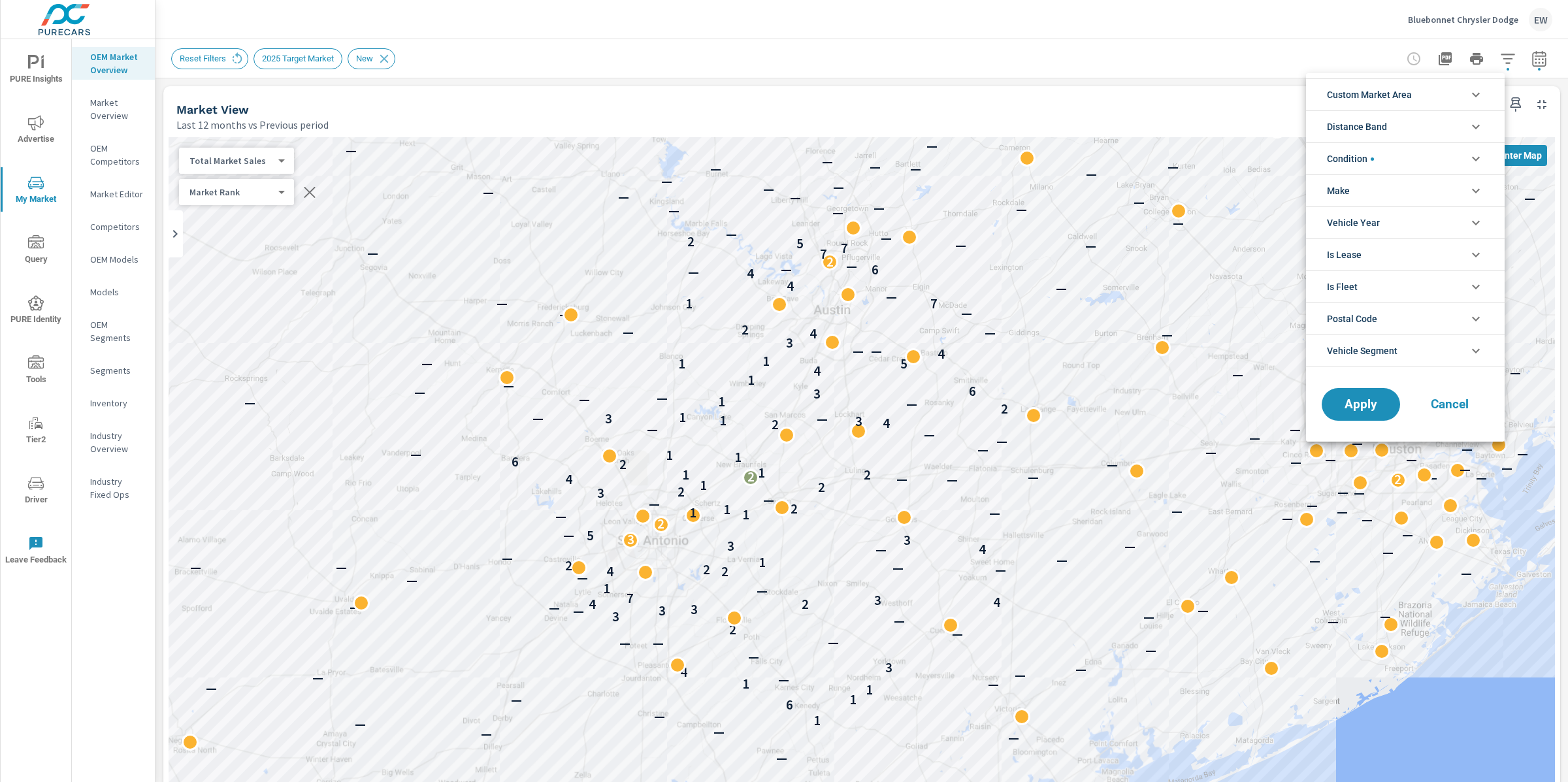
click at [1434, 94] on li "Custom Market Area" at bounding box center [1406, 94] width 198 height 32
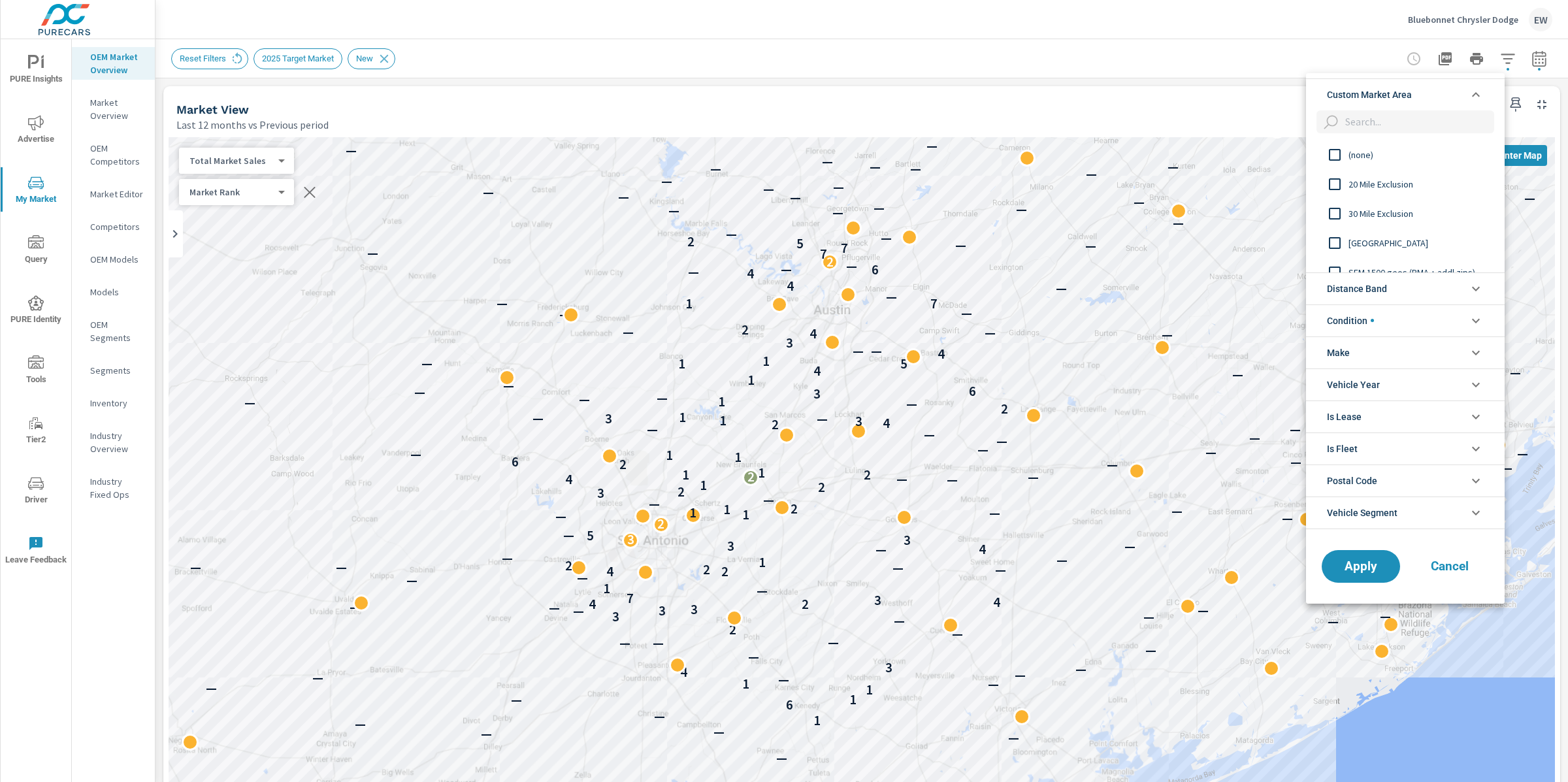
click at [1338, 154] on input "filter options" at bounding box center [1335, 155] width 27 height 27
click at [1371, 566] on span "Apply" at bounding box center [1361, 566] width 54 height 12
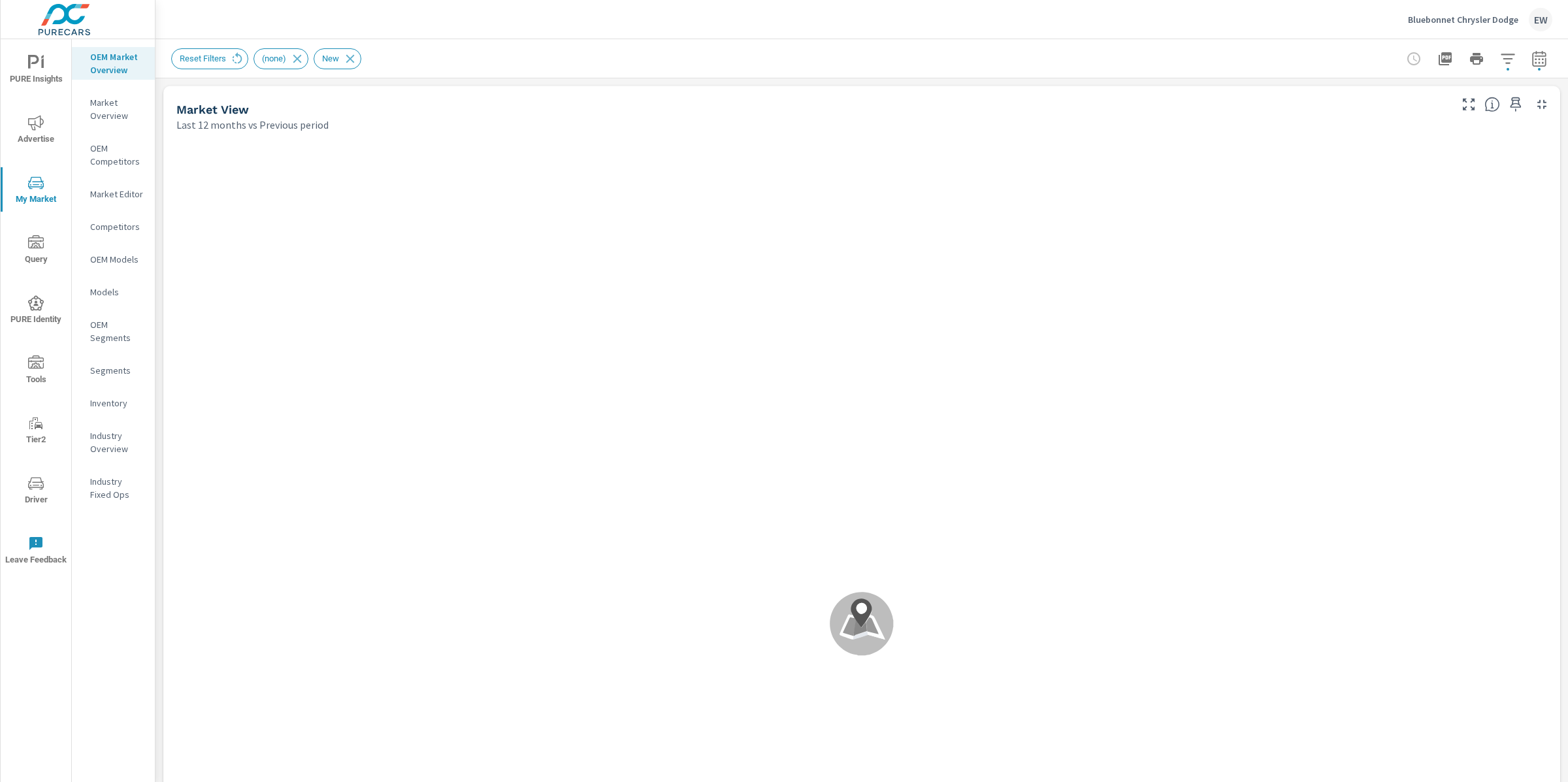
scroll to position [49, 0]
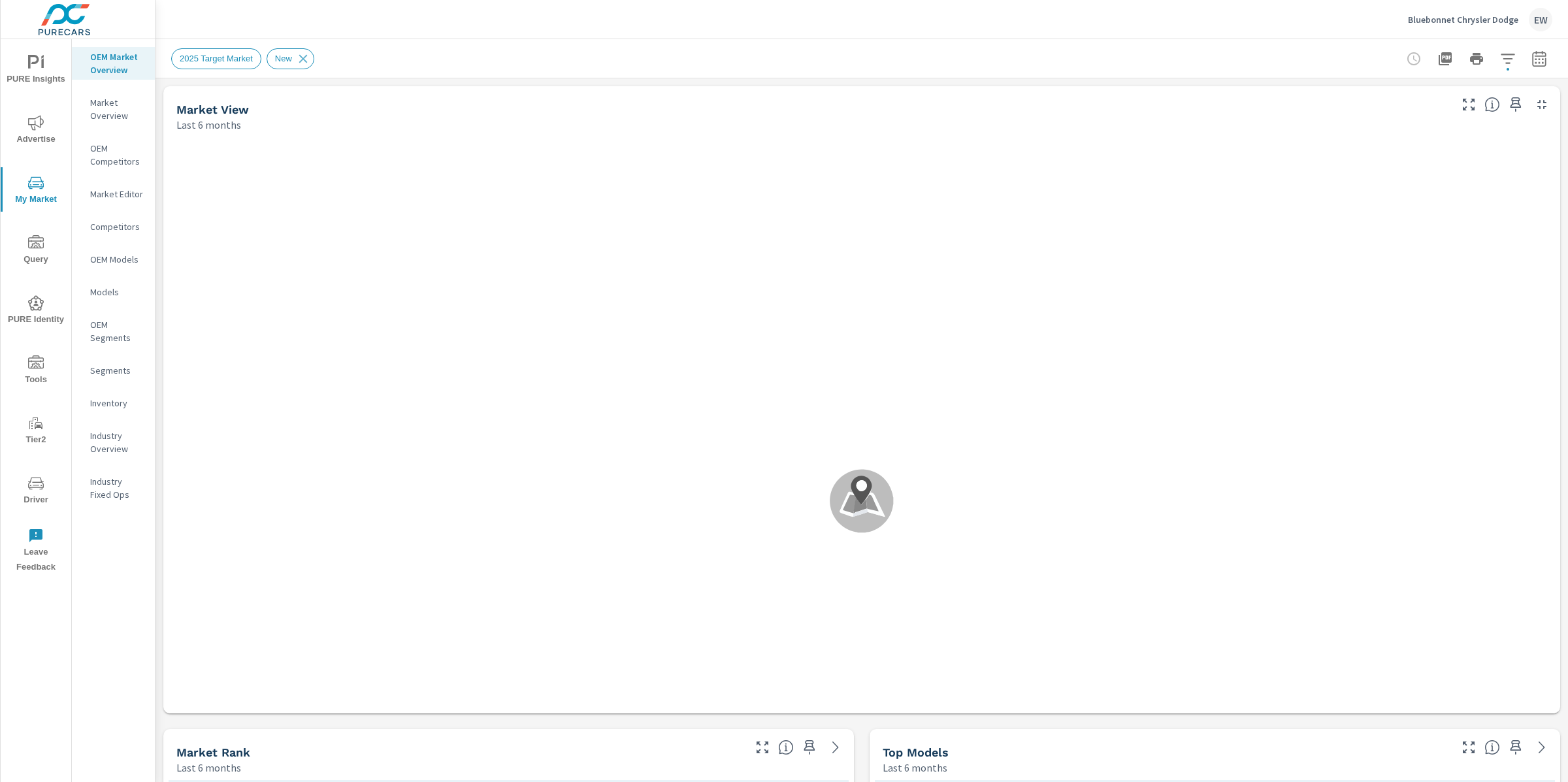
scroll to position [49, 0]
click at [37, 367] on icon "nav menu" at bounding box center [36, 363] width 16 height 16
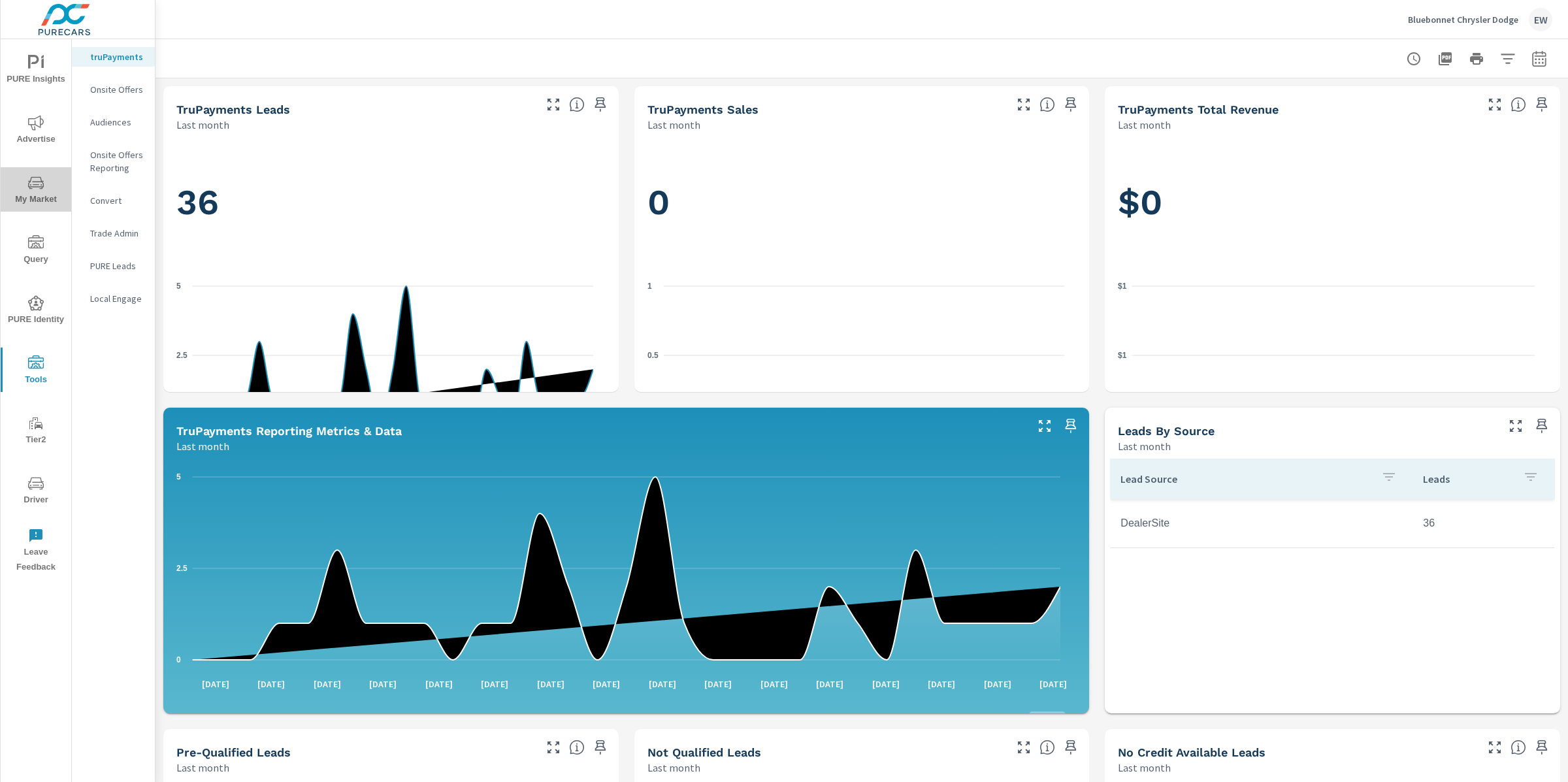
click at [40, 182] on icon "nav menu" at bounding box center [36, 183] width 16 height 16
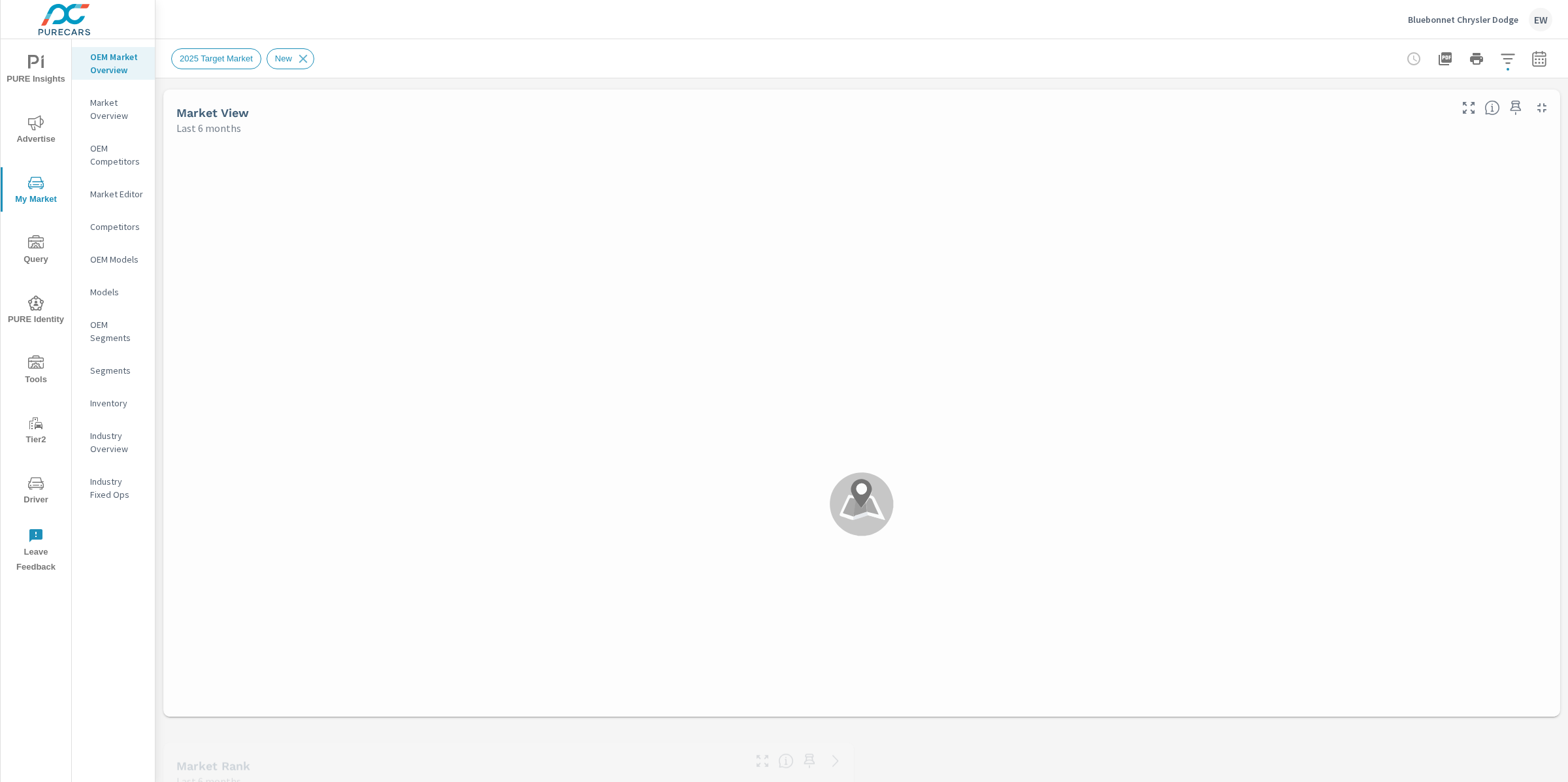
scroll to position [49, 0]
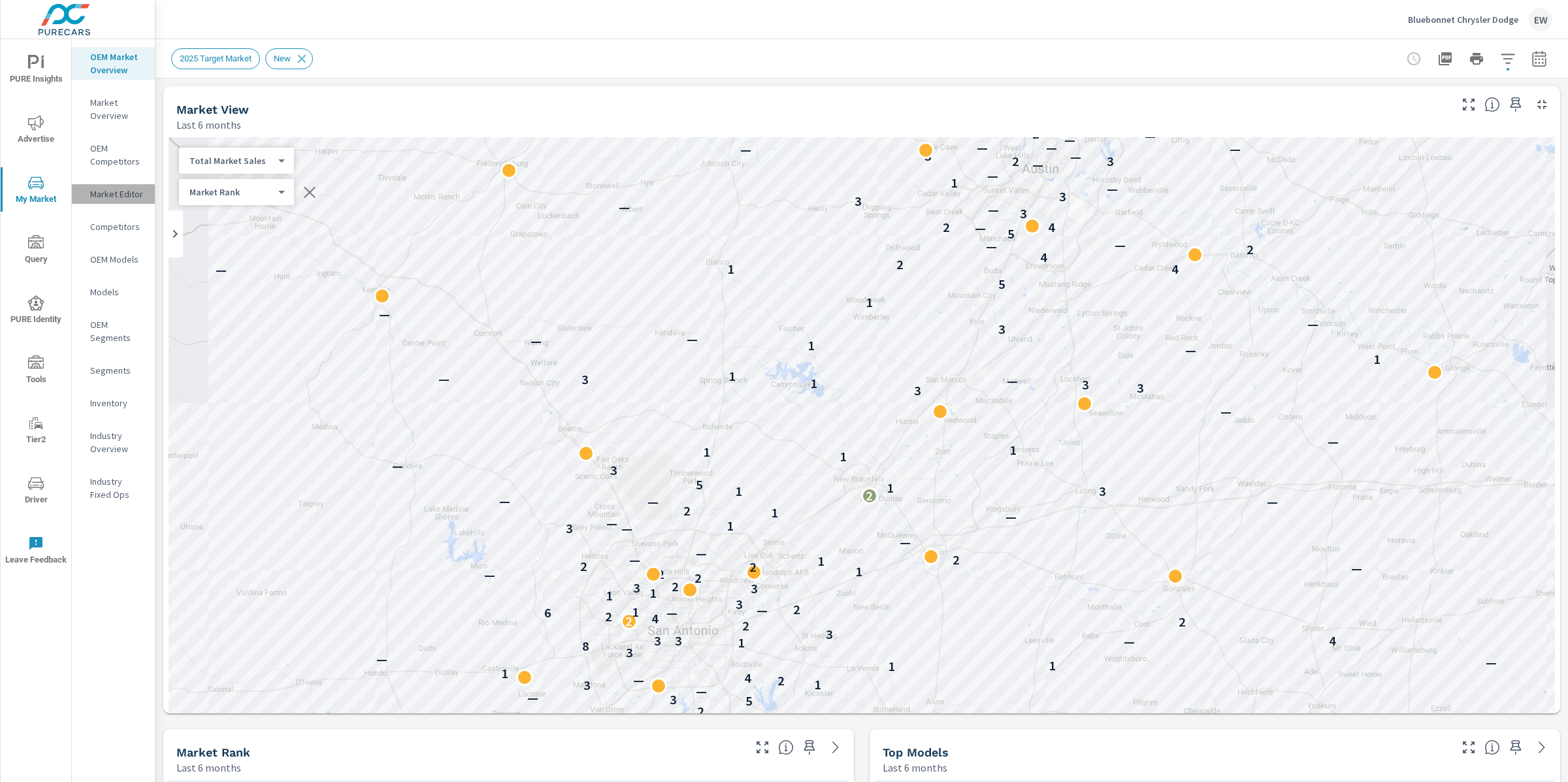
click at [109, 201] on p "Market Editor" at bounding box center [116, 194] width 54 height 13
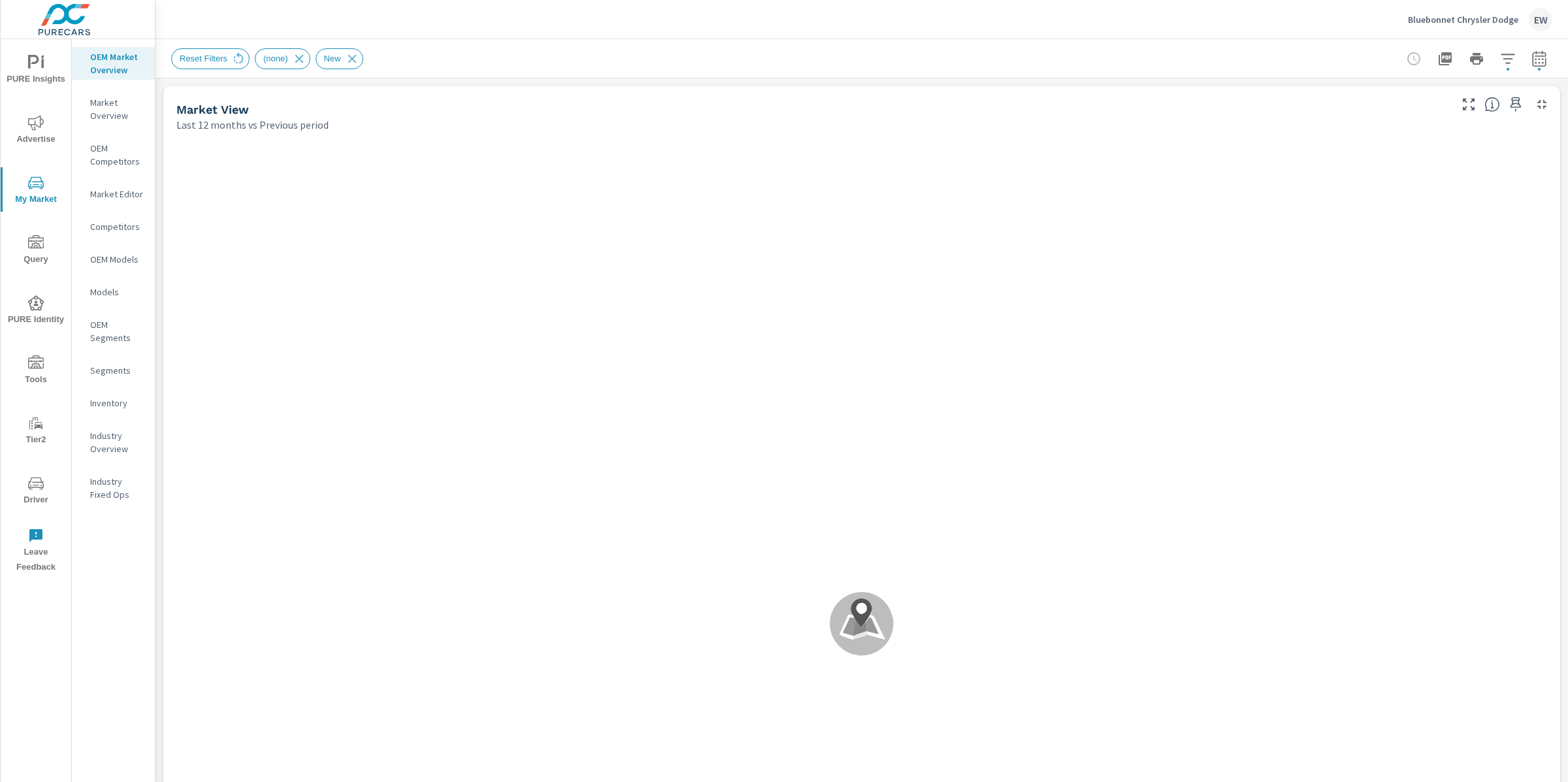
scroll to position [49, 0]
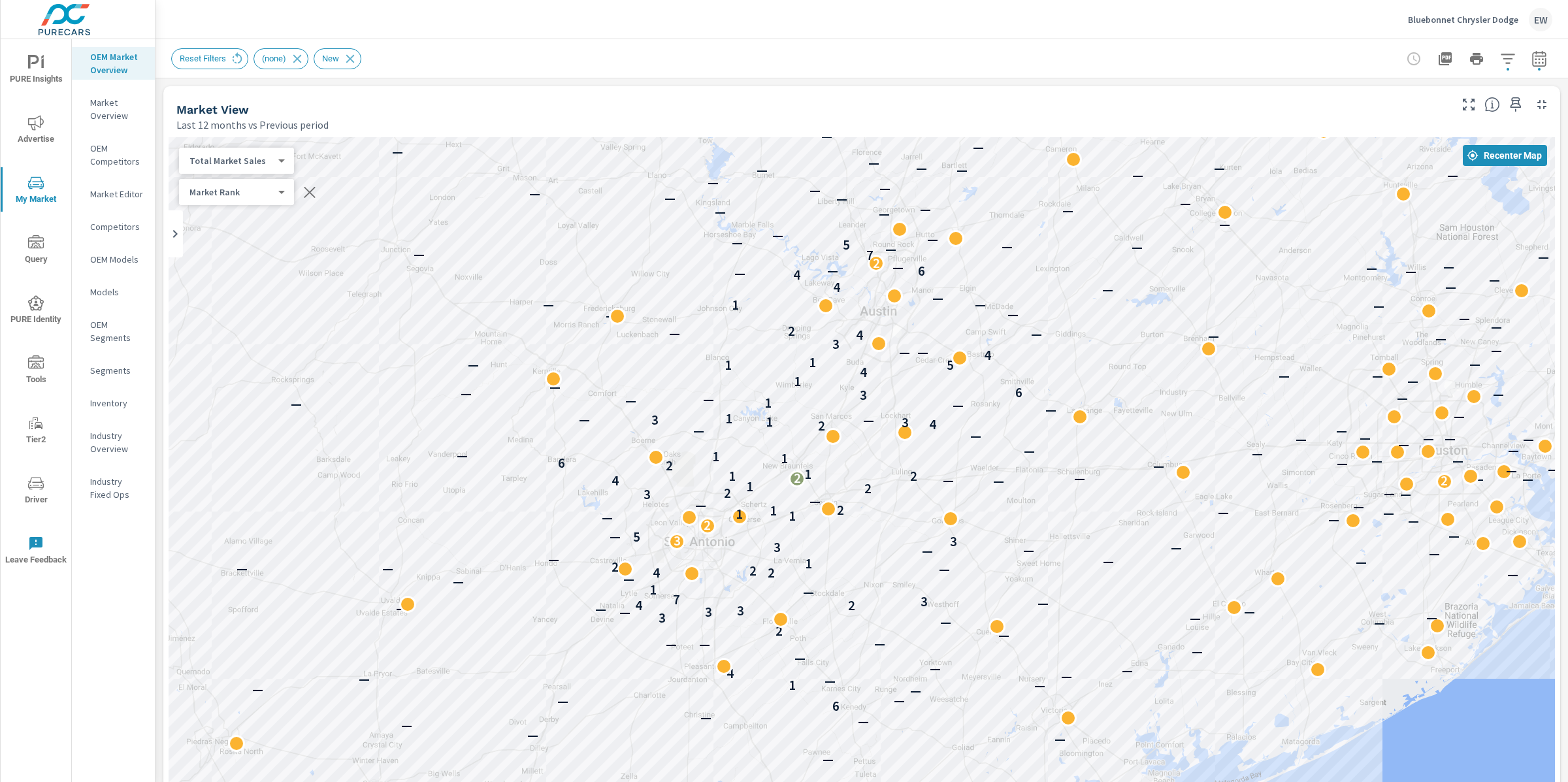
drag, startPoint x: 358, startPoint y: 264, endPoint x: 404, endPoint y: 266, distance: 46.0
click at [404, 266] on div "— — — — — — — — — — — — — — — — — — — — — — — — — — — — — — — — — — — — — — — —…" at bounding box center [861, 603] width 1386 height 932
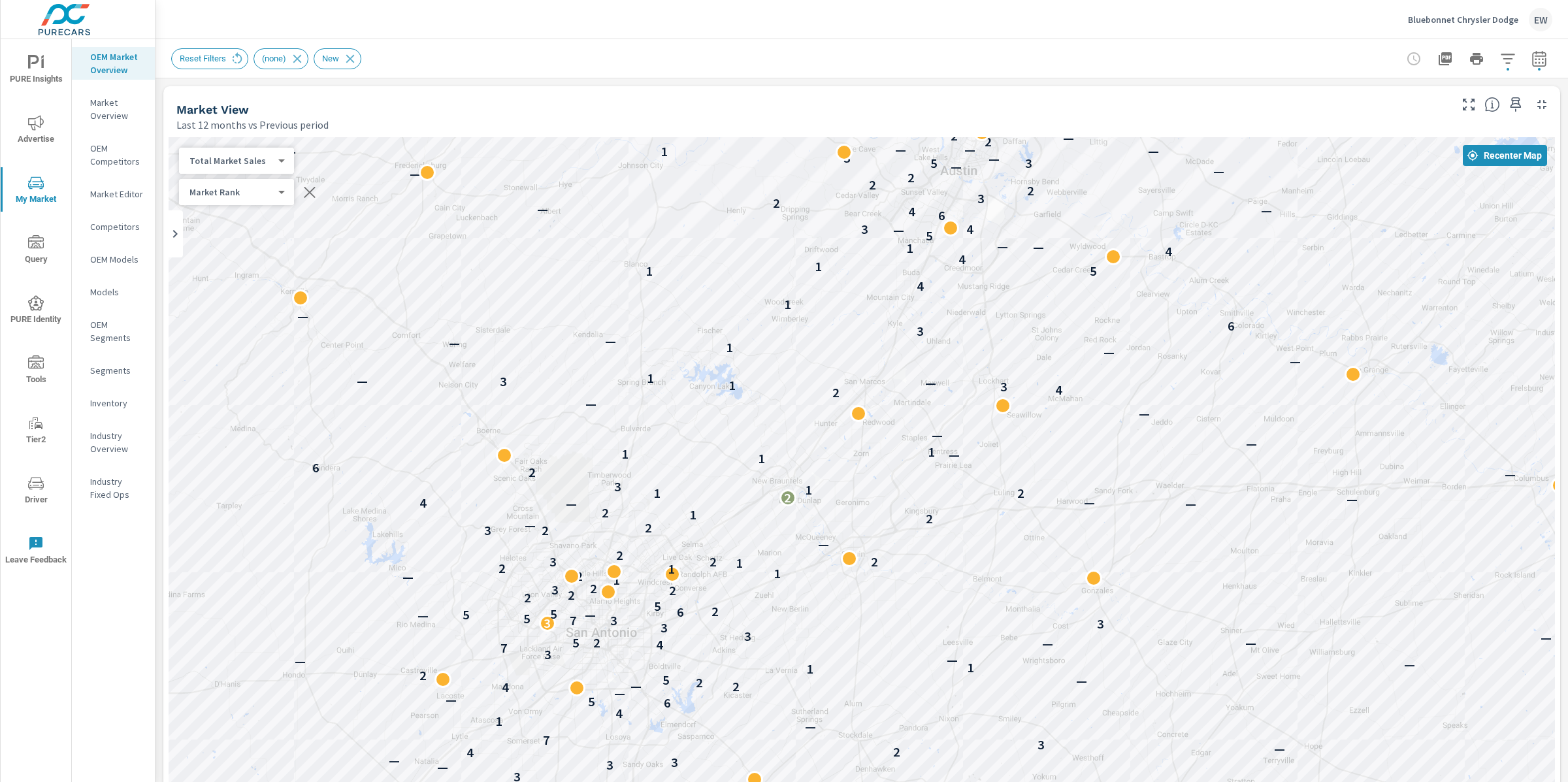
drag, startPoint x: 404, startPoint y: 280, endPoint x: 676, endPoint y: 338, distance: 278.1
click at [678, 338] on div "— — — — — — — — — — — — — — — — — — — — — — — — — — — — — — — 6 — — — — 1 — — 4…" at bounding box center [861, 603] width 1386 height 932
click at [684, 339] on div "— — — — — — — — — — — — — — — — — — — — — — — — — — 6 — — — — — 1 — — — 4 — — —…" at bounding box center [861, 603] width 1386 height 932
click at [664, 337] on div "— — — — — — — — — — — — — — — — — — — — — — — — — — 6 — — — — — 1 — — — 4 — — —…" at bounding box center [861, 603] width 1386 height 932
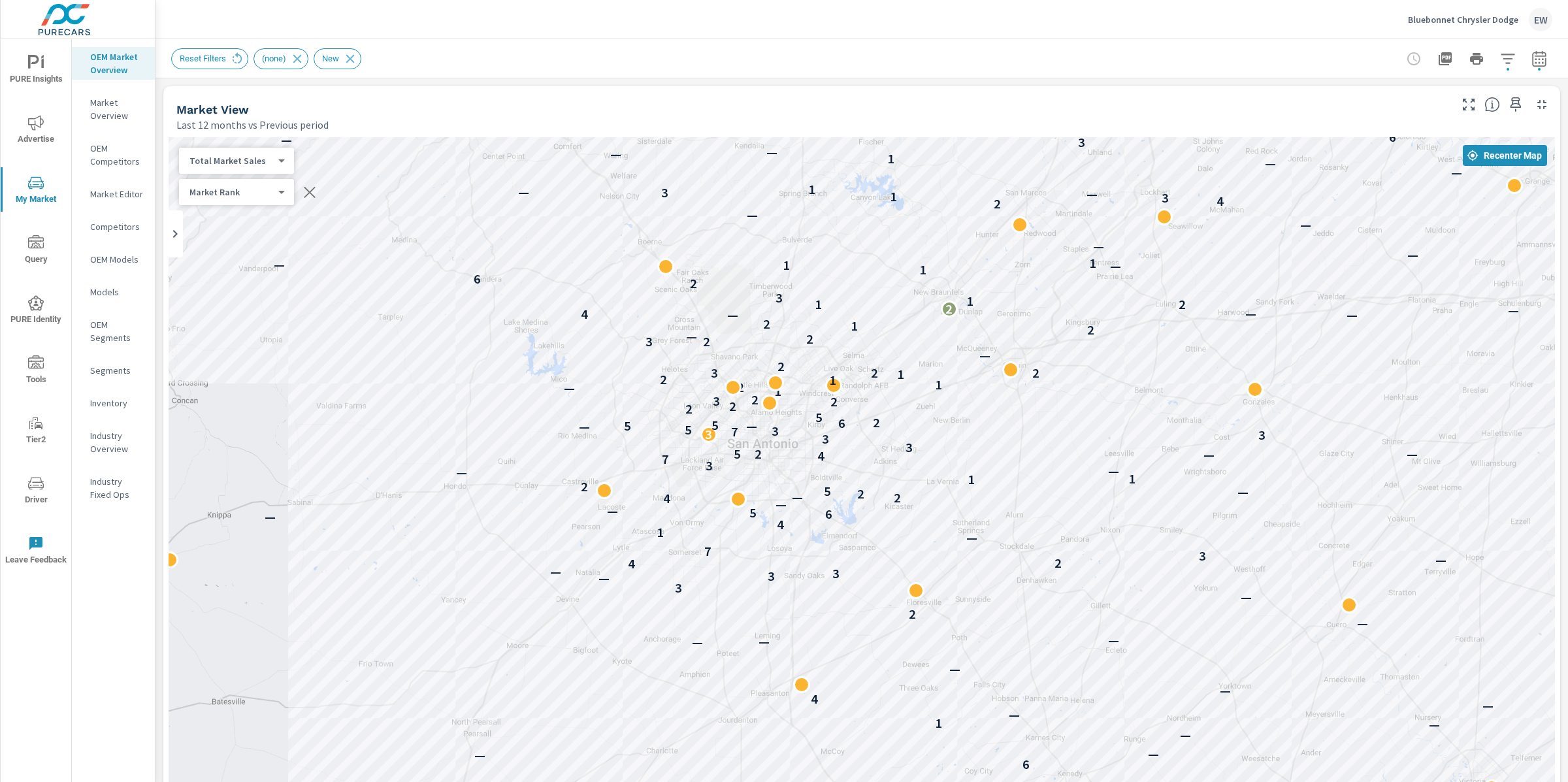
drag, startPoint x: 202, startPoint y: 439, endPoint x: 365, endPoint y: 251, distance: 248.8
click at [365, 251] on div "— — — — — — — — — — — — — — — — — — — — — — — — — — 6 — — — — — 1 — — — 4 — — —…" at bounding box center [861, 603] width 1386 height 932
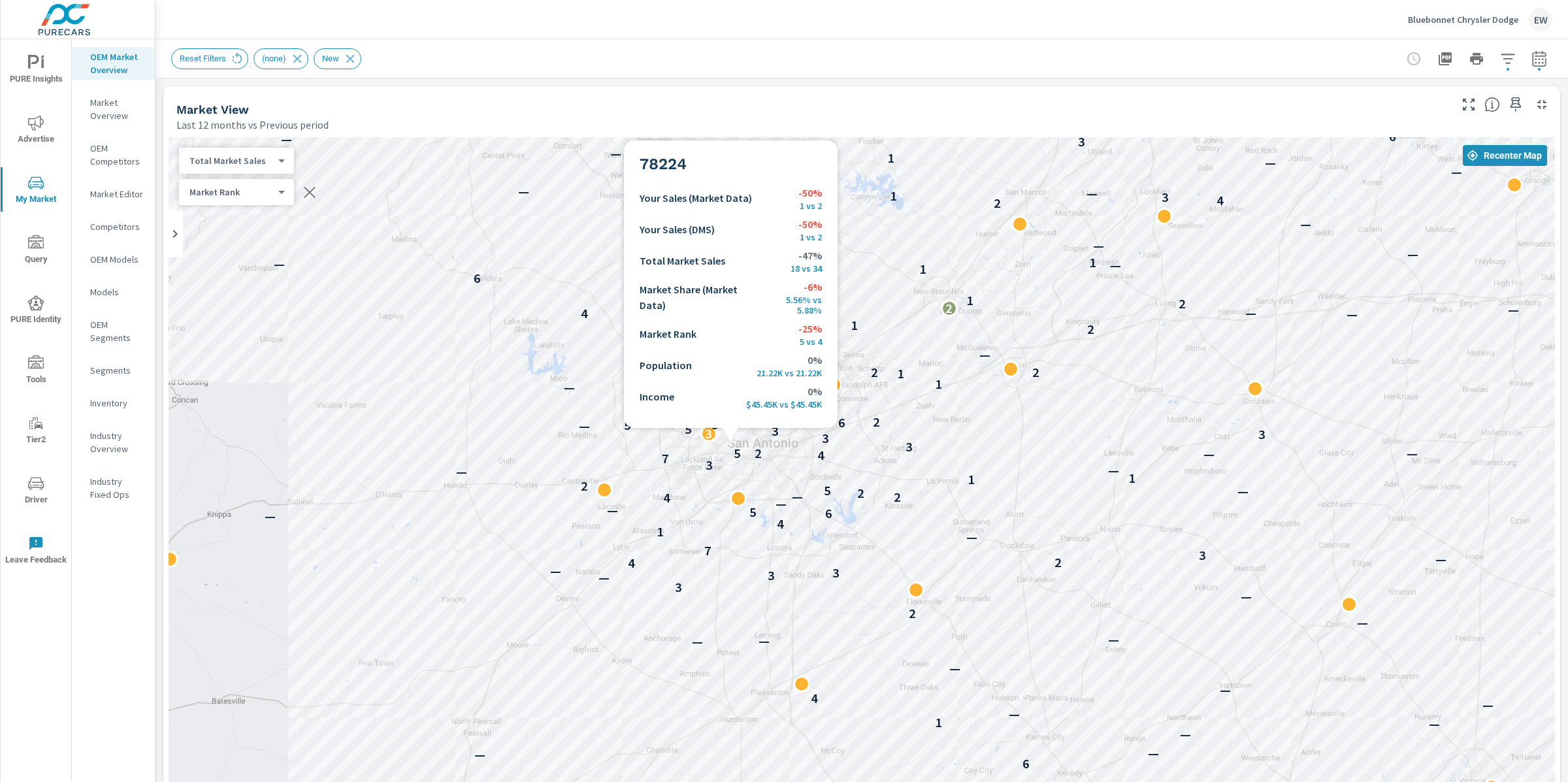
click at [730, 490] on div at bounding box center [739, 492] width 17 height 17
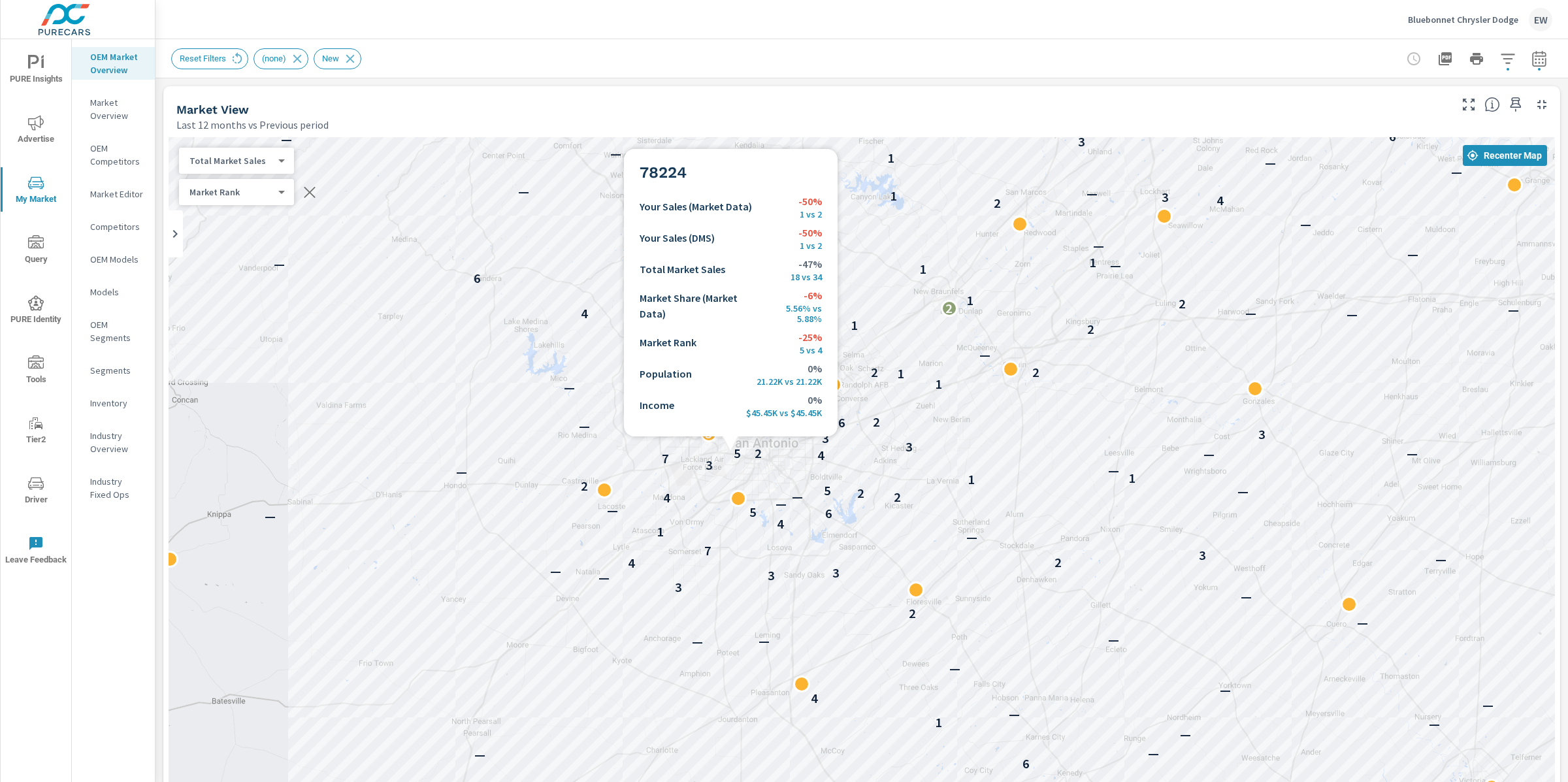
click at [730, 500] on div at bounding box center [739, 492] width 17 height 17
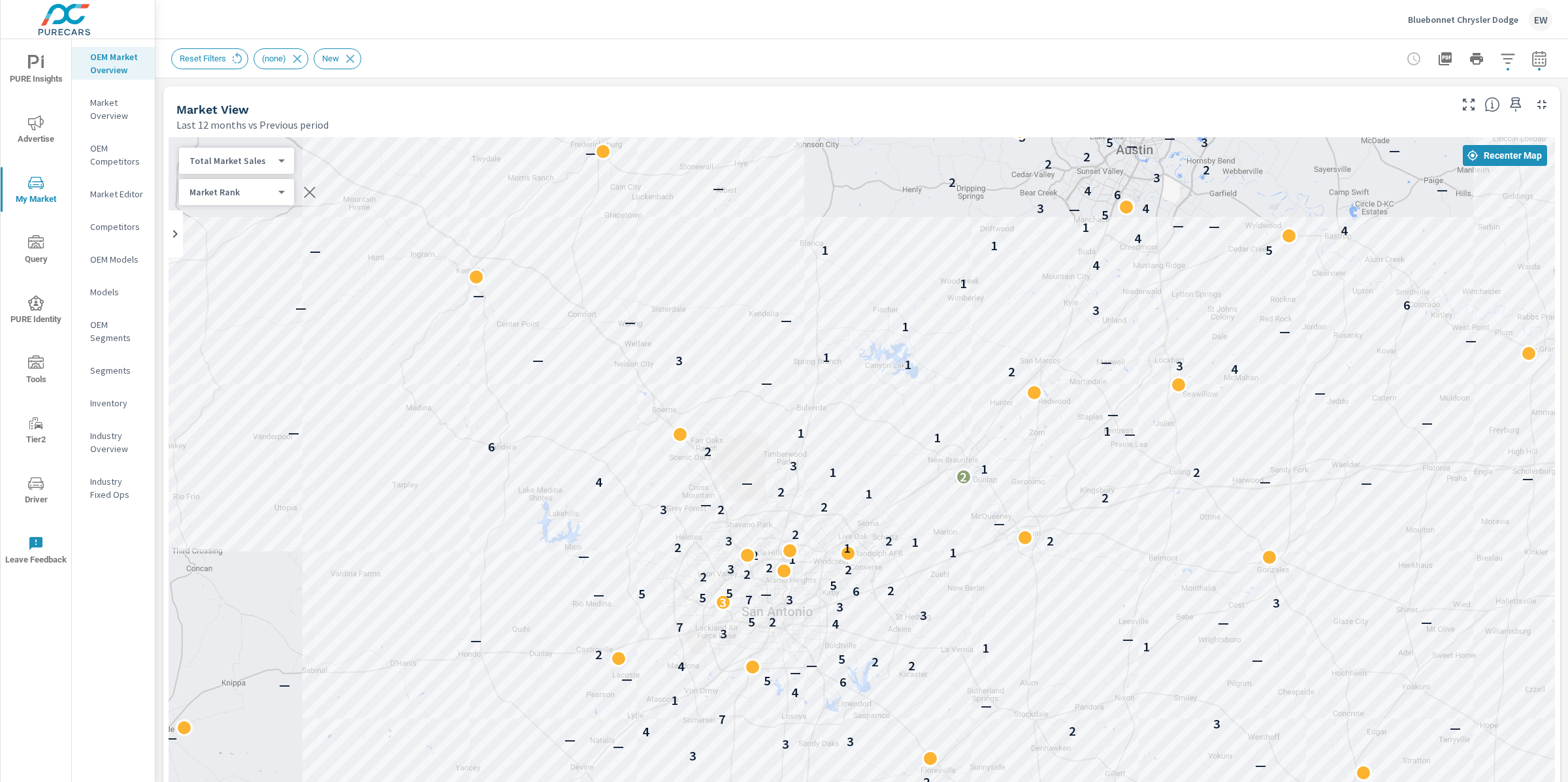
drag, startPoint x: 373, startPoint y: 222, endPoint x: 387, endPoint y: 394, distance: 172.6
click at [387, 394] on div "— — — — — — — — — — — — — — — — — — — — — — — — — — — — — — — — — — — 6 — — — —…" at bounding box center [861, 603] width 1386 height 932
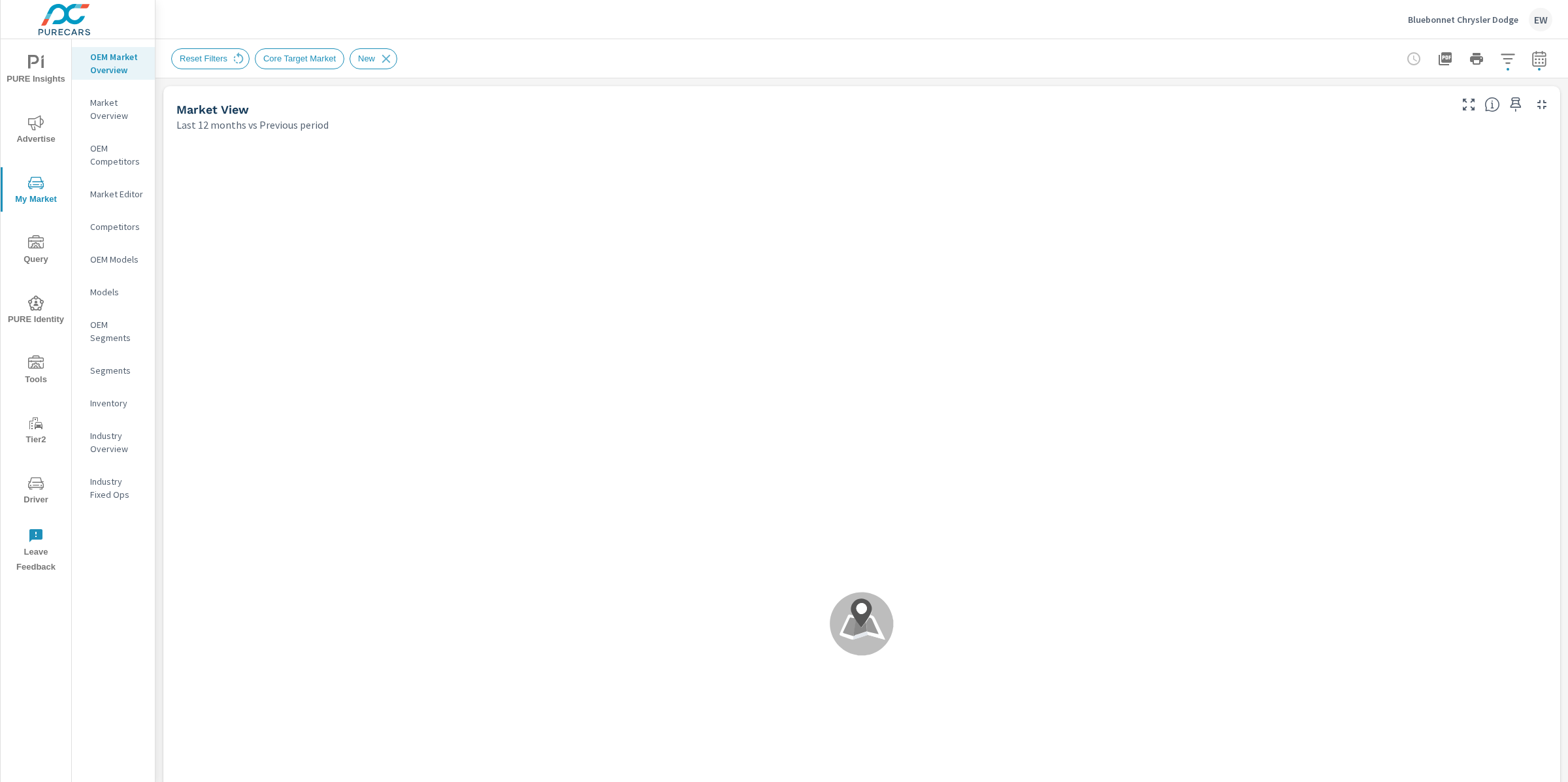
scroll to position [49, 0]
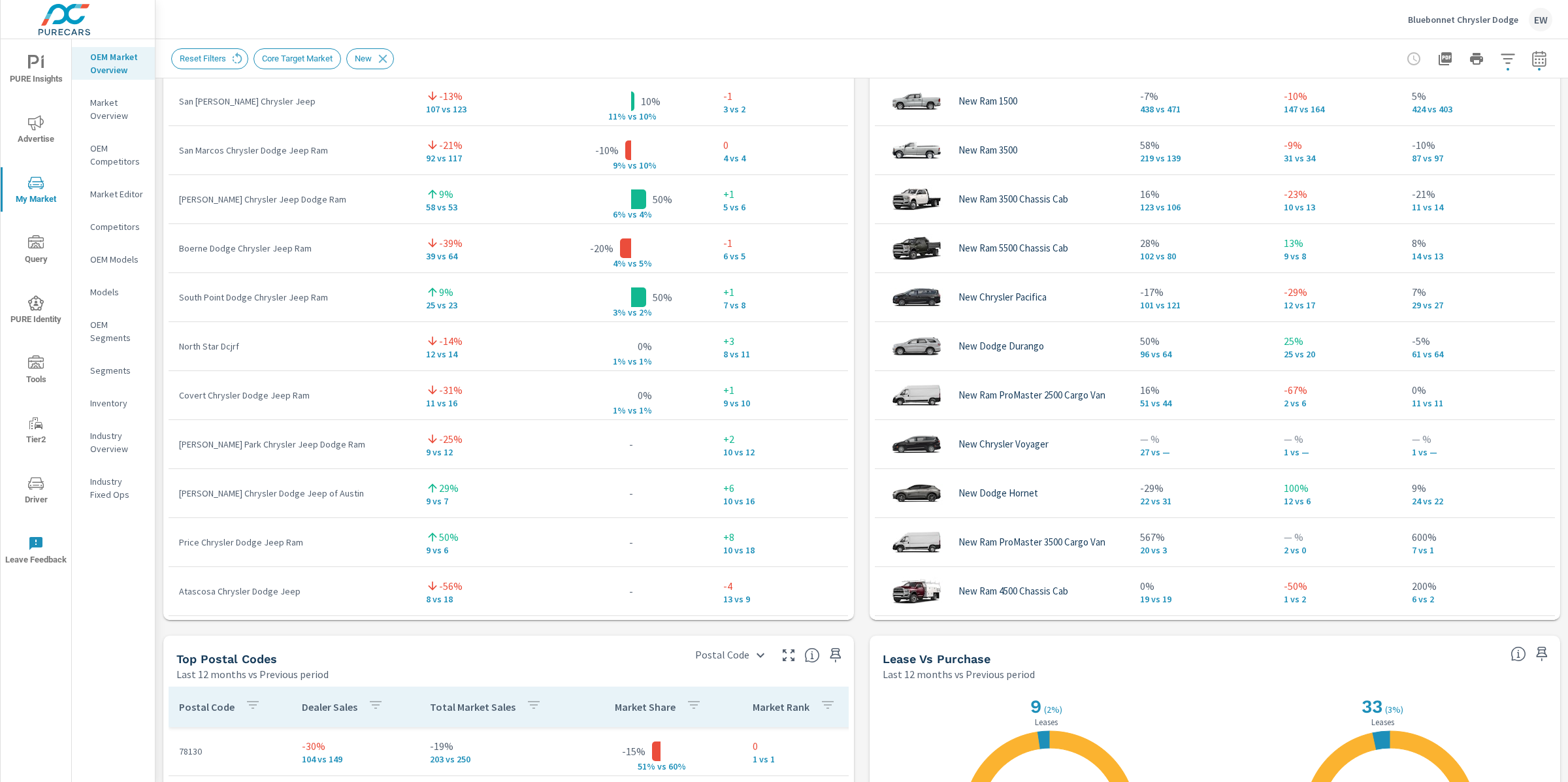
scroll to position [993, 0]
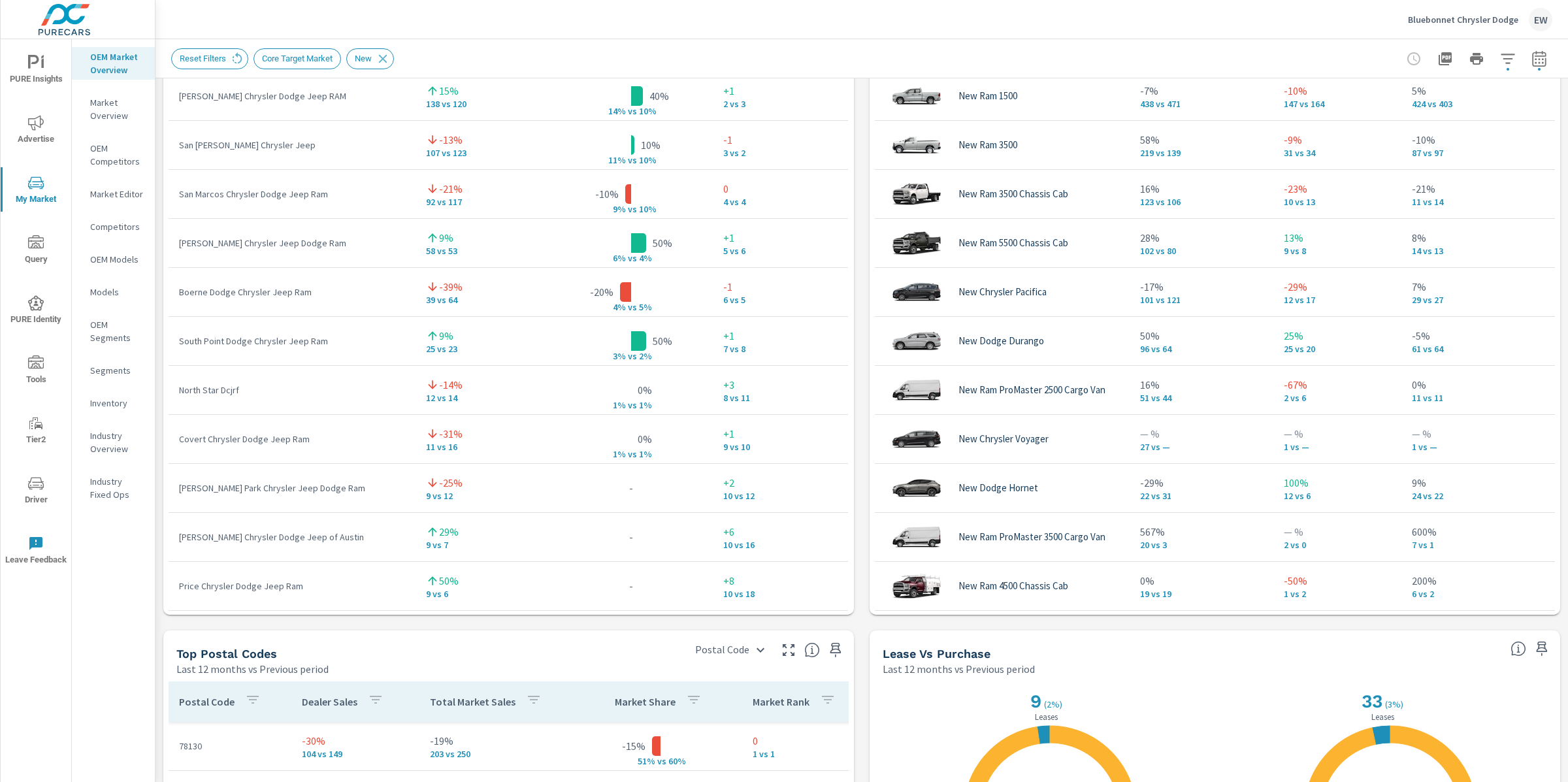
click at [155, 467] on div "Market View Last 12 months vs Previous period ← Move left → Move right ↑ Move u…" at bounding box center [861, 203] width 1413 height 2236
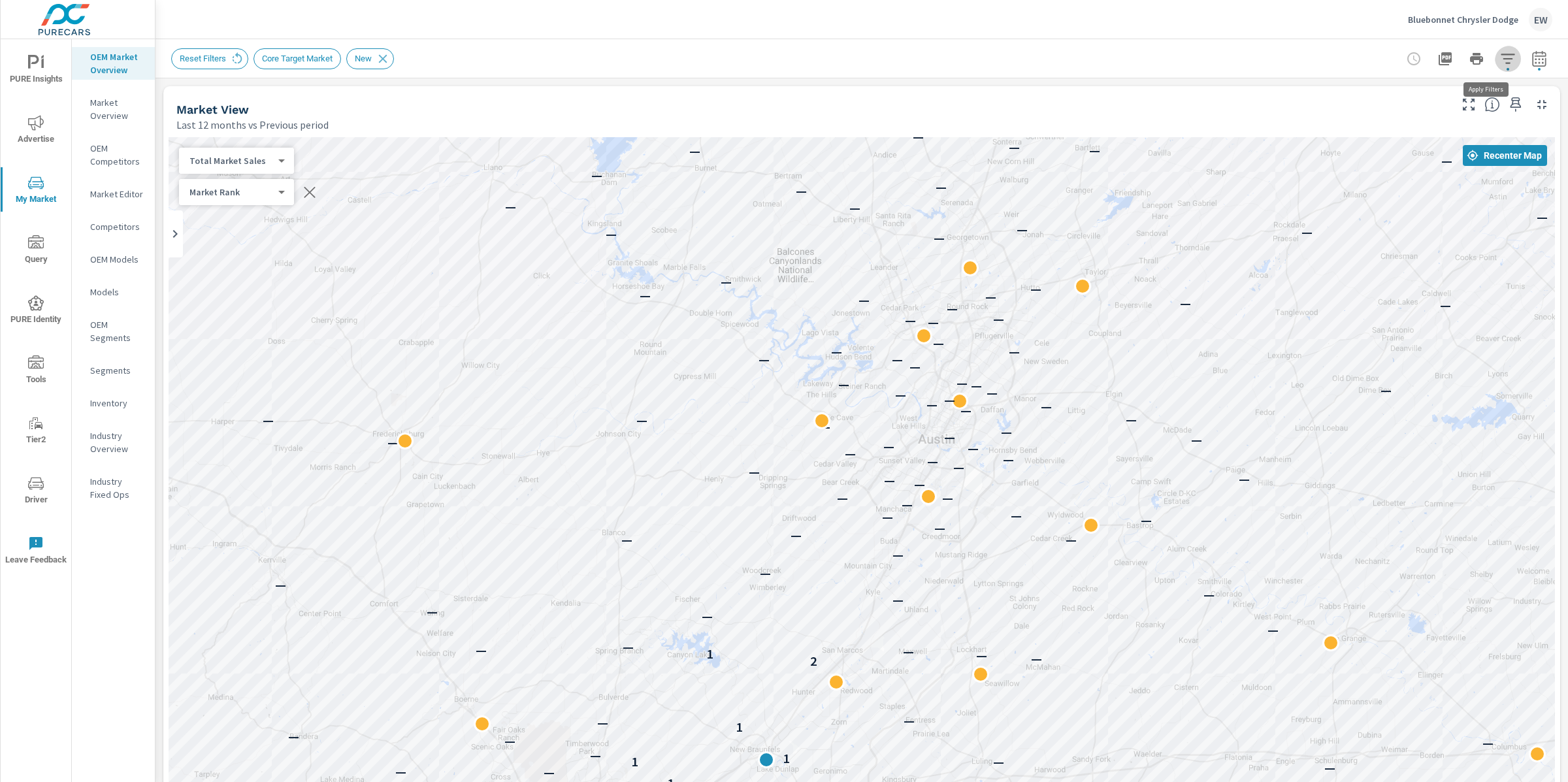
click at [1501, 54] on icon "button" at bounding box center [1508, 59] width 14 height 10
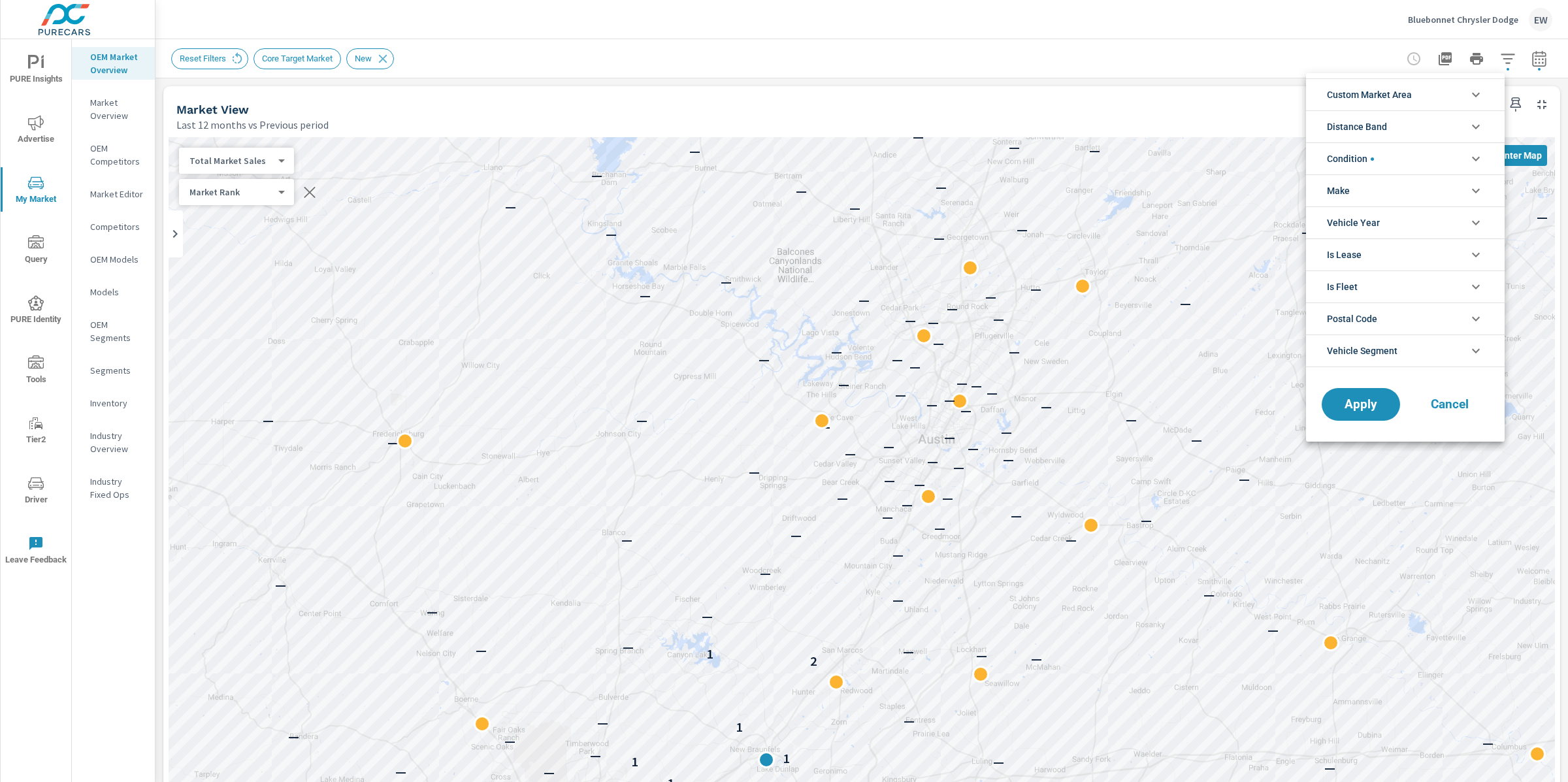
click at [1412, 93] on span "Custom Market Area" at bounding box center [1369, 94] width 85 height 31
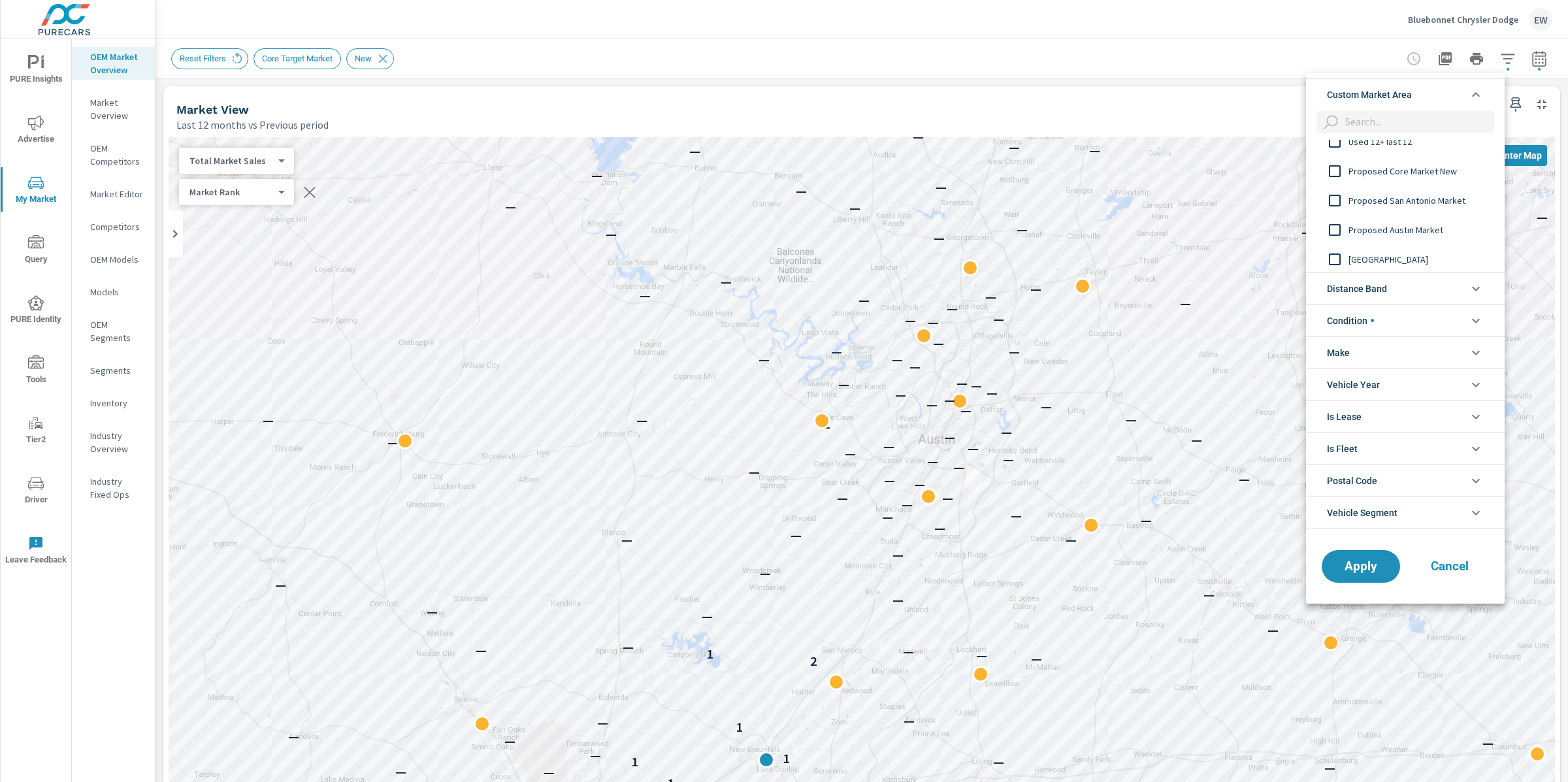
scroll to position [426, 0]
click at [1336, 258] on input "filter options" at bounding box center [1335, 258] width 27 height 27
click at [1365, 562] on span "Apply" at bounding box center [1361, 566] width 54 height 12
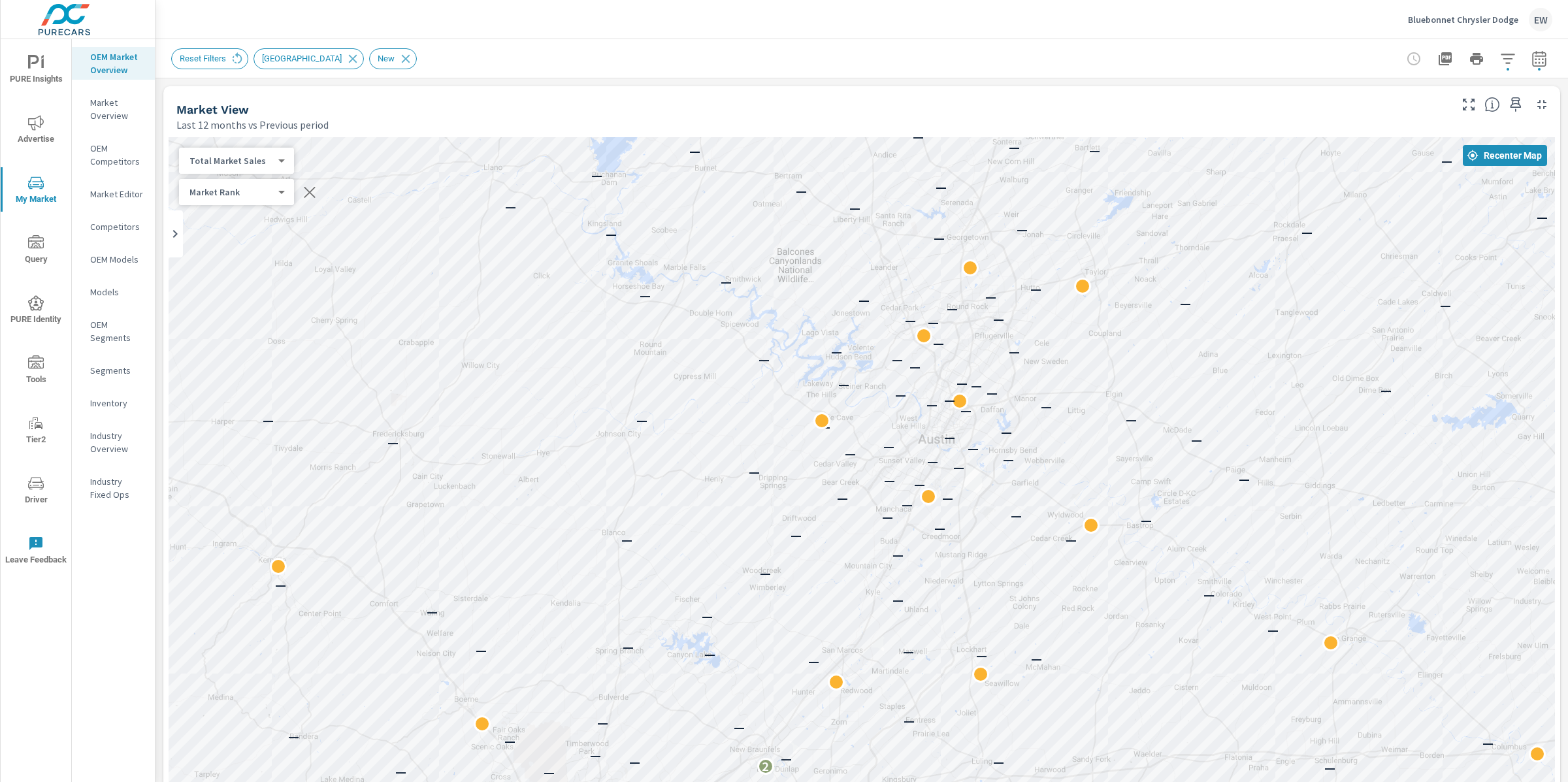
click at [845, 36] on div "Bluebonnet Chrysler Dodge EW" at bounding box center [861, 19] width 1381 height 38
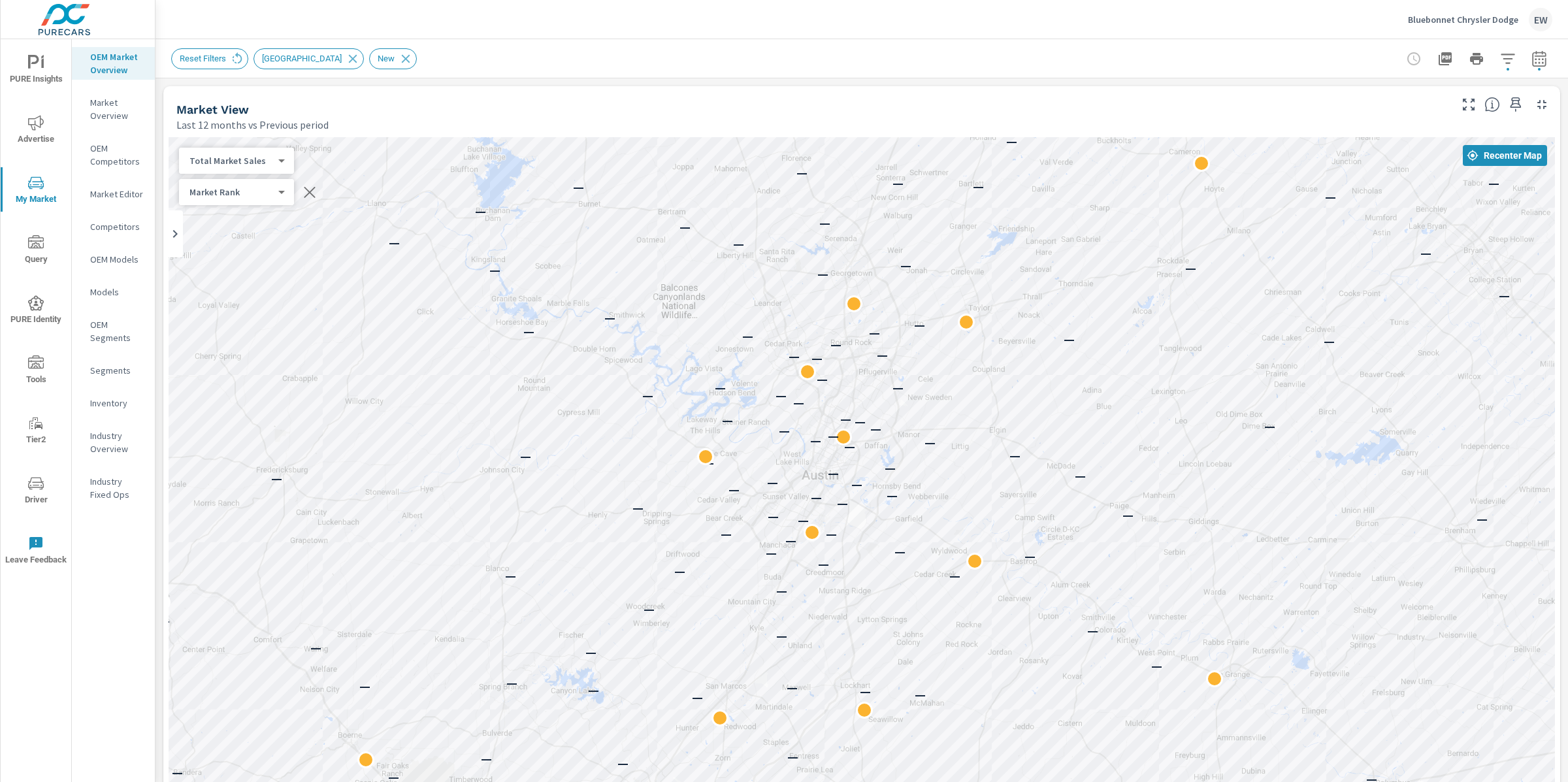
drag, startPoint x: 886, startPoint y: 447, endPoint x: 768, endPoint y: 482, distance: 123.1
click at [768, 482] on p "—" at bounding box center [772, 482] width 11 height 16
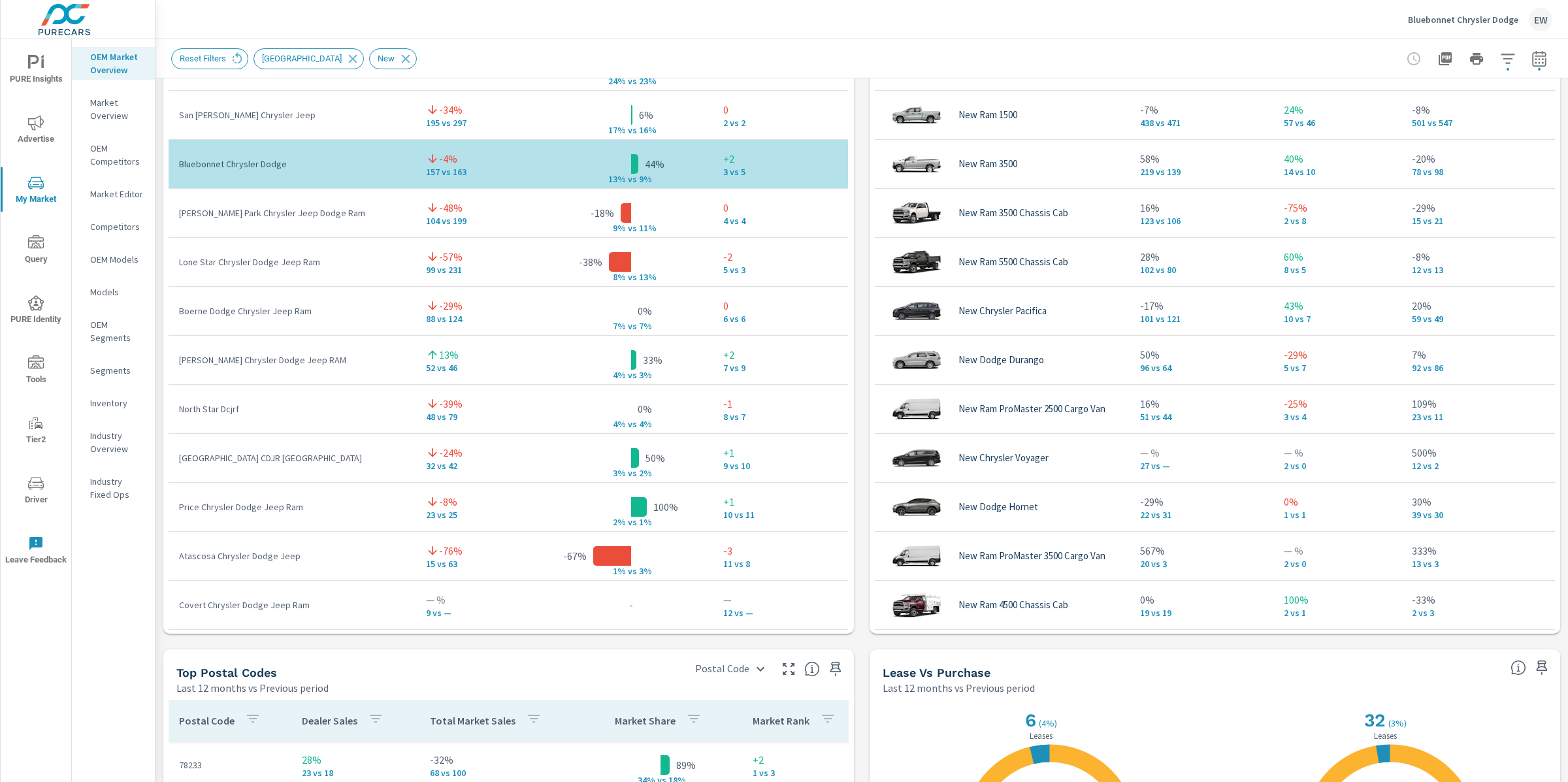
scroll to position [973, 0]
